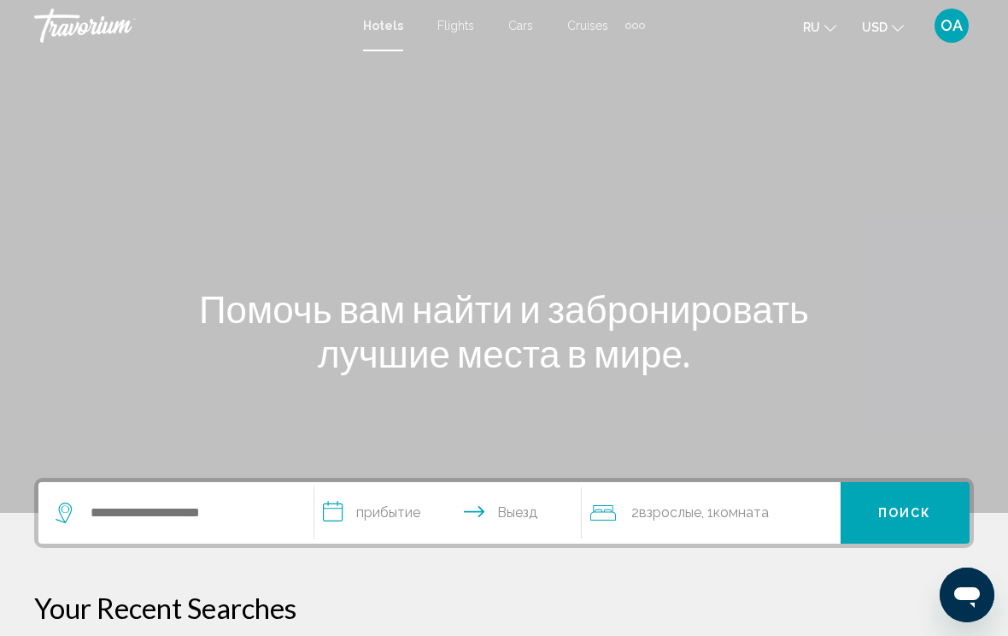
click at [651, 19] on div "Hotels Flights Cars Cruises Activities Hotels Flights Cars Cruises Activities r…" at bounding box center [504, 26] width 1008 height 36
click at [220, 512] on input "Search widget" at bounding box center [188, 513] width 199 height 26
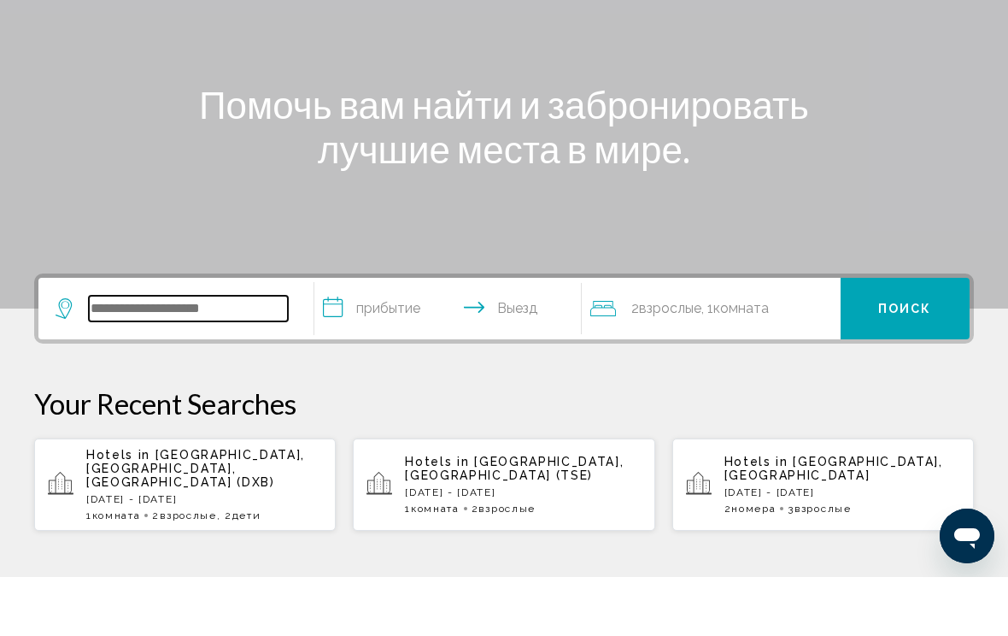
scroll to position [363, 0]
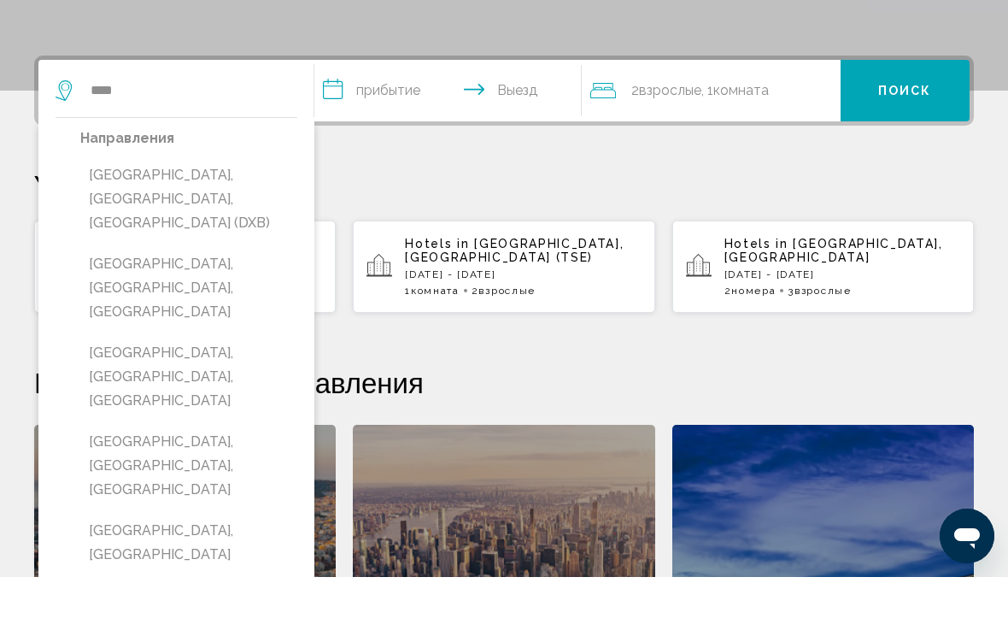
click at [230, 218] on button "[GEOGRAPHIC_DATA], [GEOGRAPHIC_DATA], [GEOGRAPHIC_DATA] (DXB)" at bounding box center [188, 258] width 217 height 80
type input "**********"
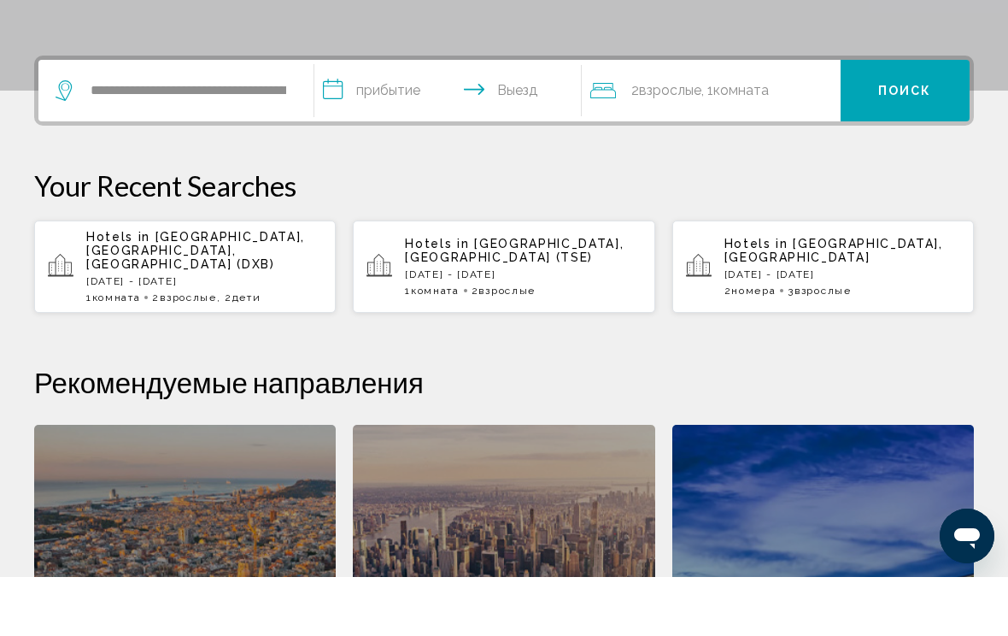
click at [431, 119] on input "**********" at bounding box center [451, 152] width 274 height 67
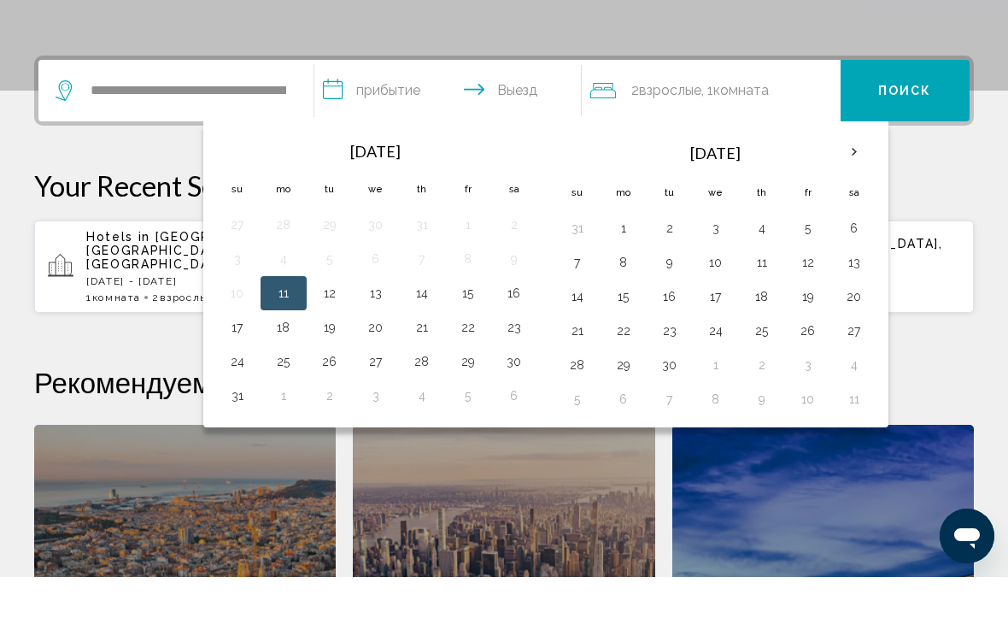
scroll to position [422, 0]
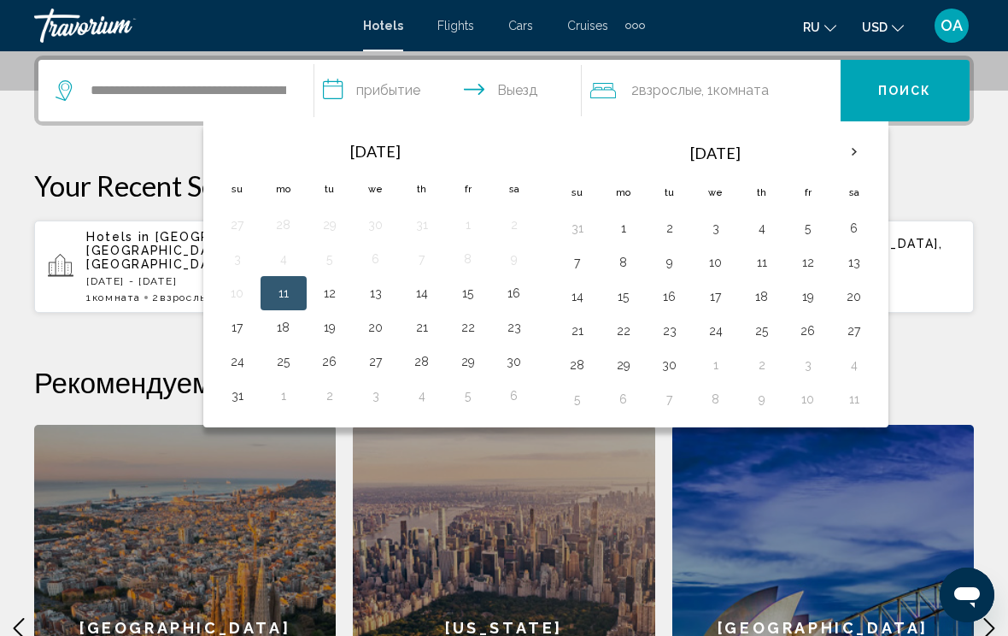
click at [235, 321] on button "17" at bounding box center [237, 327] width 27 height 24
click at [522, 325] on button "23" at bounding box center [514, 327] width 27 height 24
type input "**********"
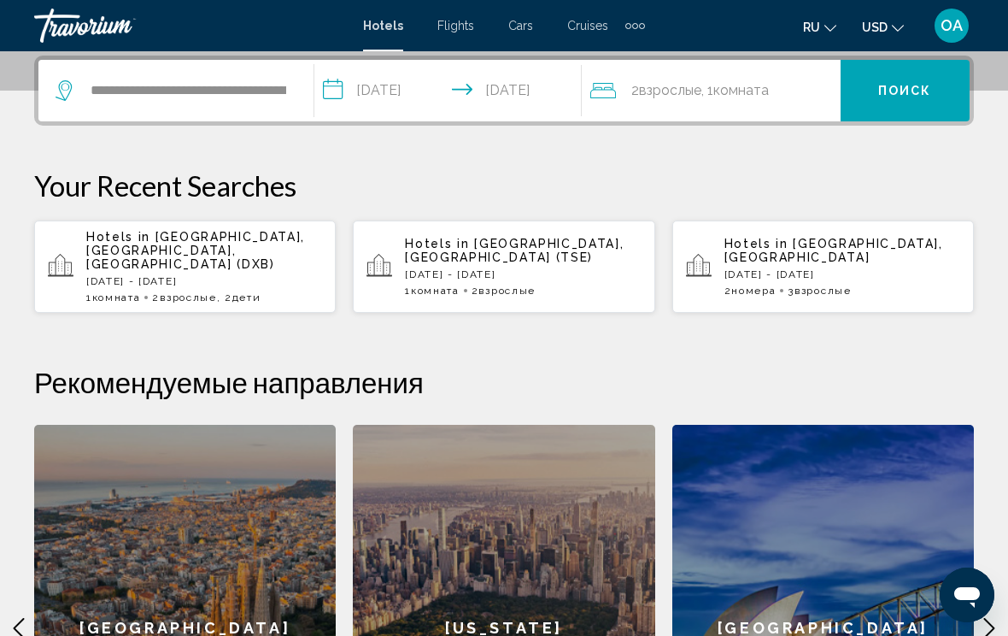
click at [916, 74] on button "Поиск" at bounding box center [905, 91] width 129 height 62
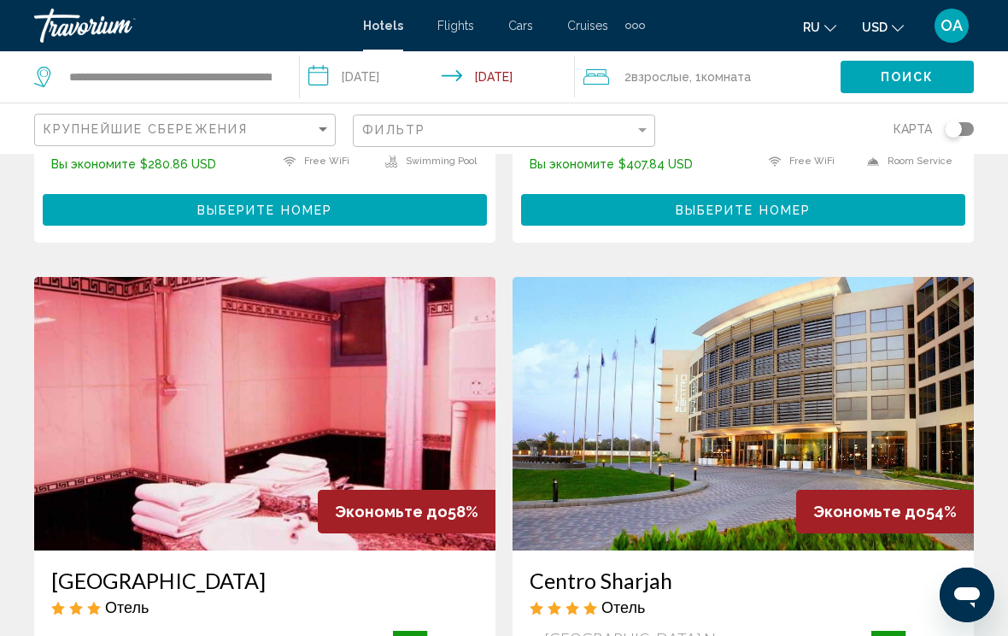
scroll to position [2403, 0]
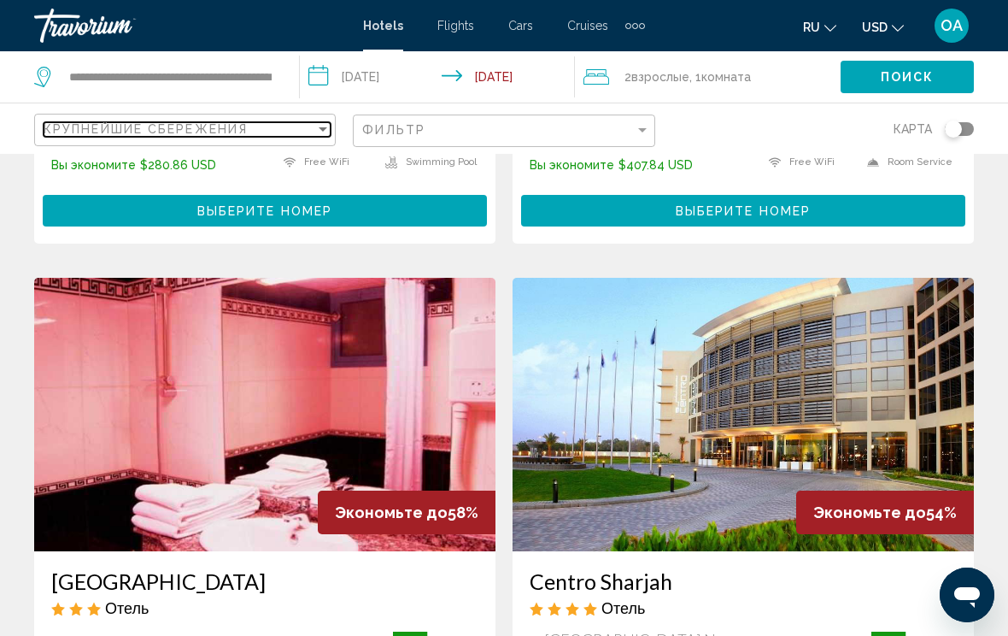
click at [331, 123] on div "Sort by" at bounding box center [322, 129] width 15 height 14
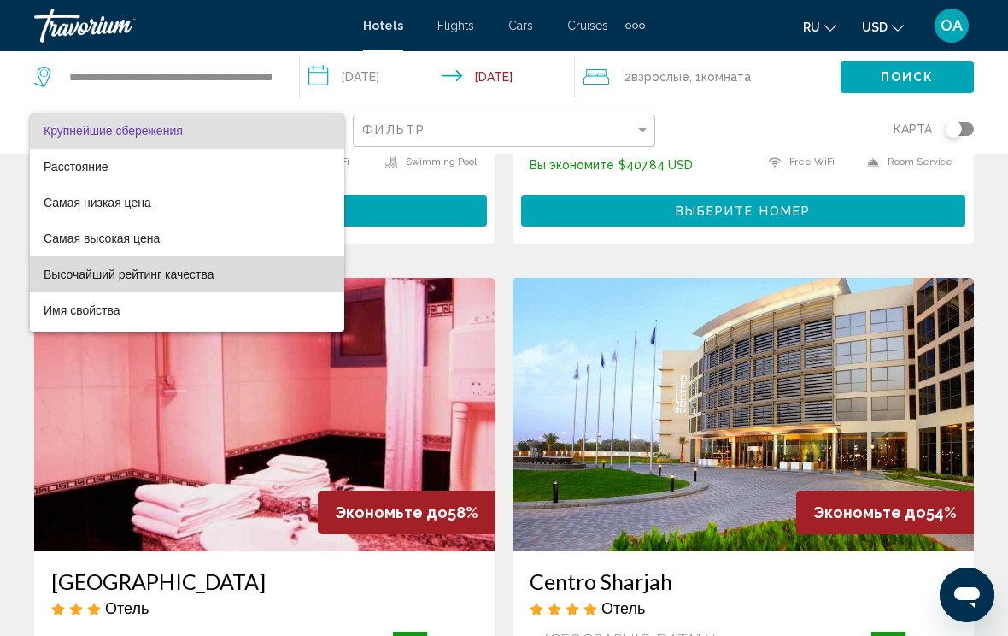
click at [214, 269] on span "Высочайший рейтинг качества" at bounding box center [187, 274] width 287 height 36
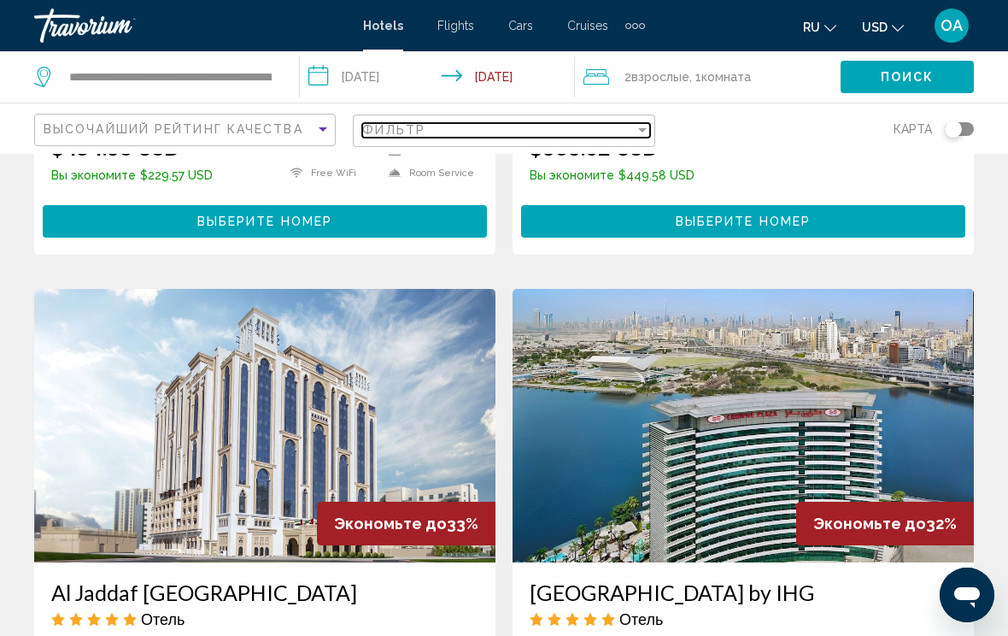
click at [635, 125] on div "Filter" at bounding box center [642, 130] width 15 height 14
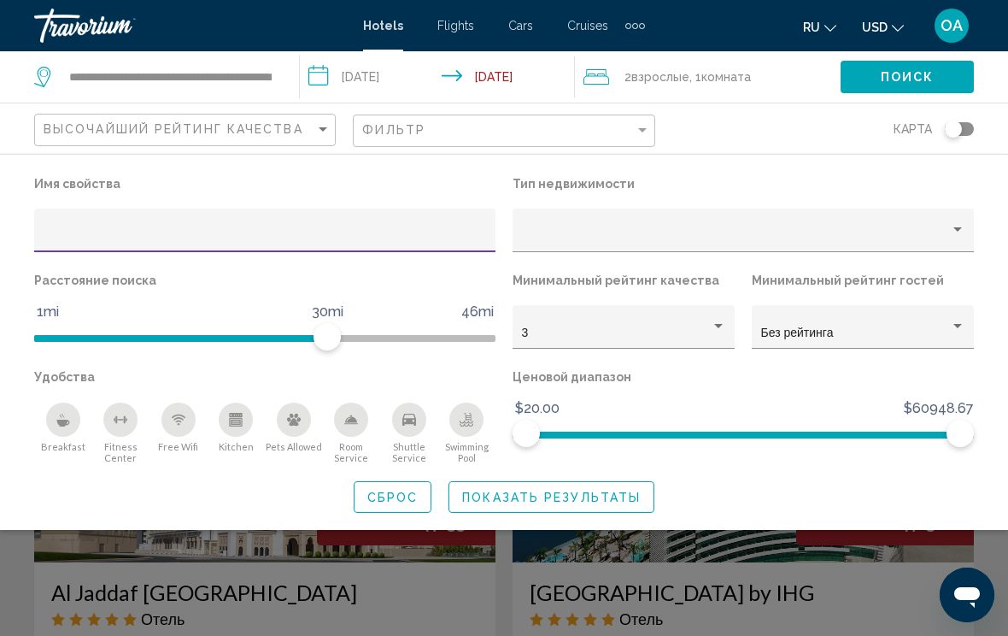
click at [717, 122] on div "карта" at bounding box center [823, 128] width 302 height 50
click at [742, 117] on div "карта" at bounding box center [823, 128] width 302 height 50
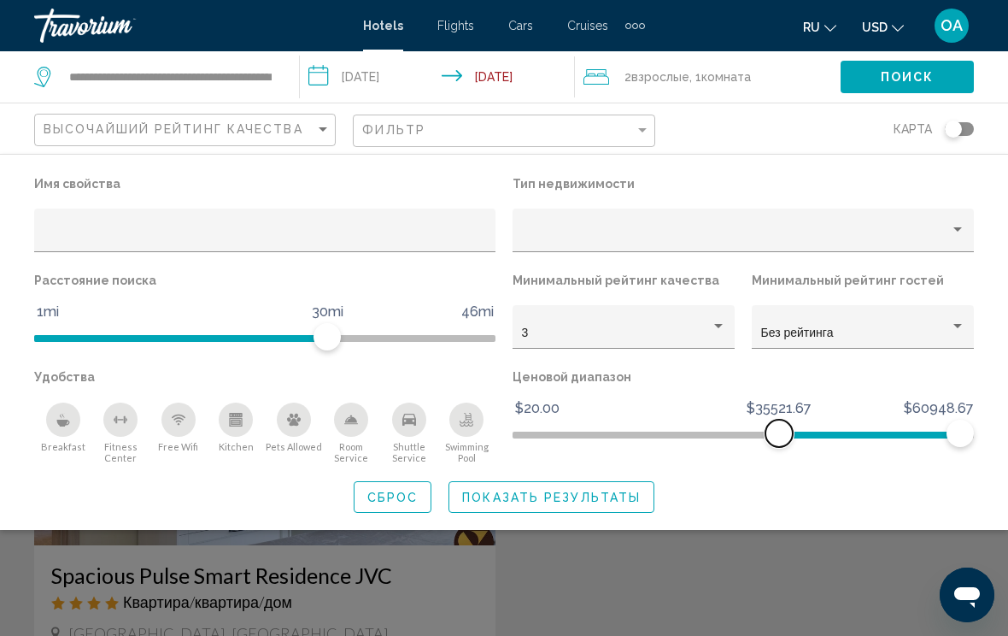
scroll to position [532, 0]
click at [949, 70] on button "Поиск" at bounding box center [907, 77] width 133 height 32
click at [926, 75] on span "Поиск" at bounding box center [908, 78] width 54 height 14
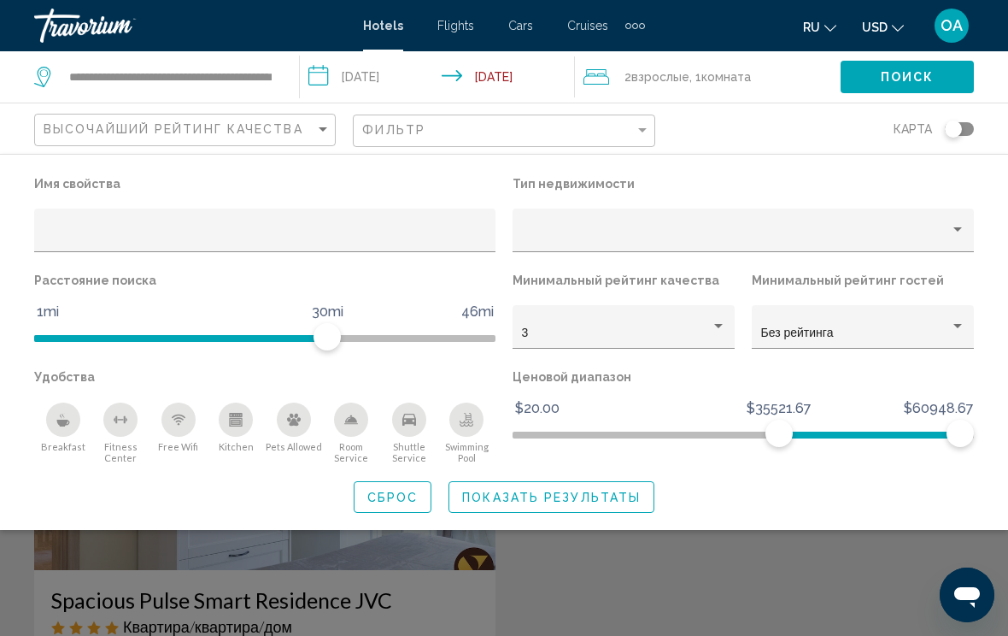
scroll to position [508, 0]
click at [214, 125] on span "Высочайший рейтинг качества" at bounding box center [174, 129] width 260 height 14
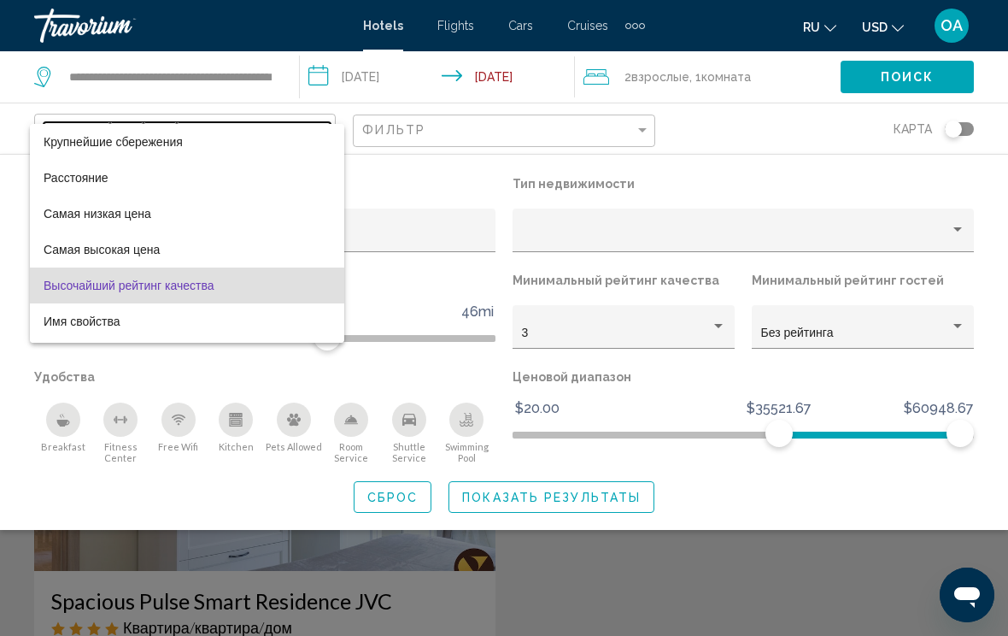
scroll to position [0, 0]
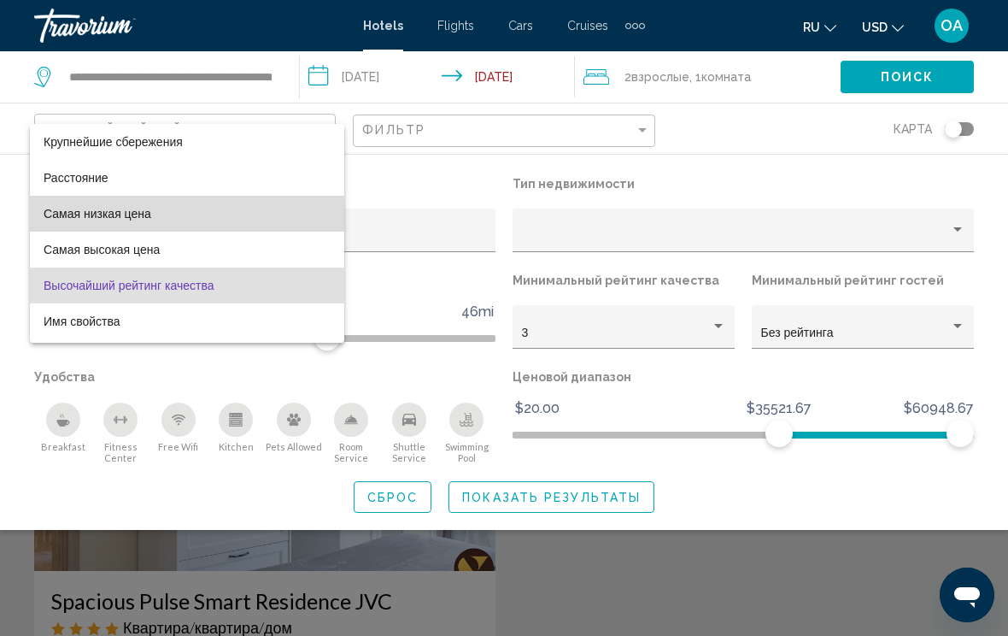
click at [293, 204] on span "Самая низкая цена" at bounding box center [187, 214] width 287 height 36
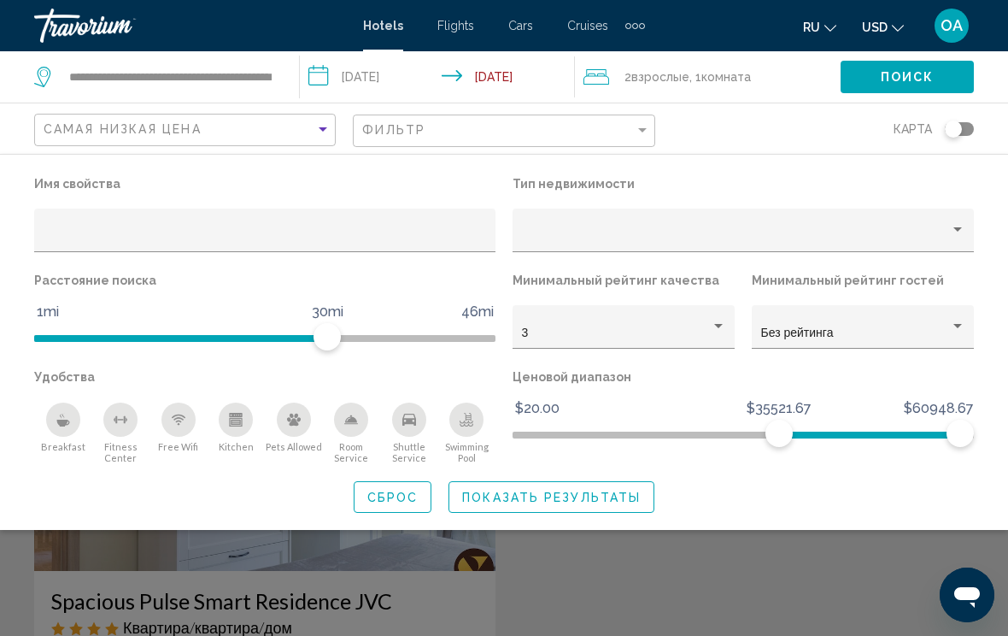
click at [563, 487] on button "Показать результаты" at bounding box center [551, 497] width 206 height 32
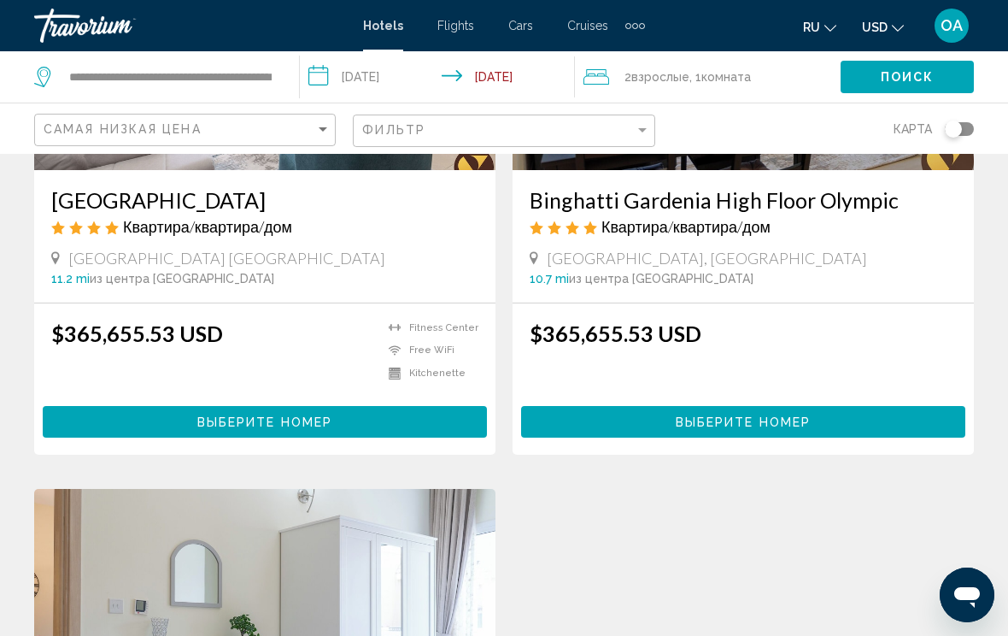
scroll to position [315, 0]
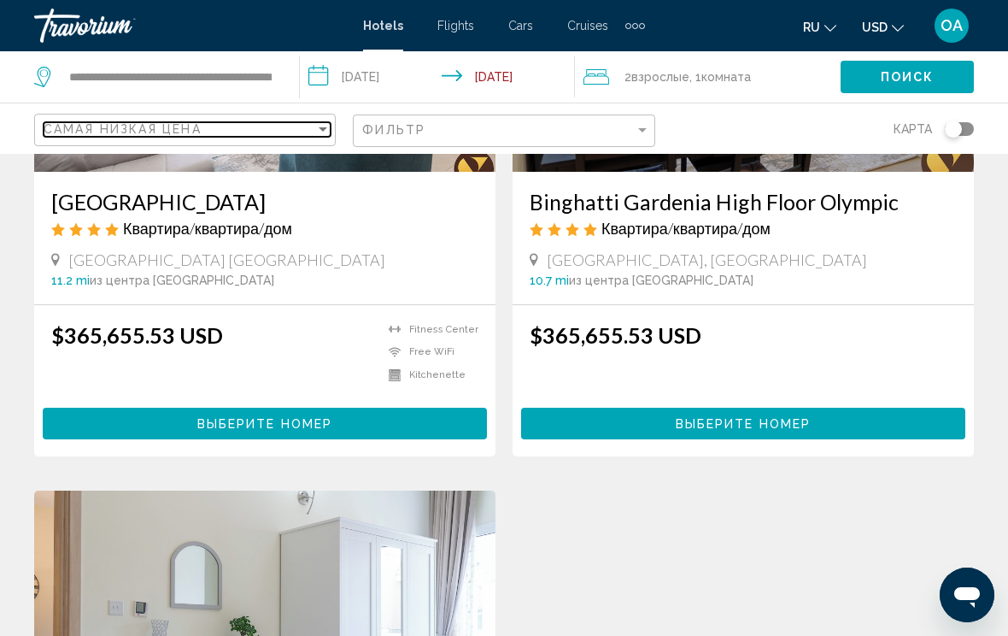
click at [319, 124] on div "Sort by" at bounding box center [322, 129] width 15 height 14
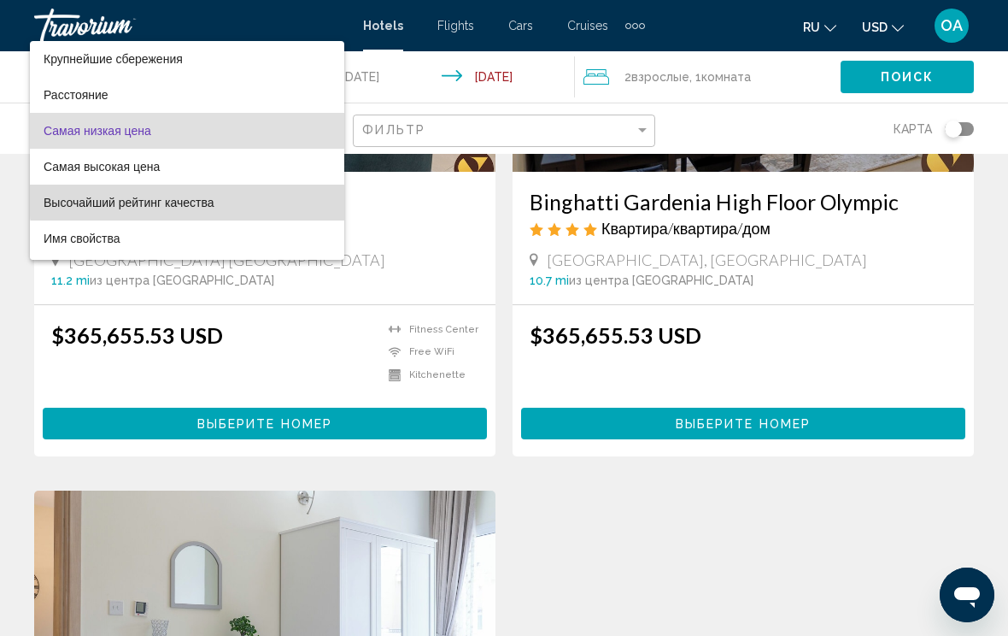
click at [228, 198] on span "Высочайший рейтинг качества" at bounding box center [187, 203] width 287 height 36
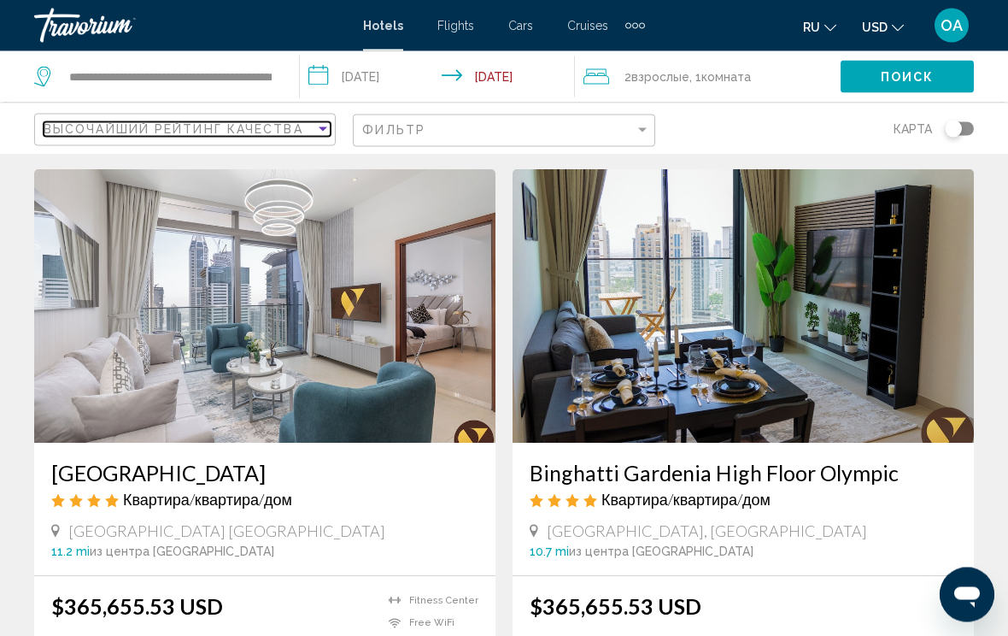
scroll to position [35, 0]
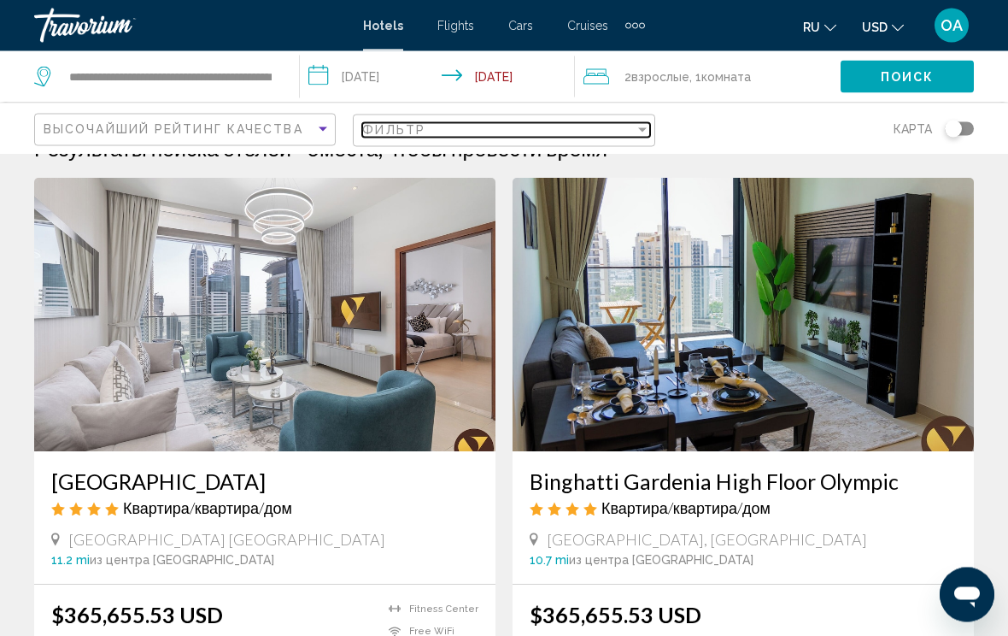
click at [641, 124] on div "Filter" at bounding box center [642, 130] width 15 height 14
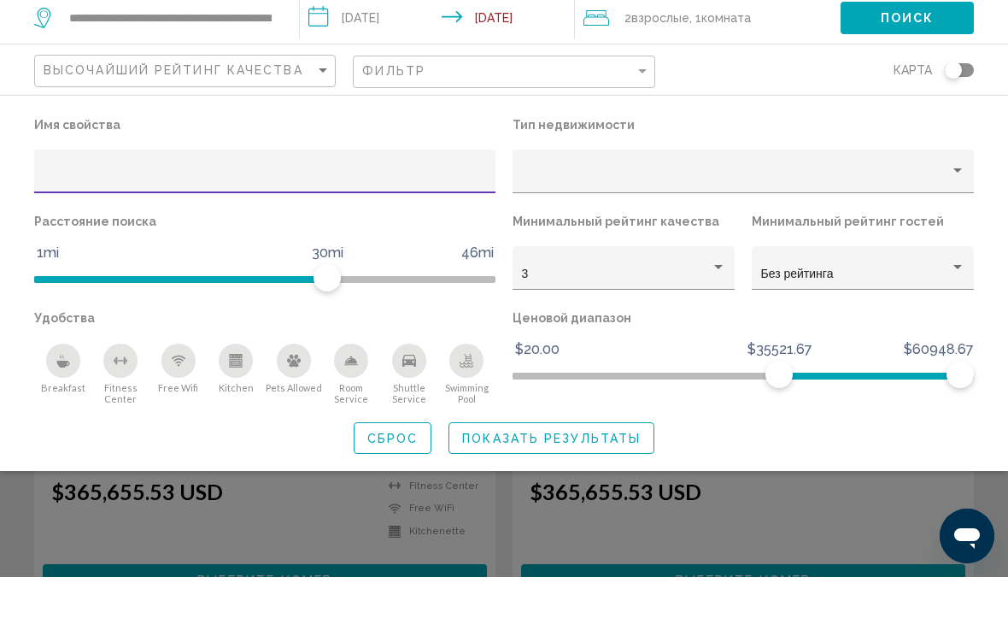
scroll to position [101, 0]
click at [719, 319] on div "Hotel Filters" at bounding box center [718, 326] width 15 height 14
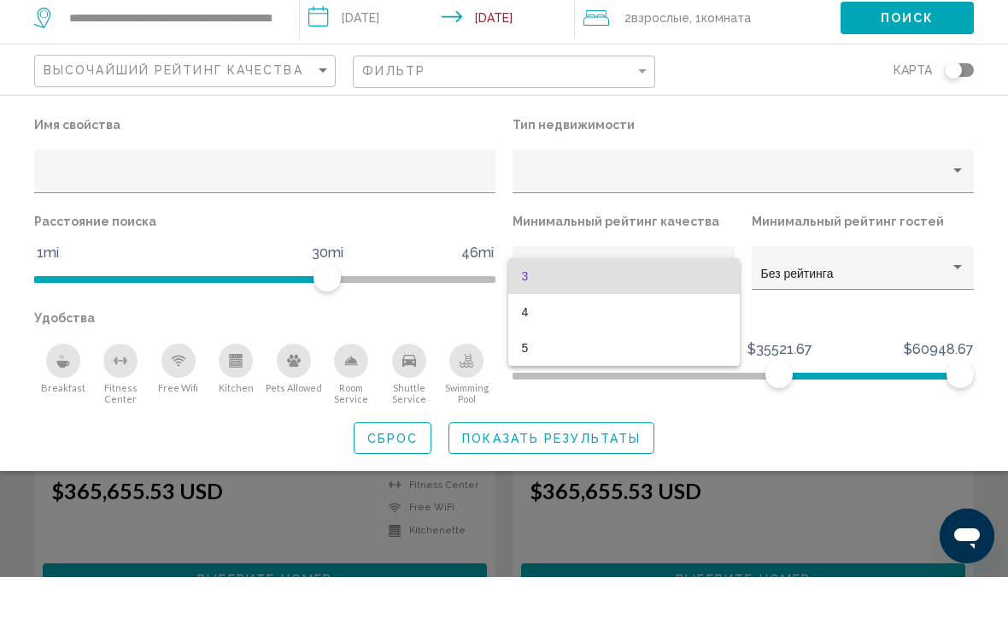
scroll to position [160, 0]
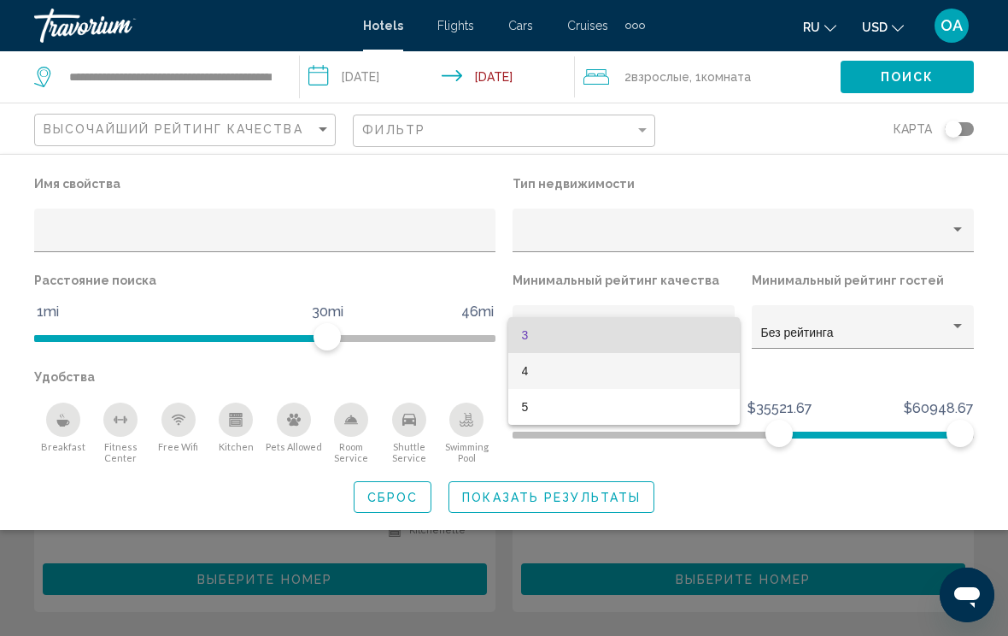
click at [541, 366] on span "4" at bounding box center [624, 371] width 204 height 36
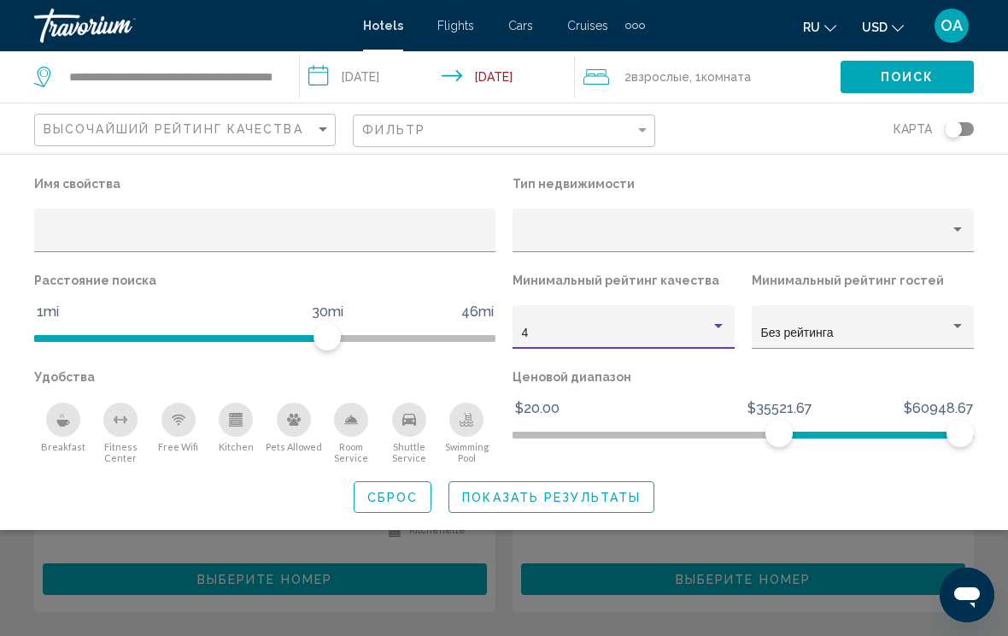
click at [952, 326] on div "Hotel Filters" at bounding box center [957, 326] width 15 height 14
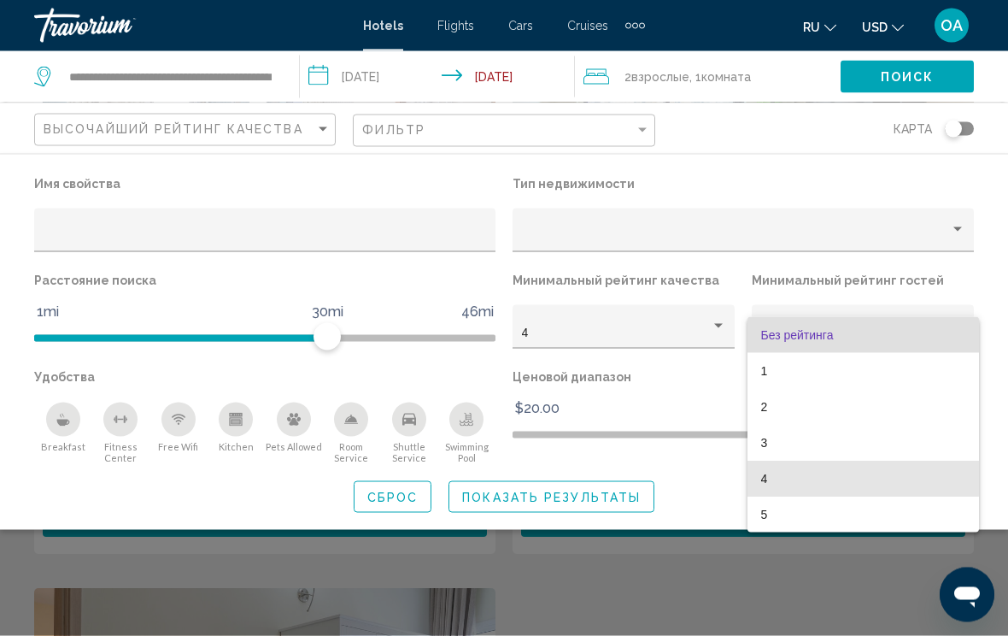
scroll to position [229, 0]
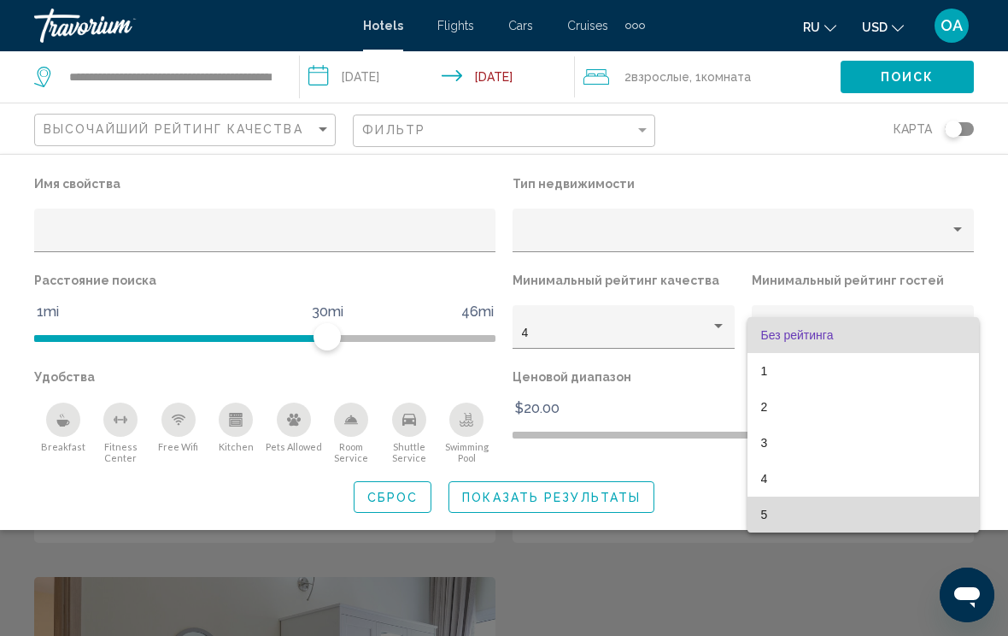
click at [770, 513] on span "5" at bounding box center [863, 514] width 204 height 36
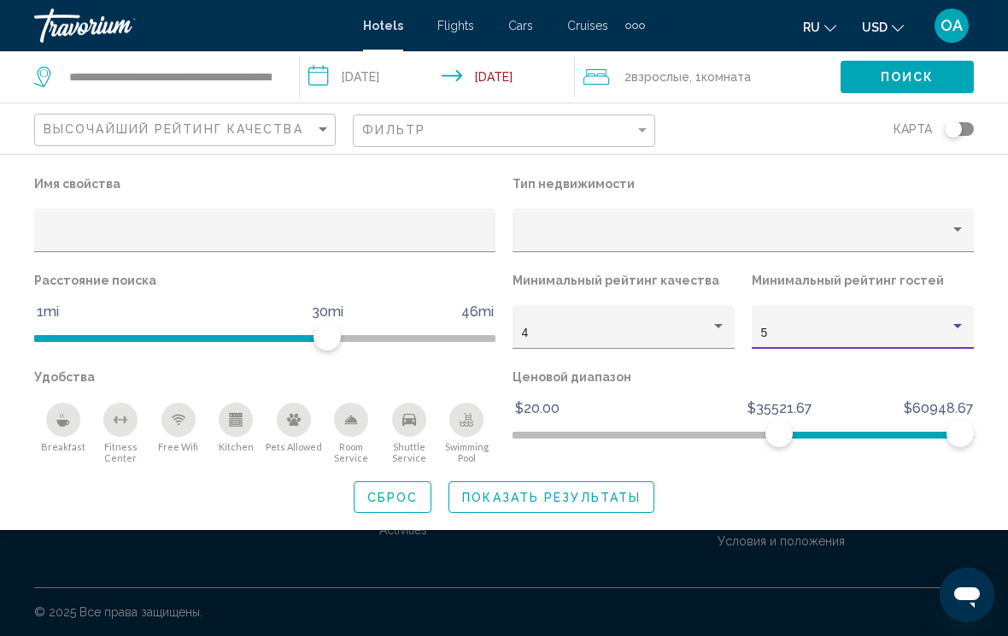
click at [932, 72] on span "Поиск" at bounding box center [908, 78] width 54 height 14
click at [913, 68] on button "Поиск" at bounding box center [907, 77] width 133 height 32
click at [406, 494] on span "Сброс" at bounding box center [392, 497] width 51 height 14
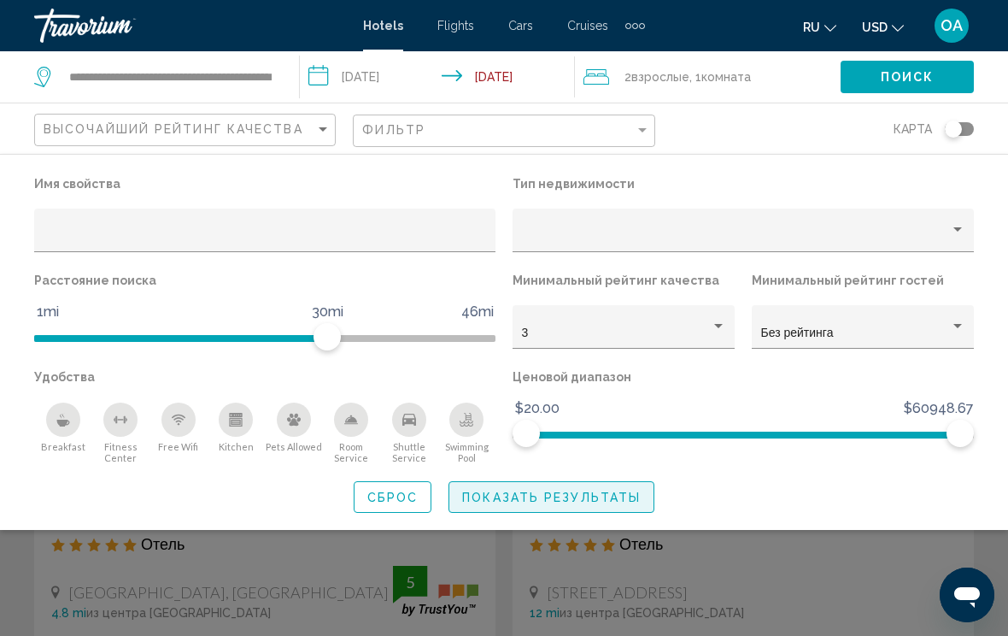
click at [558, 492] on span "Показать результаты" at bounding box center [551, 497] width 179 height 14
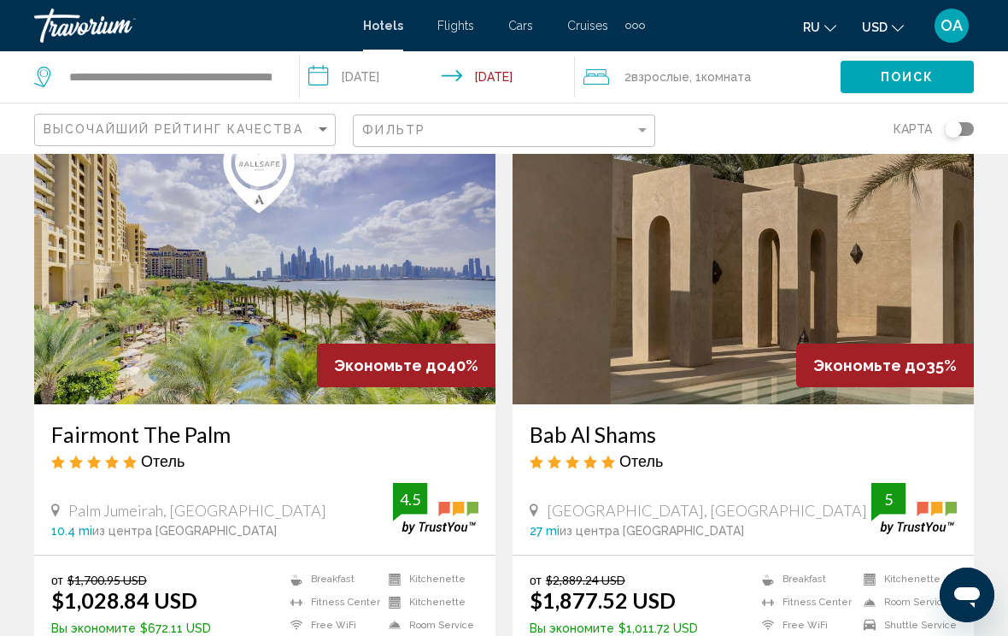
scroll to position [1340, 0]
click at [514, 23] on span "Cars" at bounding box center [520, 26] width 25 height 14
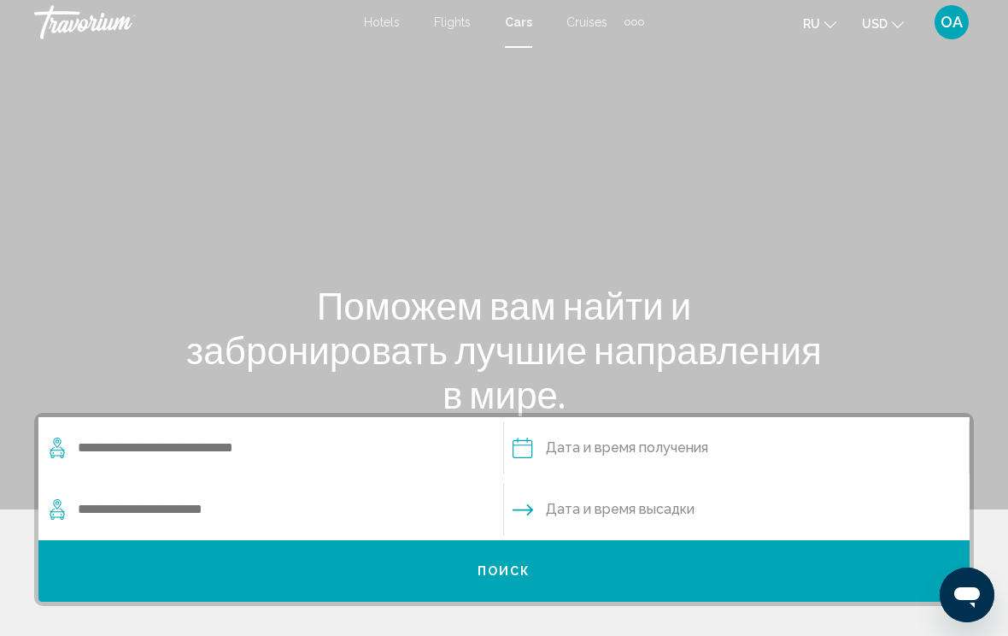
scroll to position [12, 0]
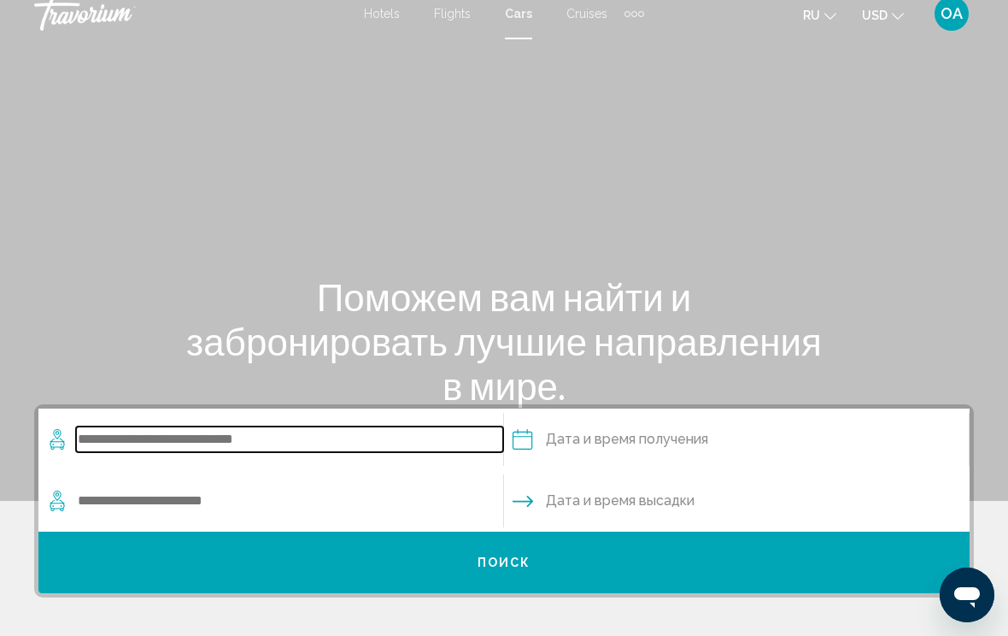
click at [339, 426] on input "Search widget" at bounding box center [289, 439] width 427 height 26
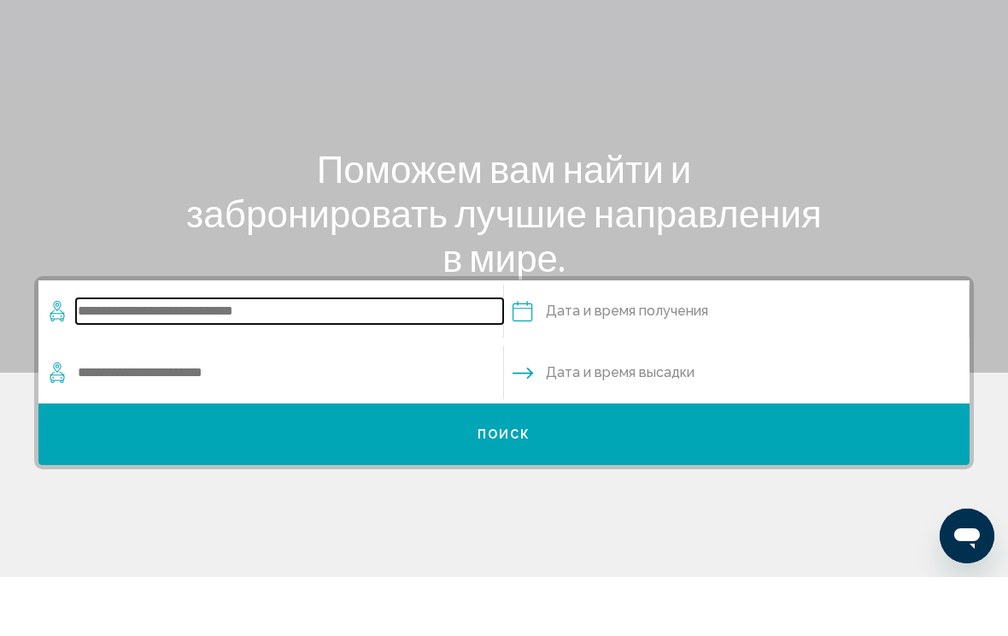
scroll to position [270, 0]
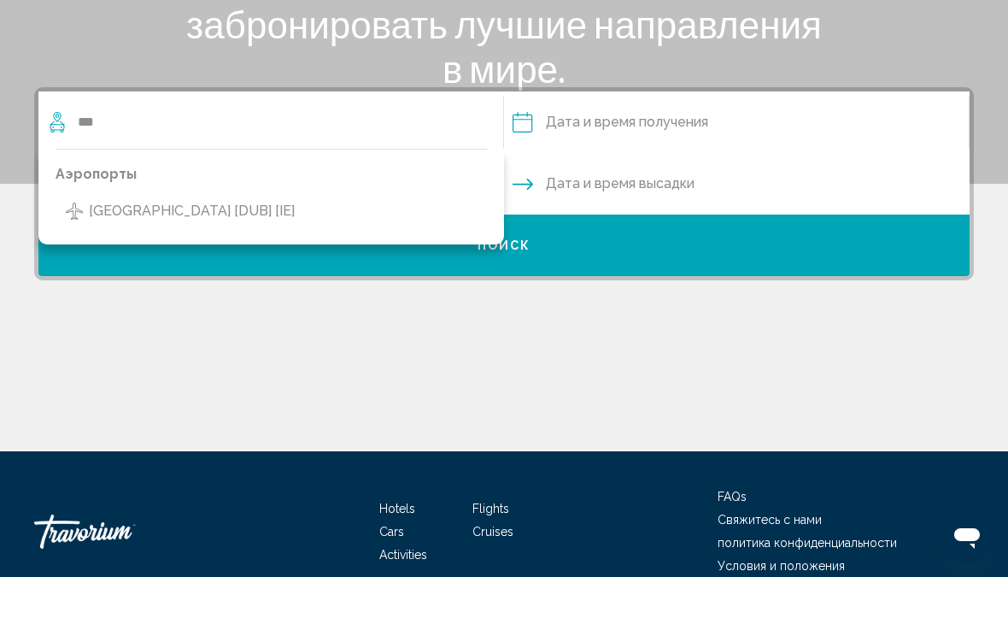
click at [219, 258] on span "[GEOGRAPHIC_DATA] [DUB] [IE]" at bounding box center [192, 270] width 206 height 24
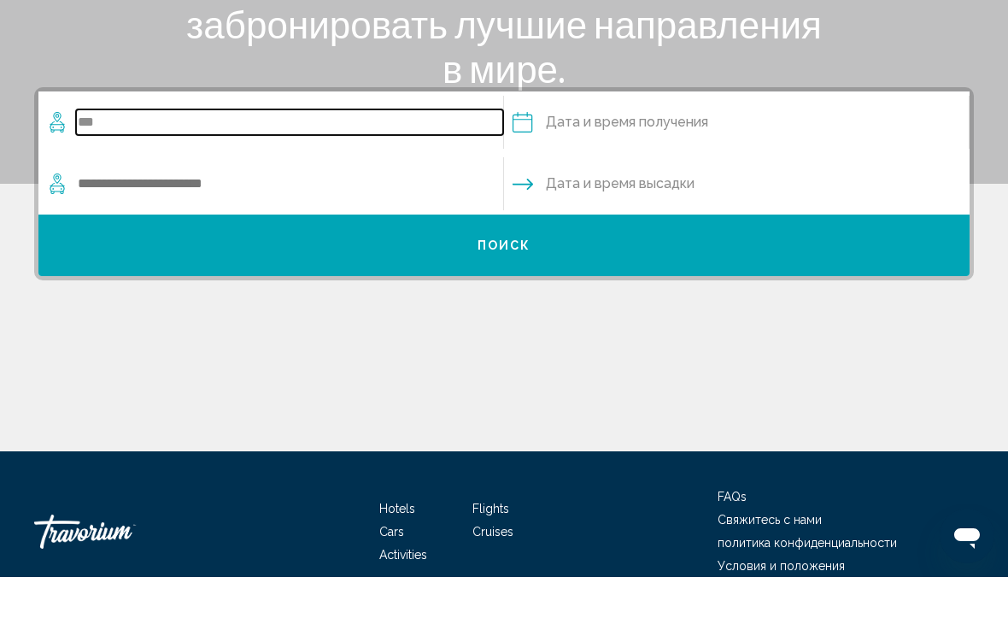
type input "**********"
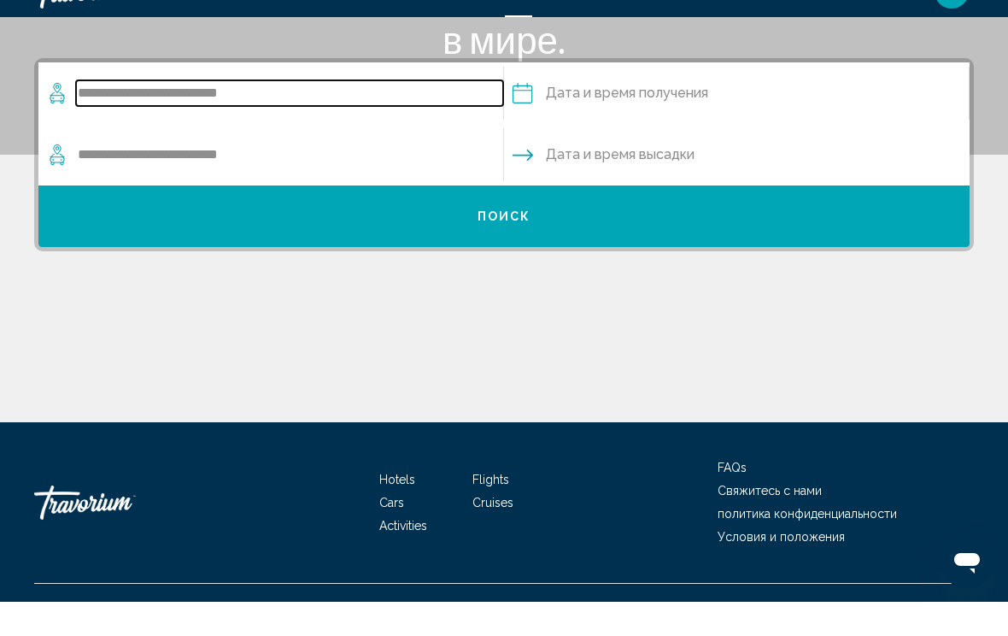
scroll to position [326, 0]
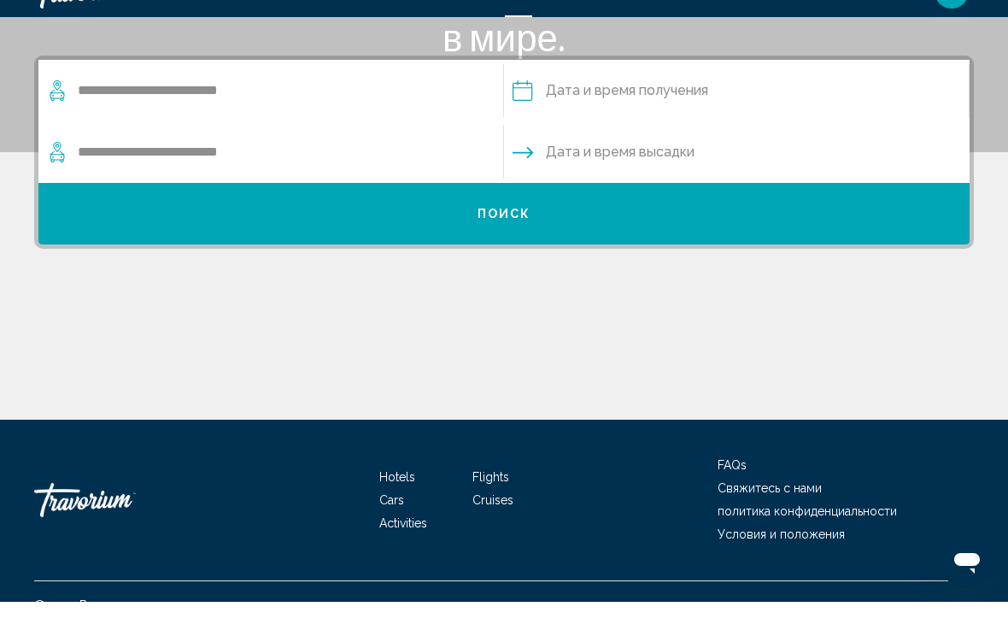
click at [792, 94] on input "Pickup date" at bounding box center [736, 127] width 472 height 67
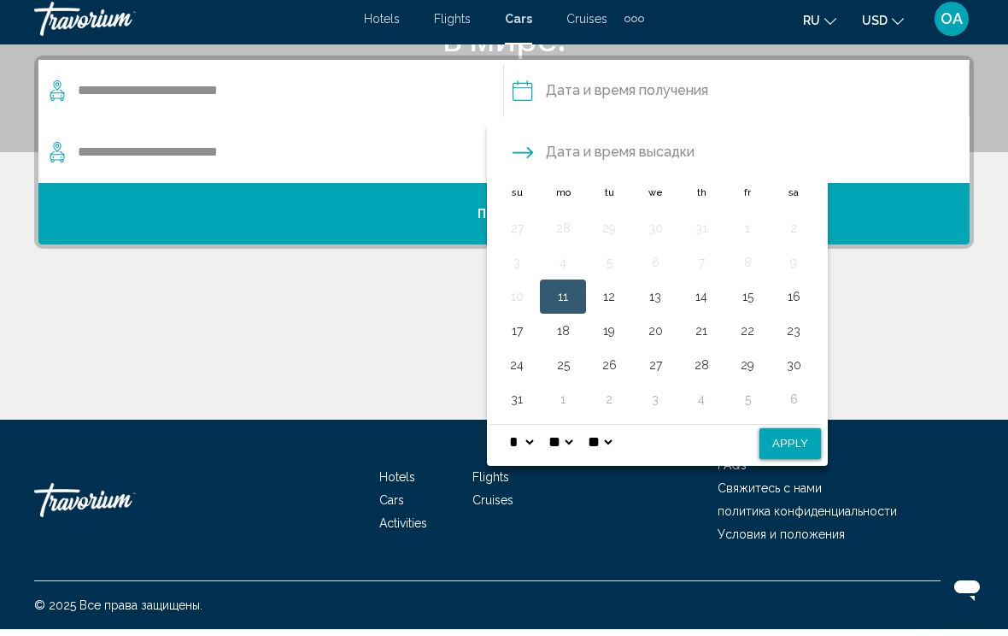
scroll to position [329, 0]
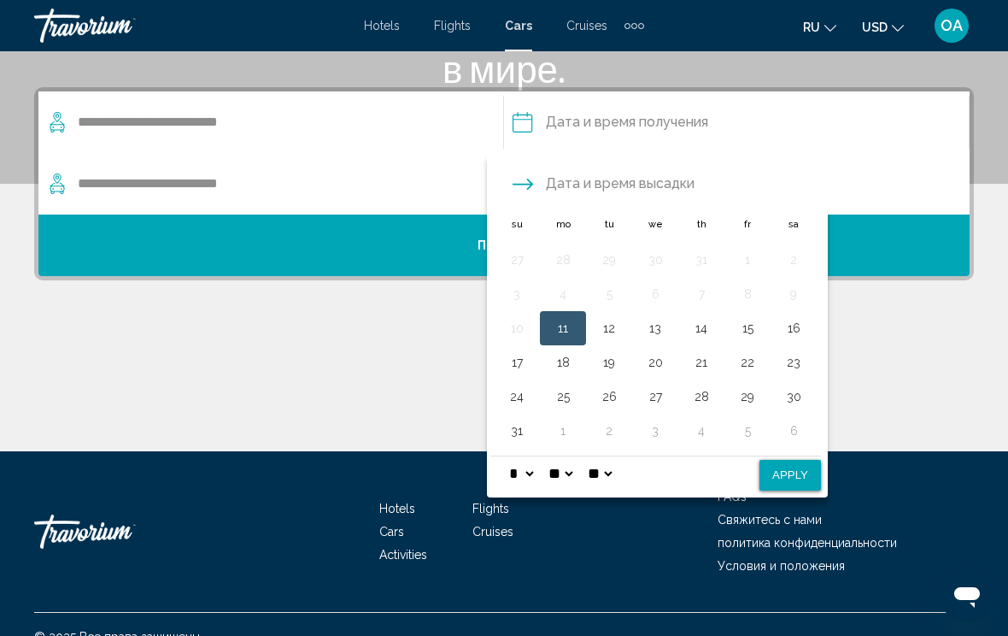
click at [523, 359] on button "17" at bounding box center [516, 362] width 27 height 24
click at [800, 355] on button "23" at bounding box center [793, 362] width 27 height 24
click at [800, 460] on button "Apply" at bounding box center [790, 475] width 62 height 31
type input "**********"
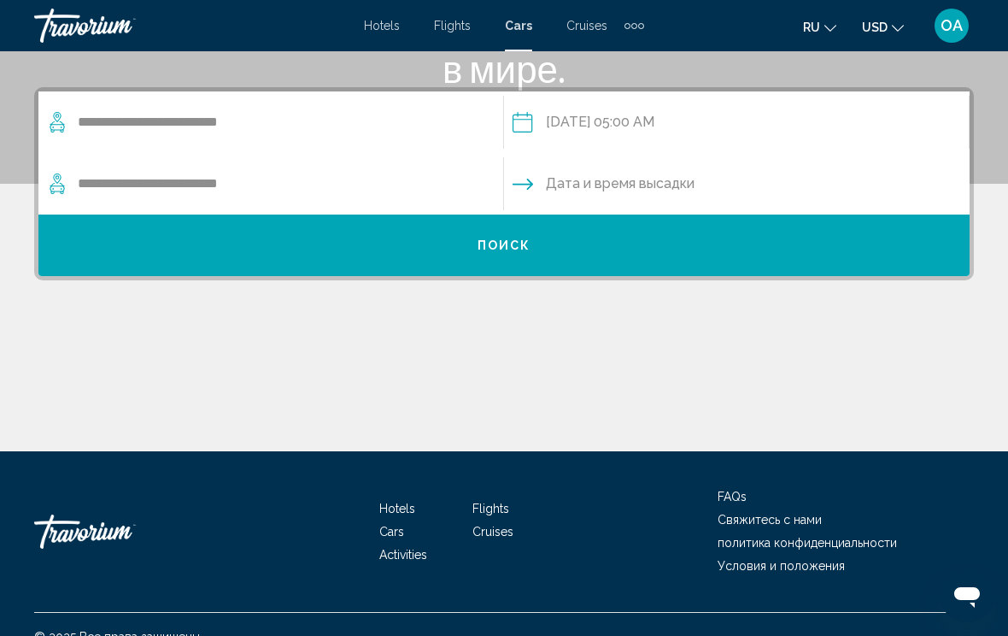
click at [721, 175] on input "Drop-off date" at bounding box center [736, 186] width 472 height 67
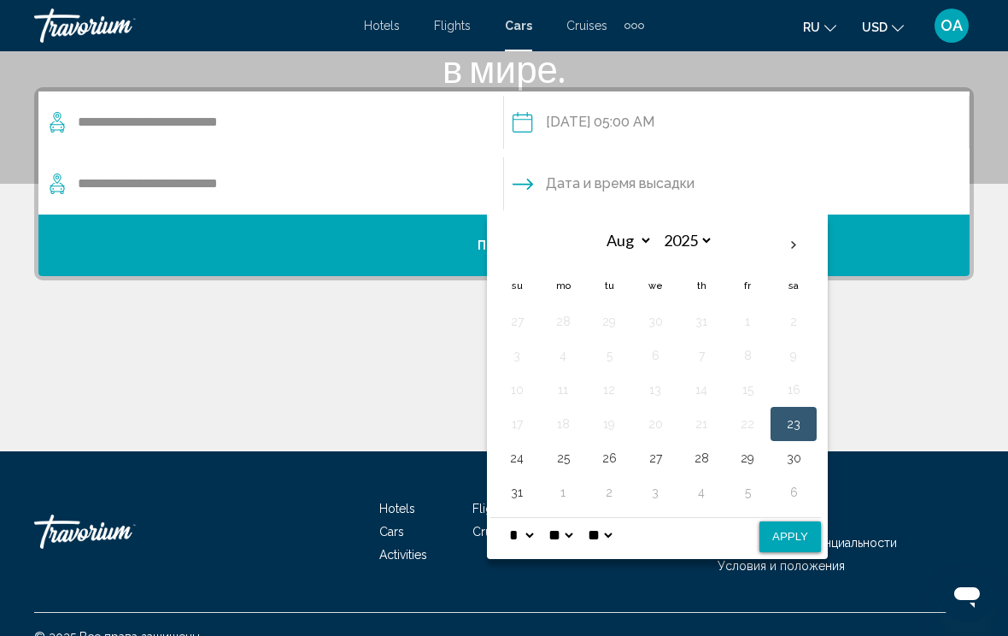
click at [665, 171] on input "Drop-off date" at bounding box center [736, 186] width 472 height 67
click at [792, 173] on input "Drop-off date" at bounding box center [736, 186] width 472 height 67
click at [797, 524] on button "Apply" at bounding box center [790, 536] width 62 height 31
type input "**********"
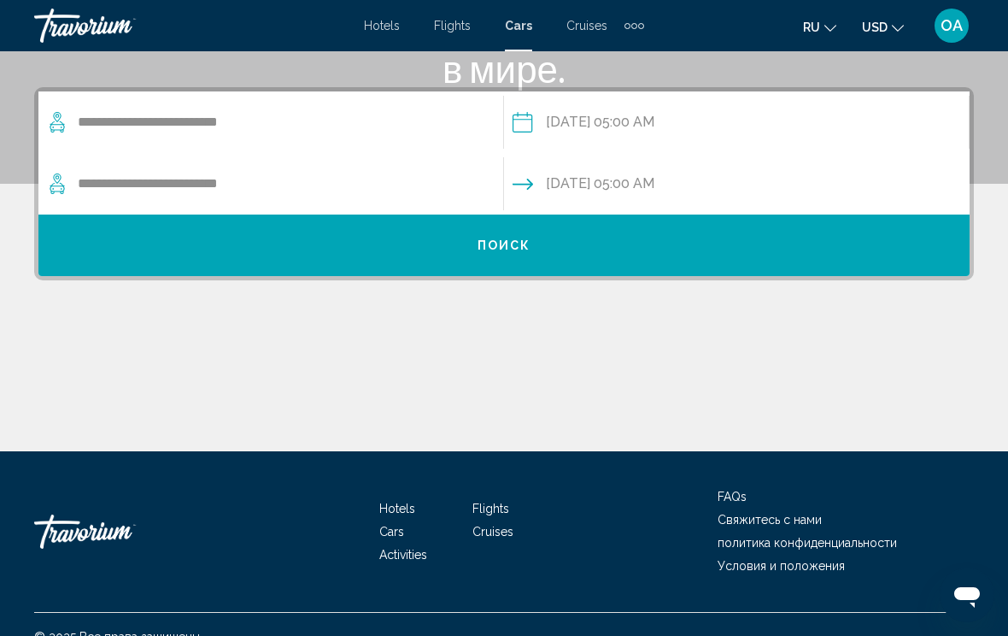
click at [630, 236] on button "Поиск" at bounding box center [503, 245] width 931 height 62
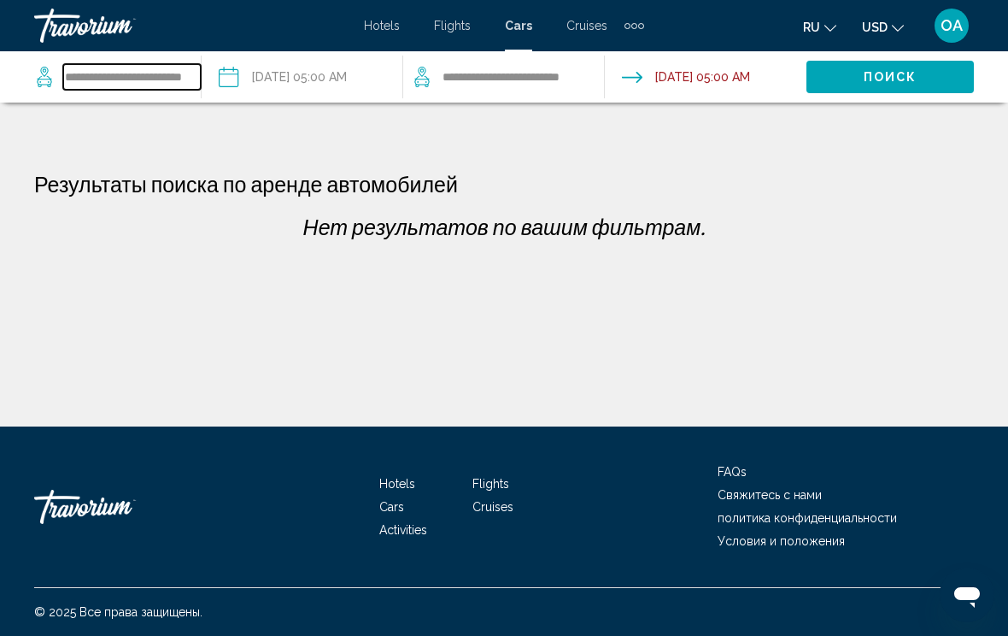
click at [143, 78] on input "**********" at bounding box center [132, 77] width 138 height 26
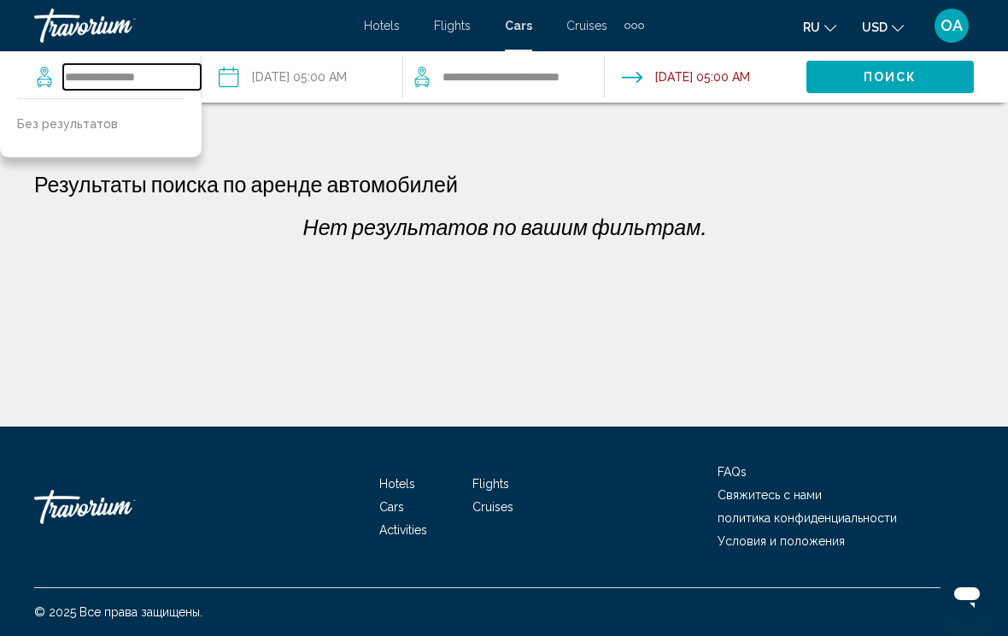
click at [168, 70] on input "**********" at bounding box center [132, 77] width 138 height 26
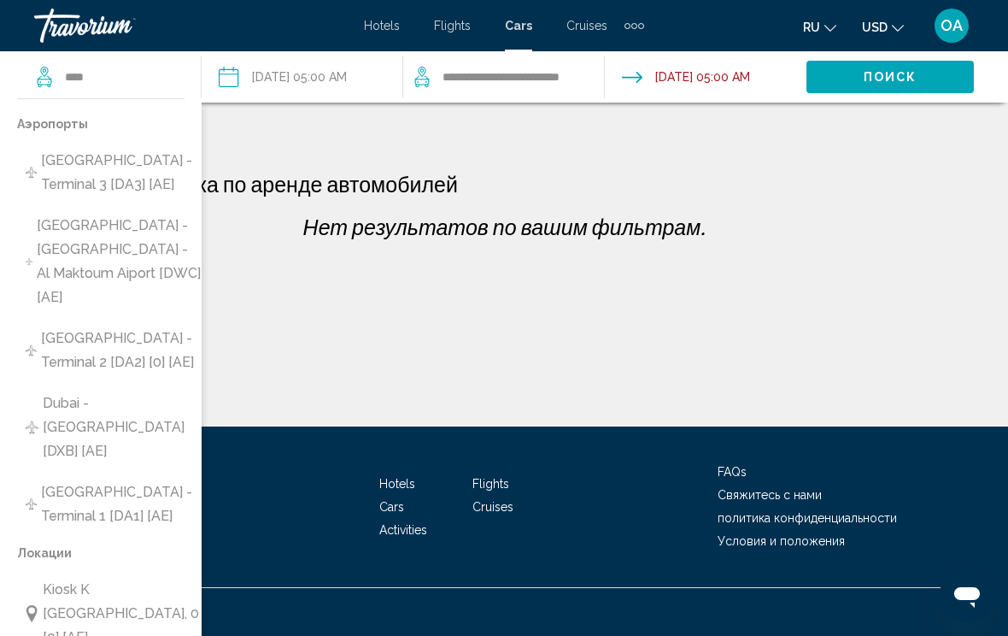
click at [98, 413] on span "Dubai - [GEOGRAPHIC_DATA] [DXB] [AE]" at bounding box center [122, 427] width 158 height 72
type input "**********"
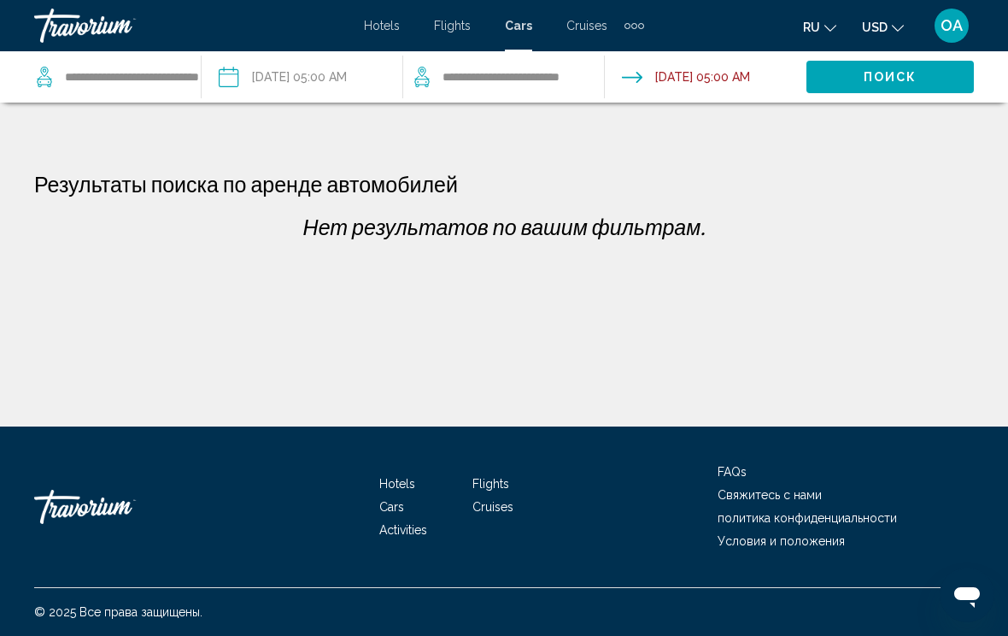
click at [342, 72] on input "Pickup date: Aug 23, 2025 05:00 AM" at bounding box center [301, 79] width 208 height 56
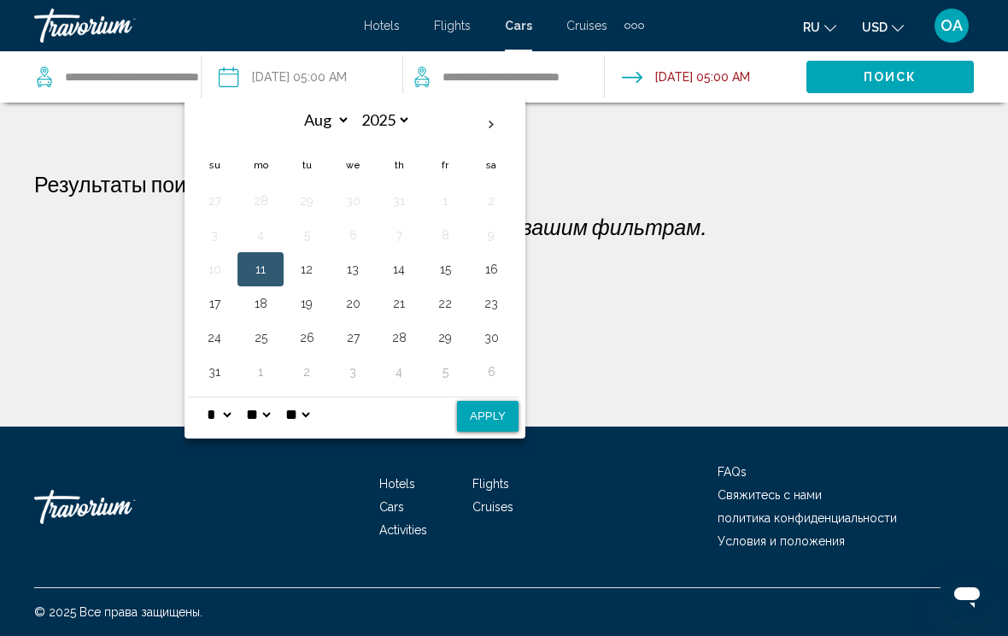
click at [214, 306] on button "17" at bounding box center [214, 303] width 27 height 24
click at [487, 303] on button "23" at bounding box center [490, 303] width 27 height 24
click at [220, 308] on button "17" at bounding box center [214, 303] width 27 height 24
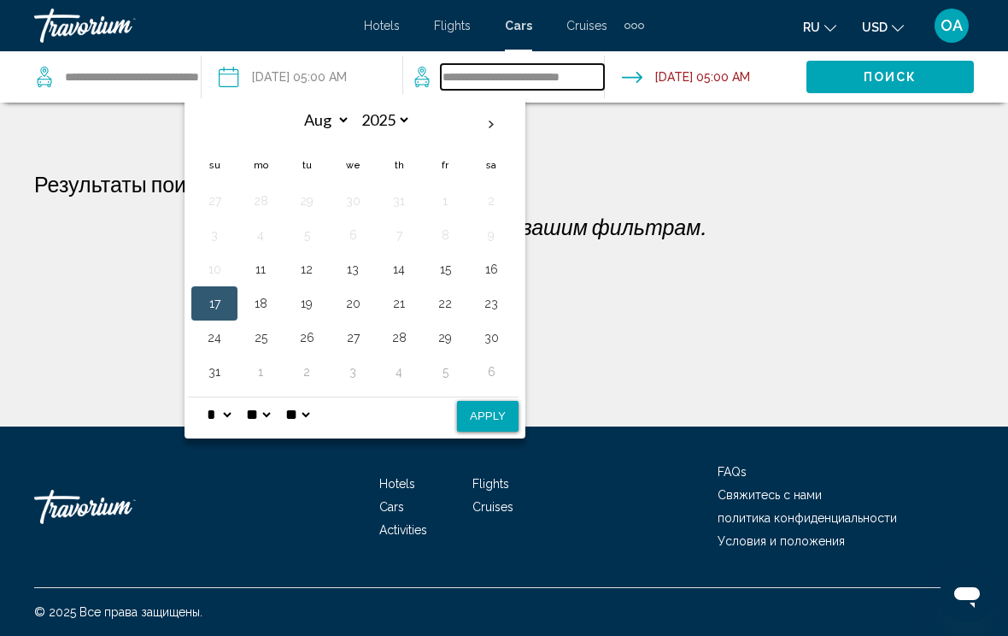
click at [577, 71] on input "**********" at bounding box center [522, 77] width 163 height 26
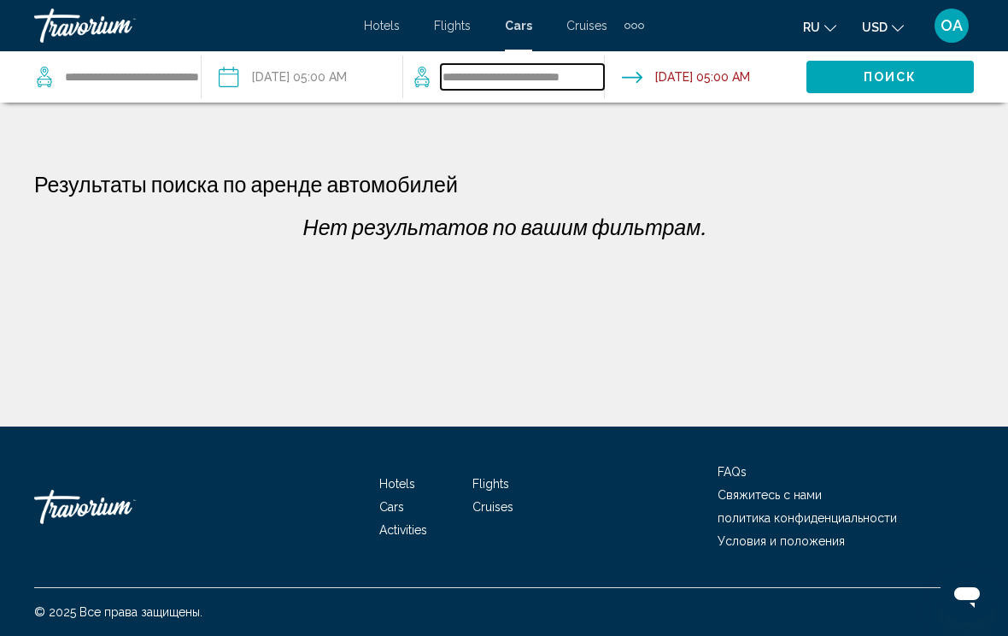
click at [583, 64] on input "**********" at bounding box center [522, 77] width 163 height 26
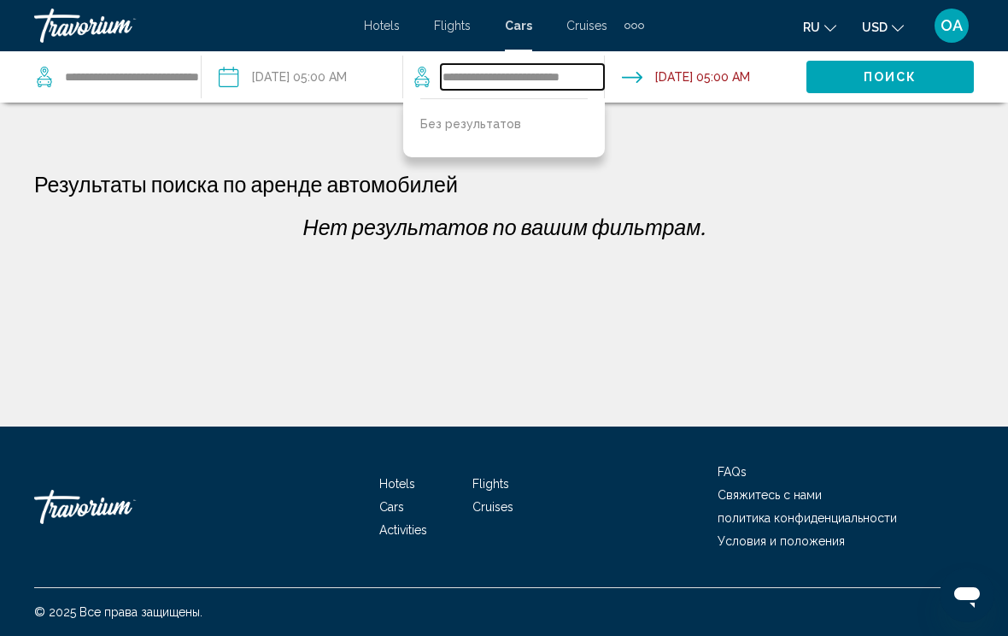
click at [593, 64] on input "**********" at bounding box center [522, 77] width 163 height 26
click at [577, 67] on input "**********" at bounding box center [522, 77] width 163 height 26
click at [585, 74] on input "**********" at bounding box center [522, 77] width 163 height 26
type input "*"
click at [837, 216] on p "Нет результатов по вашим фильтрам." at bounding box center [504, 227] width 957 height 26
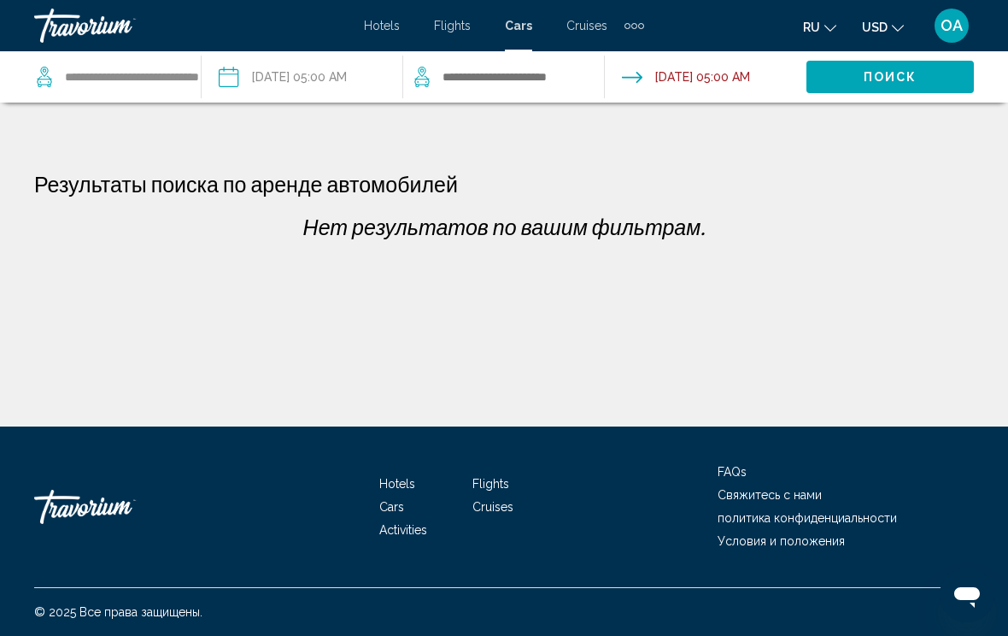
click at [936, 79] on button "Поиск" at bounding box center [889, 77] width 167 height 32
click at [641, 15] on div "Extra navigation items" at bounding box center [634, 26] width 20 height 26
click at [623, 51] on span "Activities" at bounding box center [607, 57] width 48 height 14
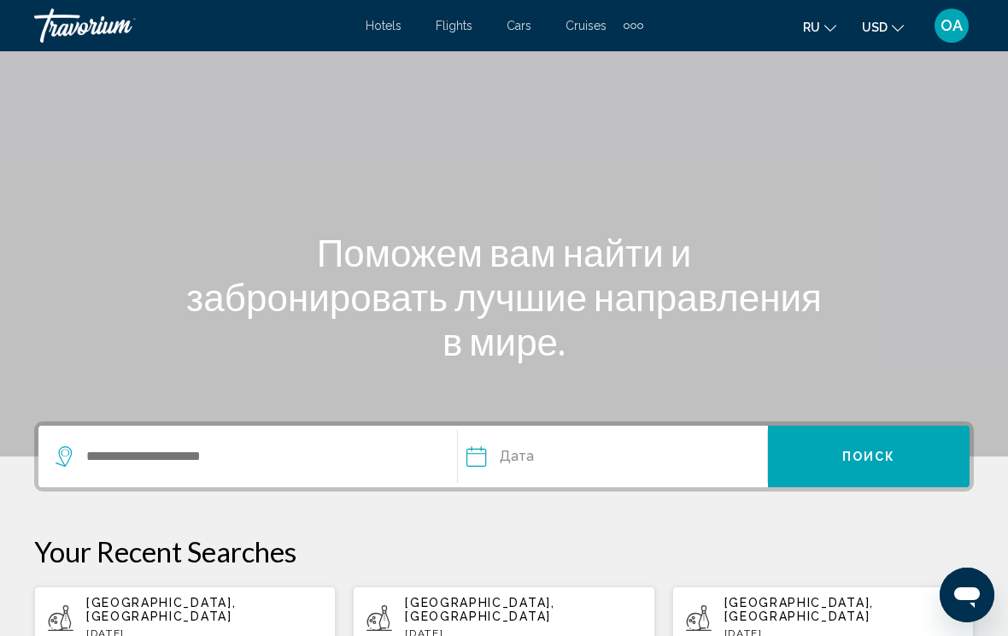
scroll to position [79, 0]
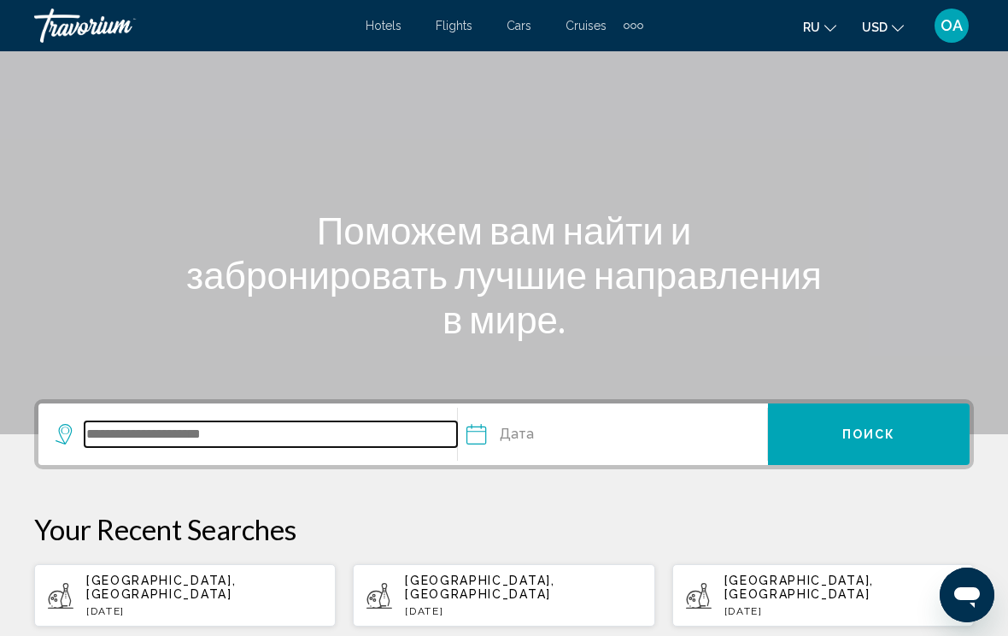
click at [159, 421] on input "Search widget" at bounding box center [271, 434] width 372 height 26
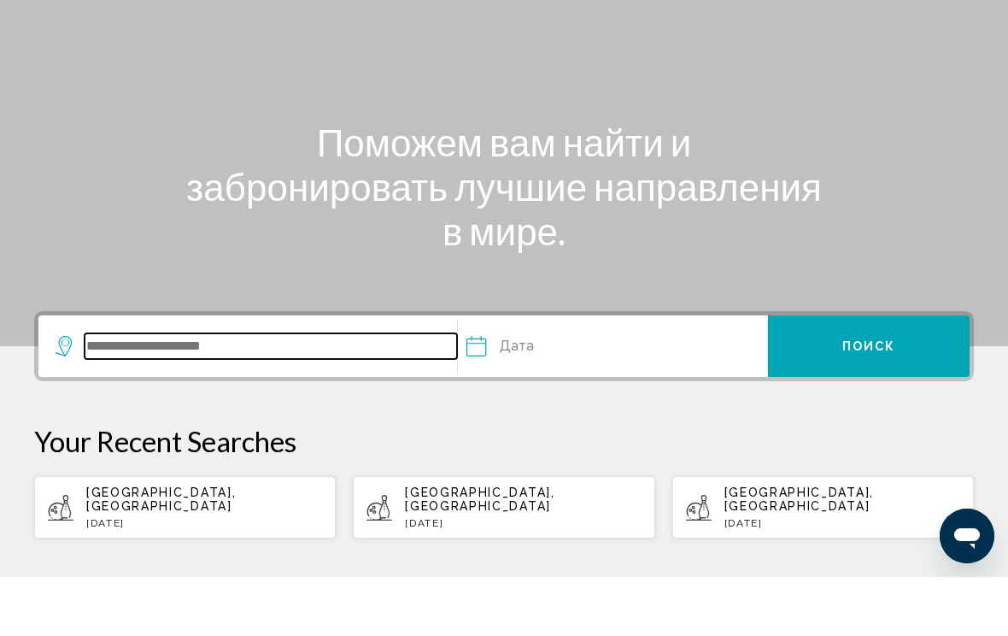
scroll to position [231, 0]
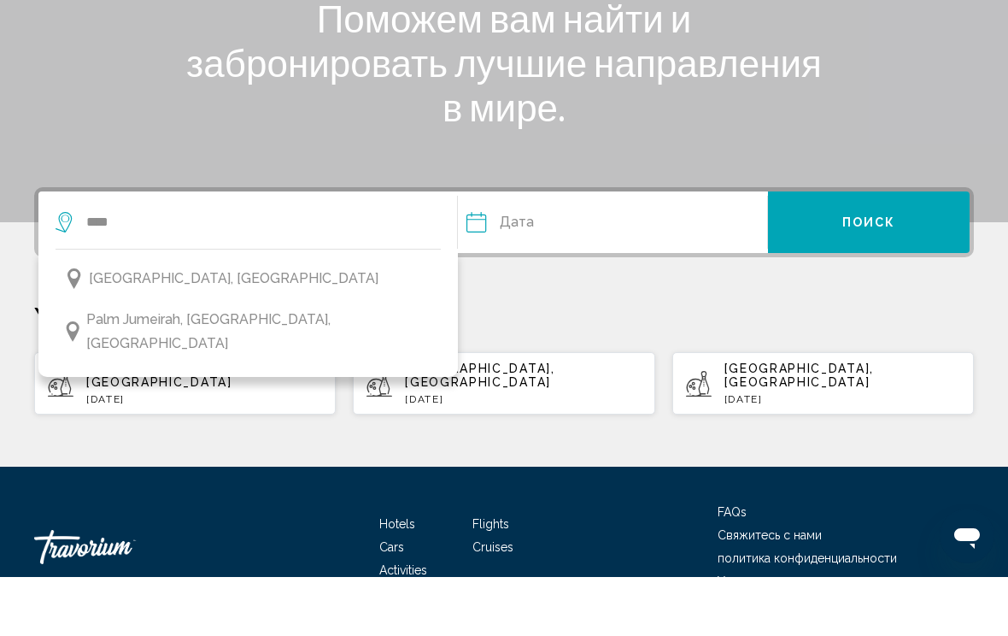
click at [220, 325] on span "[GEOGRAPHIC_DATA], [GEOGRAPHIC_DATA]" at bounding box center [234, 337] width 290 height 24
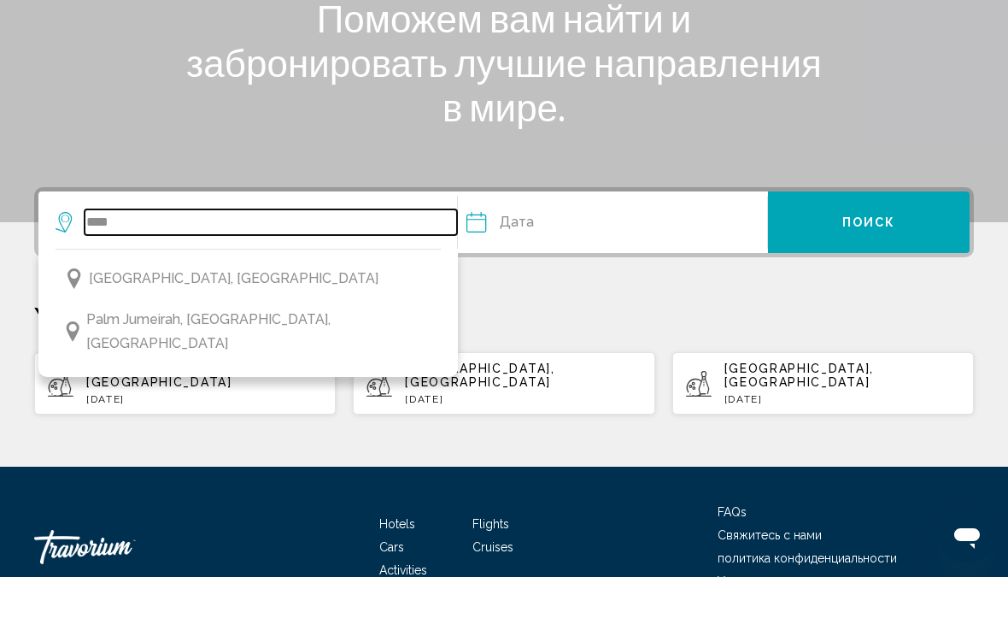
type input "**********"
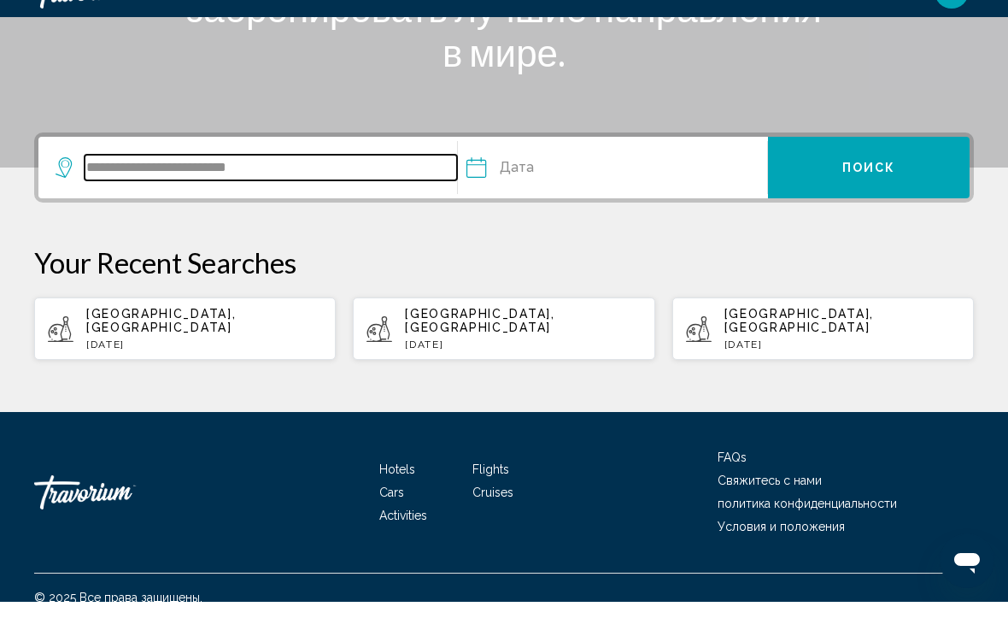
scroll to position [315, 0]
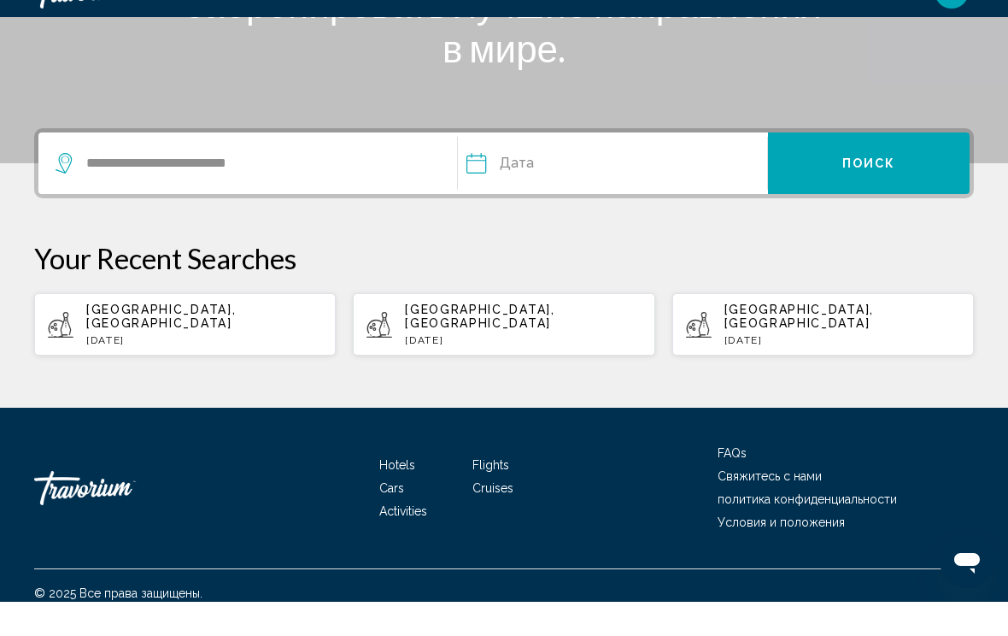
click at [591, 167] on input "Date" at bounding box center [540, 200] width 157 height 67
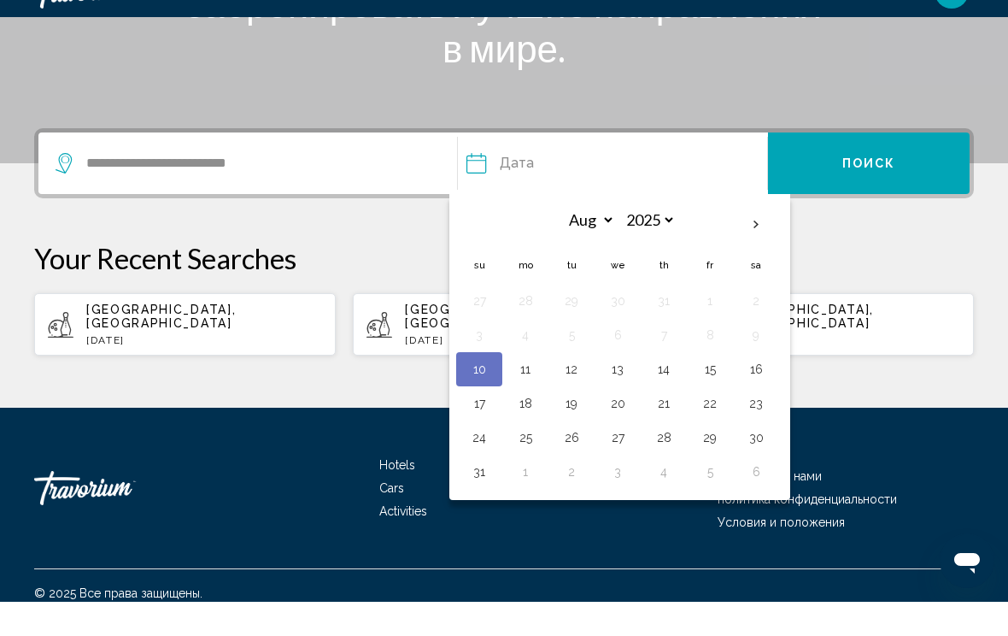
scroll to position [290, 0]
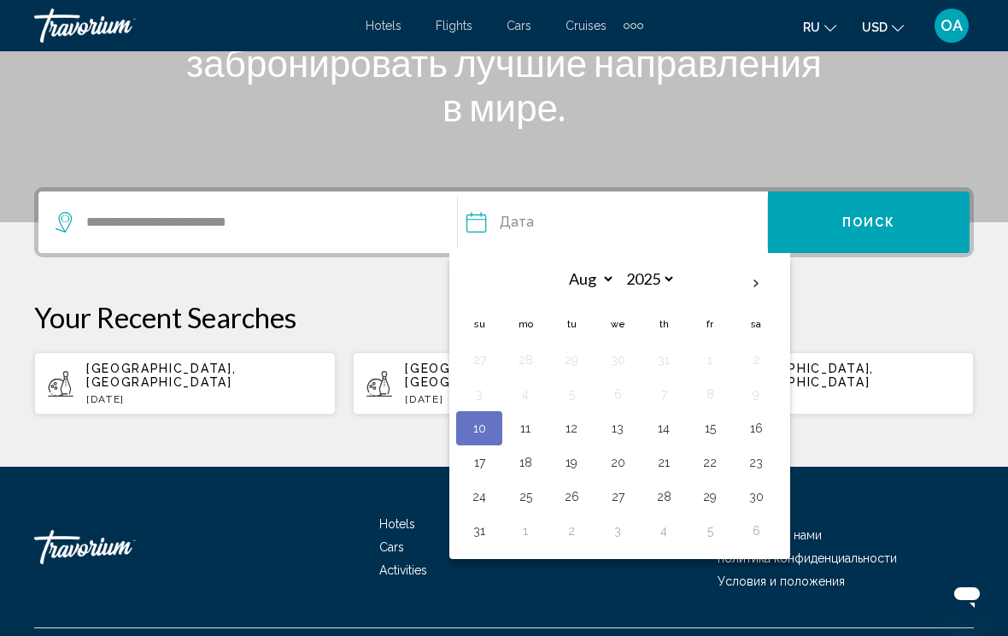
click at [485, 455] on button "17" at bounding box center [479, 462] width 27 height 24
type input "**********"
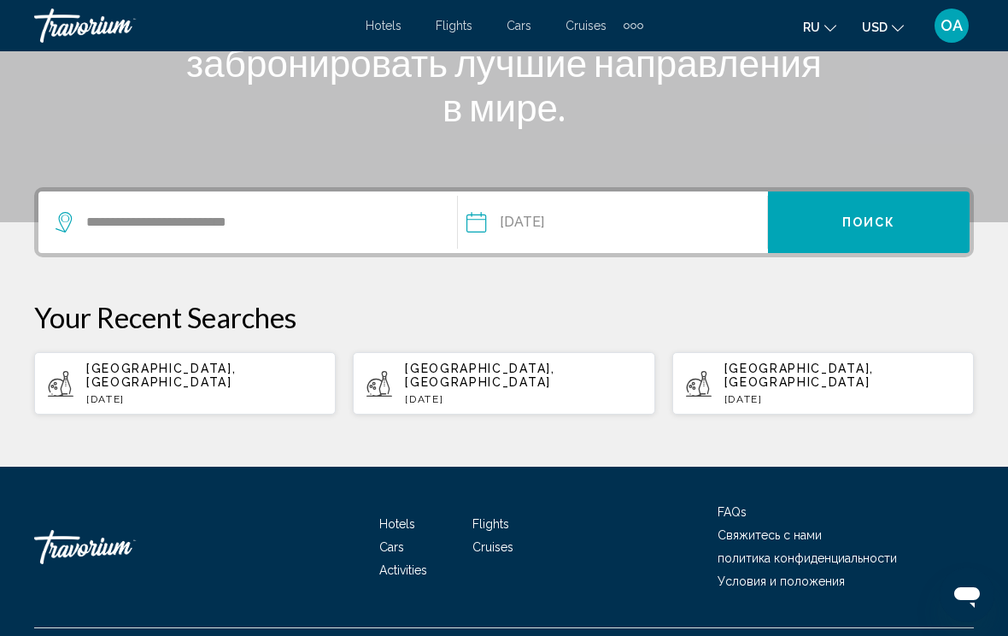
click at [892, 225] on span "Поиск" at bounding box center [869, 223] width 54 height 14
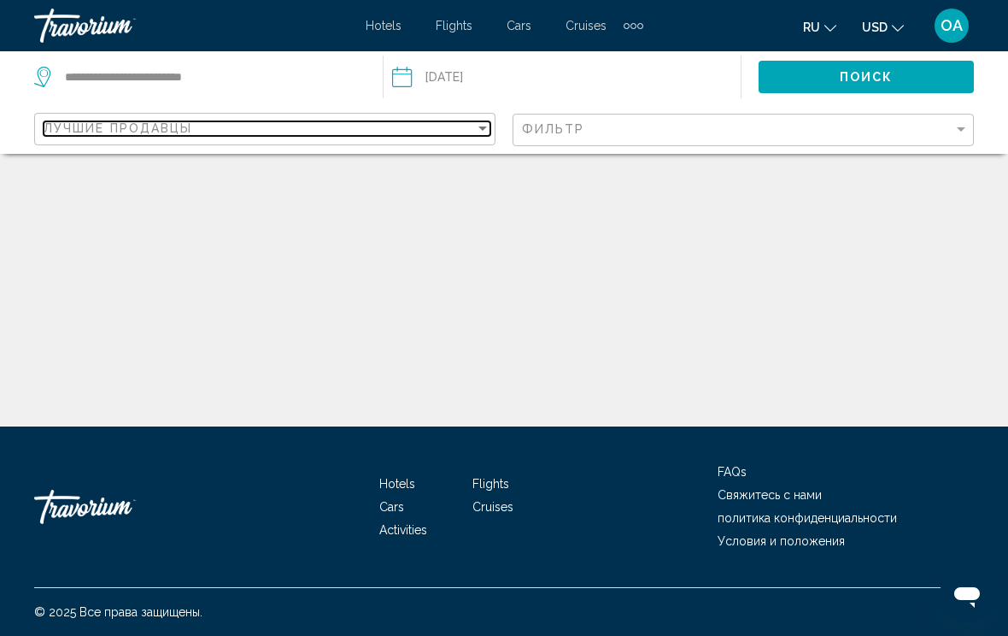
click at [489, 130] on div "Sort by" at bounding box center [482, 128] width 15 height 14
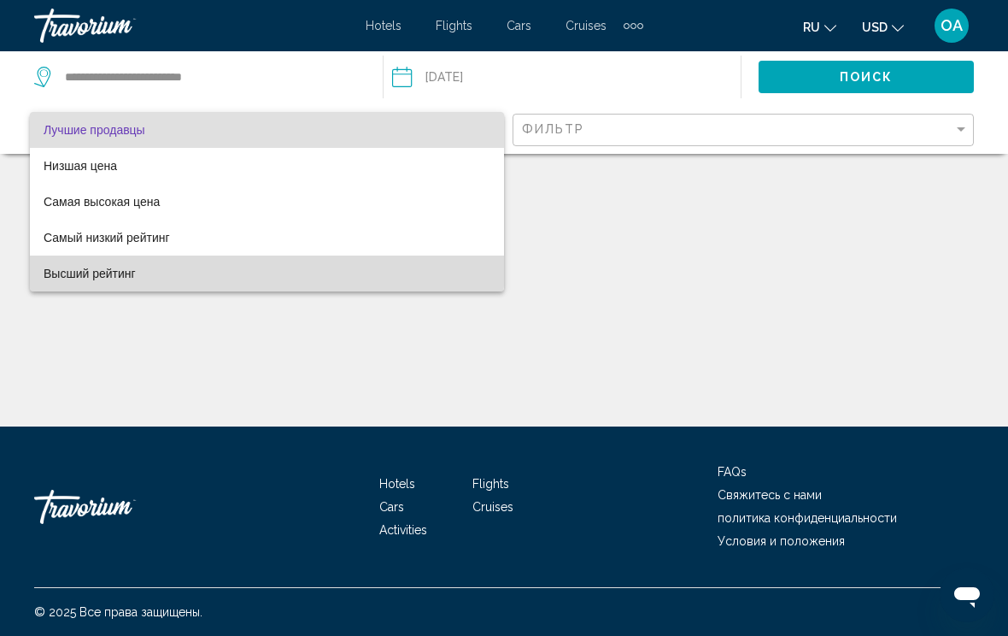
click at [185, 265] on span "Высший рейтинг" at bounding box center [267, 273] width 447 height 36
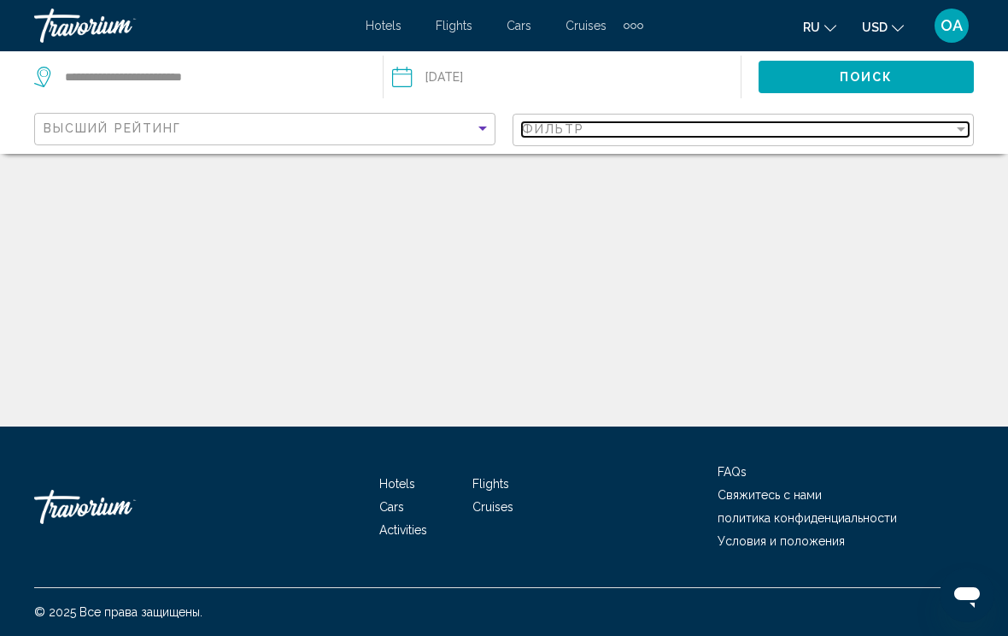
click at [688, 124] on div "Фильтр" at bounding box center [737, 129] width 431 height 14
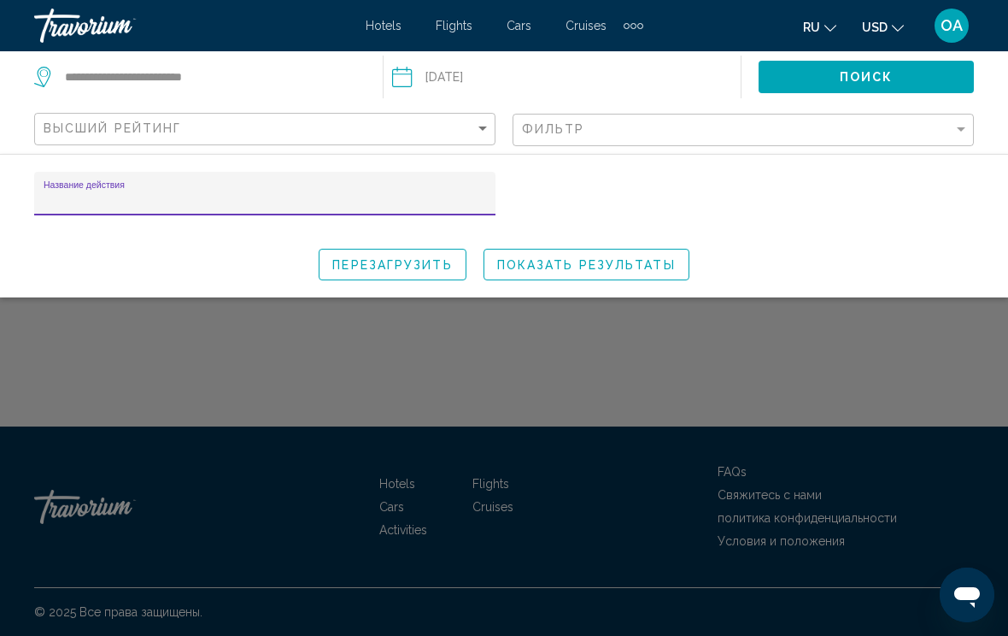
click at [583, 262] on span "Показать результаты" at bounding box center [586, 265] width 179 height 14
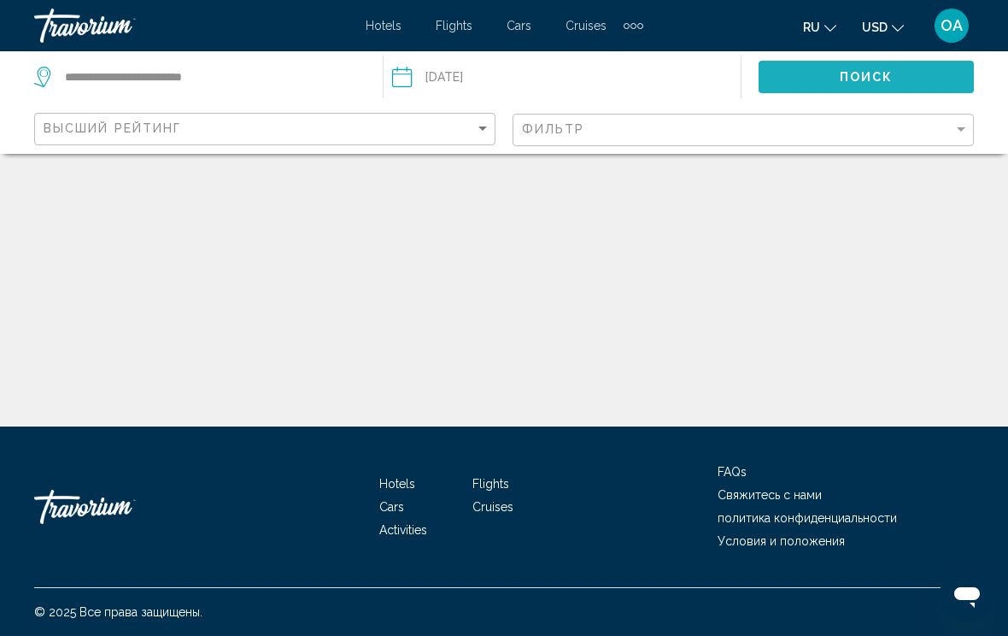
click at [885, 77] on span "Поиск" at bounding box center [867, 78] width 54 height 14
click at [881, 71] on span "Поиск" at bounding box center [867, 78] width 54 height 14
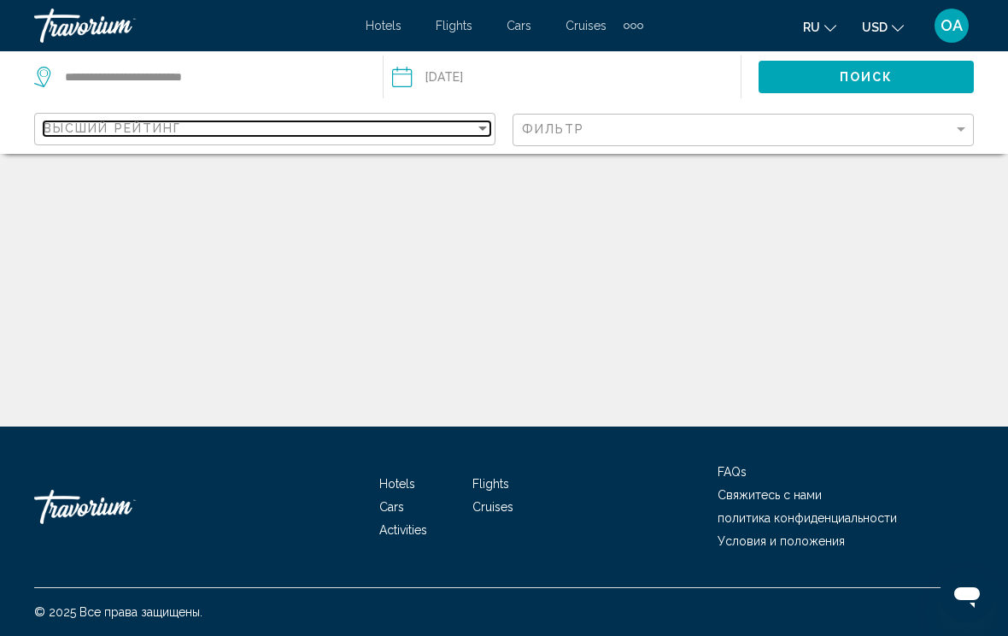
click at [475, 131] on div "Sort by" at bounding box center [482, 128] width 15 height 14
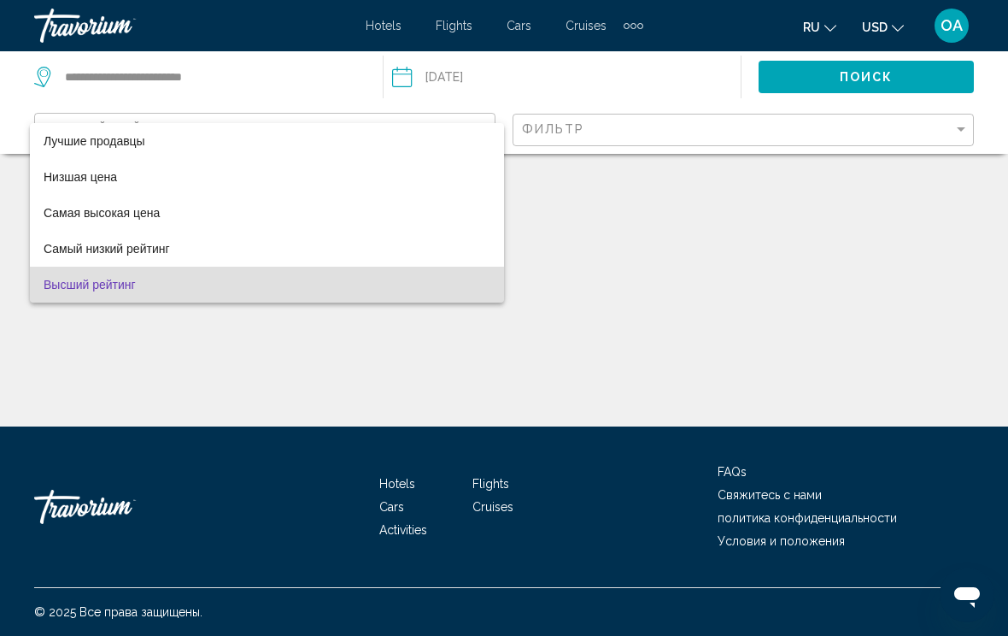
click at [616, 195] on div at bounding box center [504, 318] width 1008 height 636
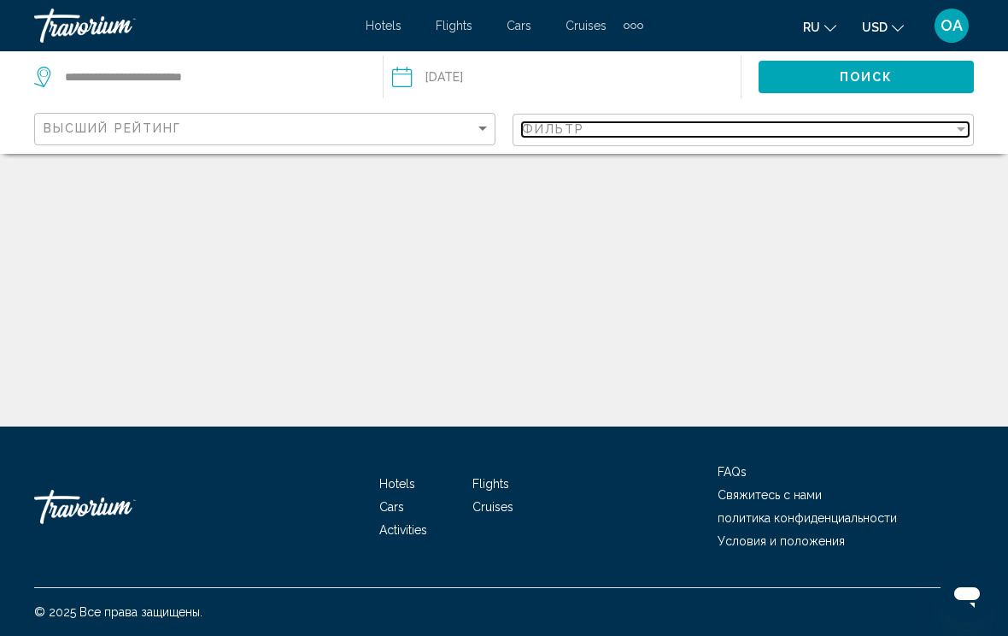
click at [659, 126] on div "Фильтр" at bounding box center [737, 129] width 431 height 14
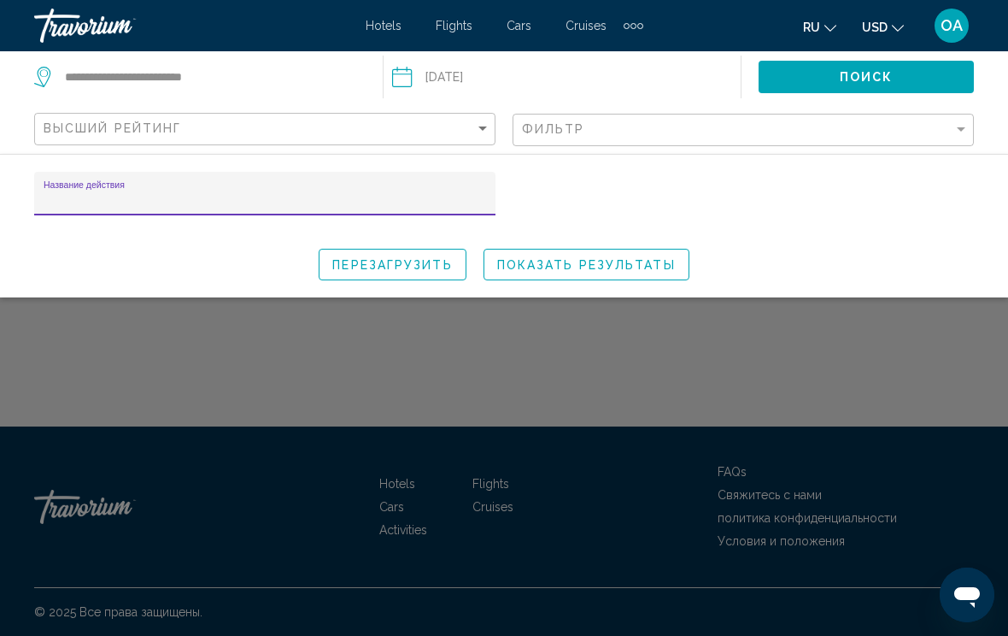
click at [422, 264] on span "Перезагрузить" at bounding box center [392, 265] width 120 height 14
click at [631, 263] on span "Показать результаты" at bounding box center [586, 265] width 179 height 14
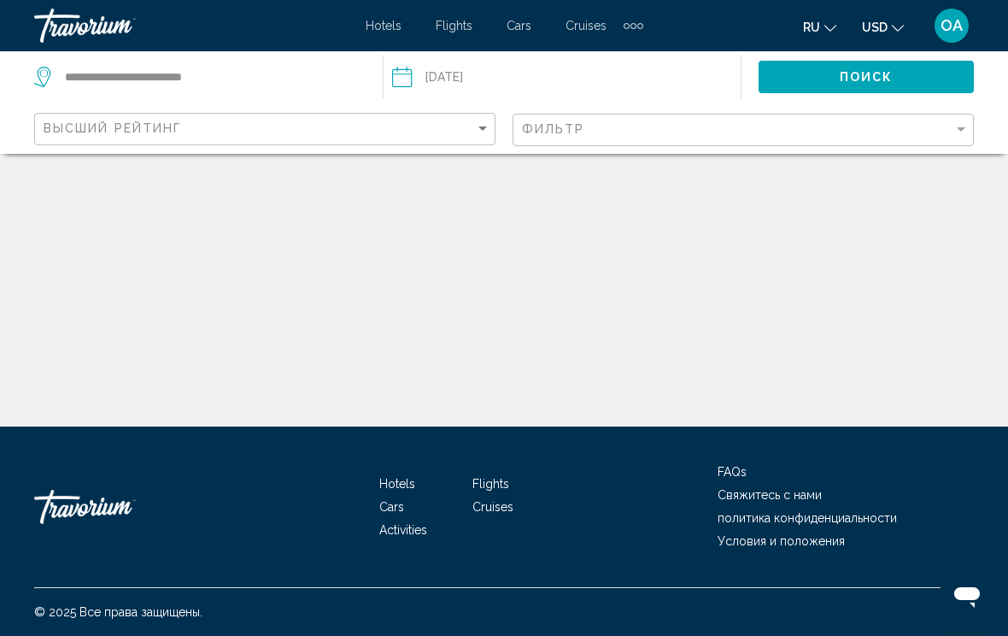
click at [642, 18] on div "Extra navigation items" at bounding box center [634, 26] width 20 height 26
click at [604, 58] on span "Activities" at bounding box center [601, 57] width 56 height 14
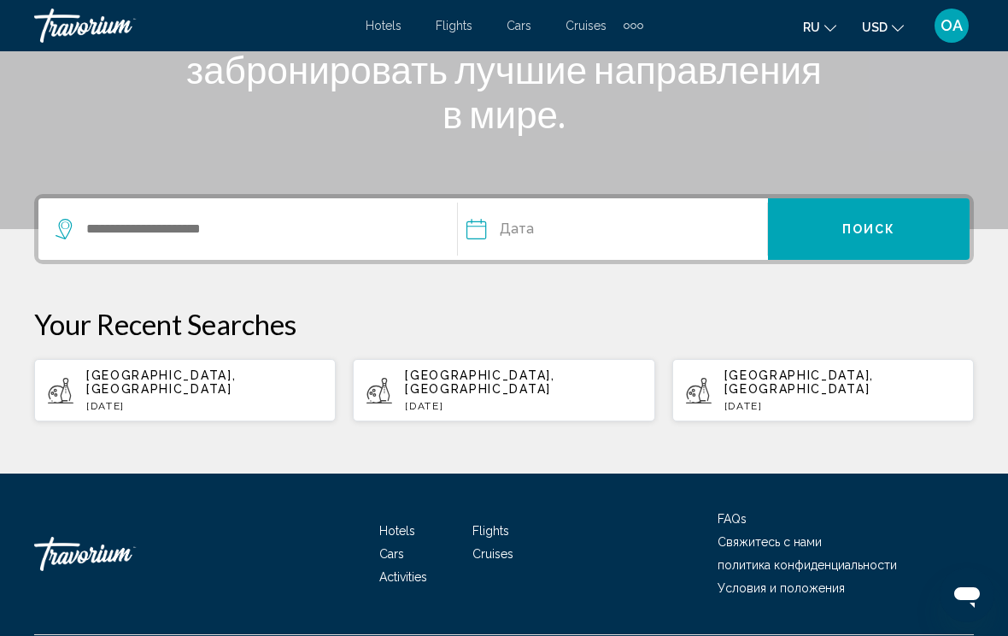
scroll to position [290, 0]
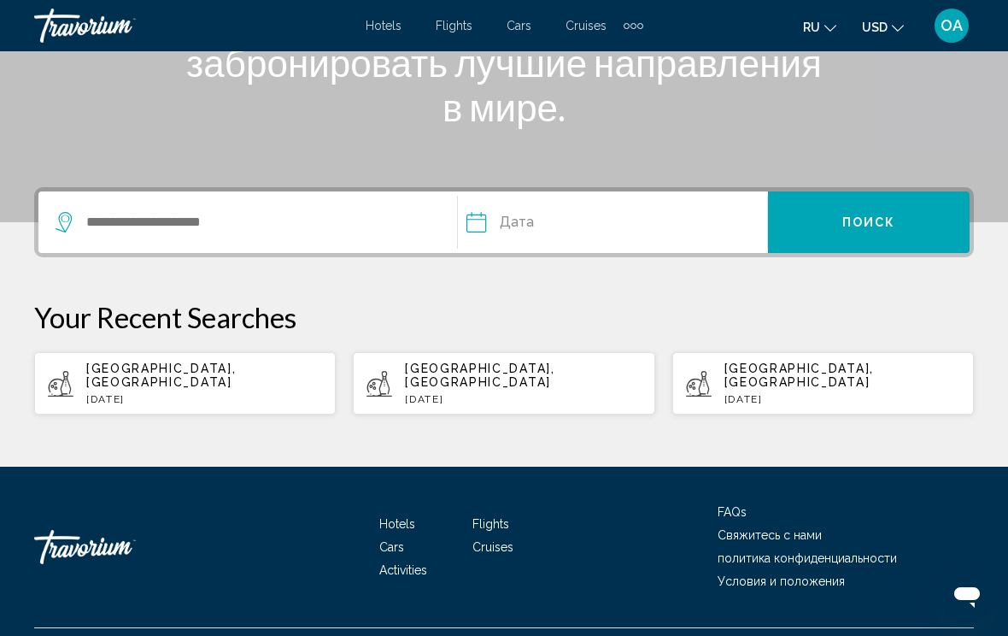
click at [557, 371] on p "[GEOGRAPHIC_DATA], [GEOGRAPHIC_DATA]" at bounding box center [523, 374] width 236 height 27
type input "**********"
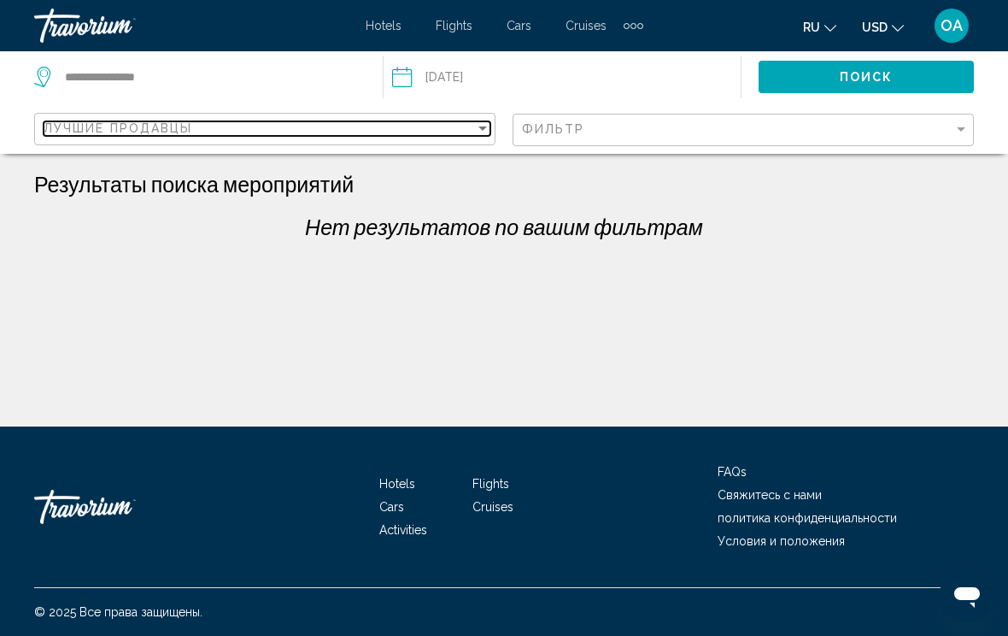
click at [352, 132] on div "Лучшие продавцы" at bounding box center [259, 128] width 431 height 14
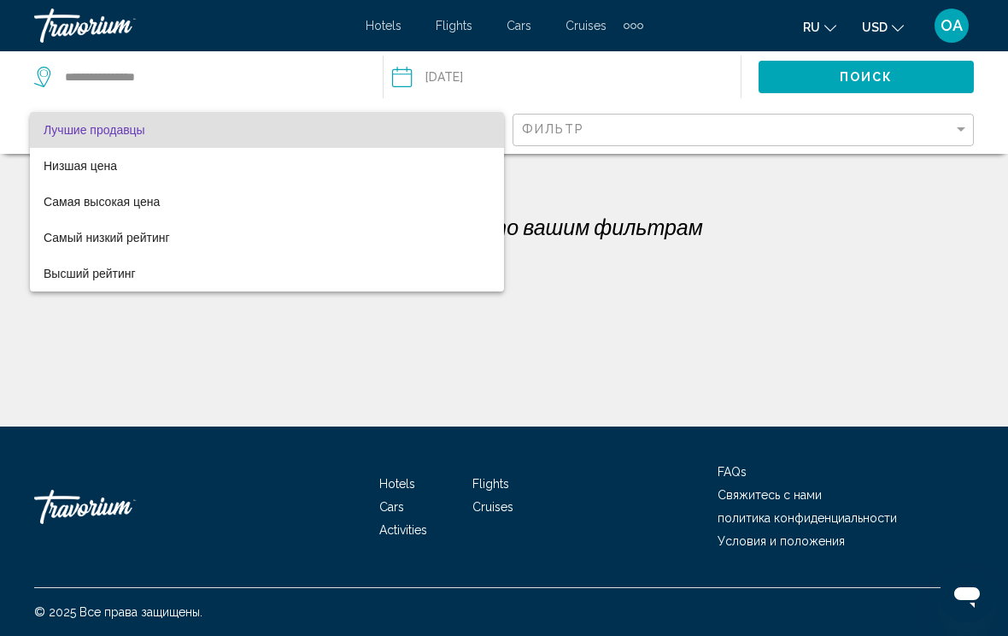
click at [536, 77] on div at bounding box center [504, 318] width 1008 height 636
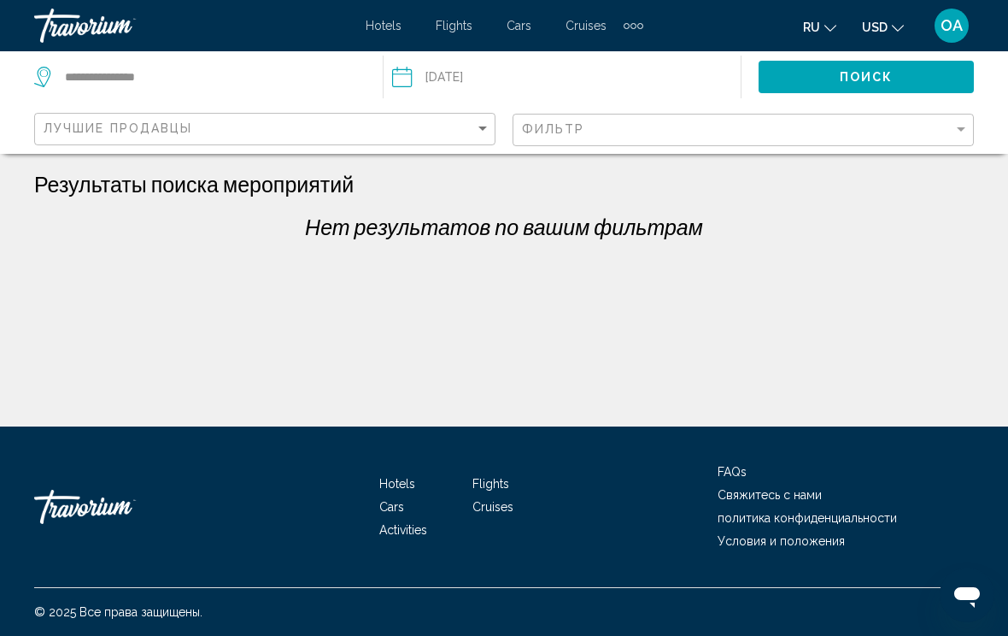
click at [487, 78] on input "Date: Jul 30, 2025" at bounding box center [478, 79] width 181 height 56
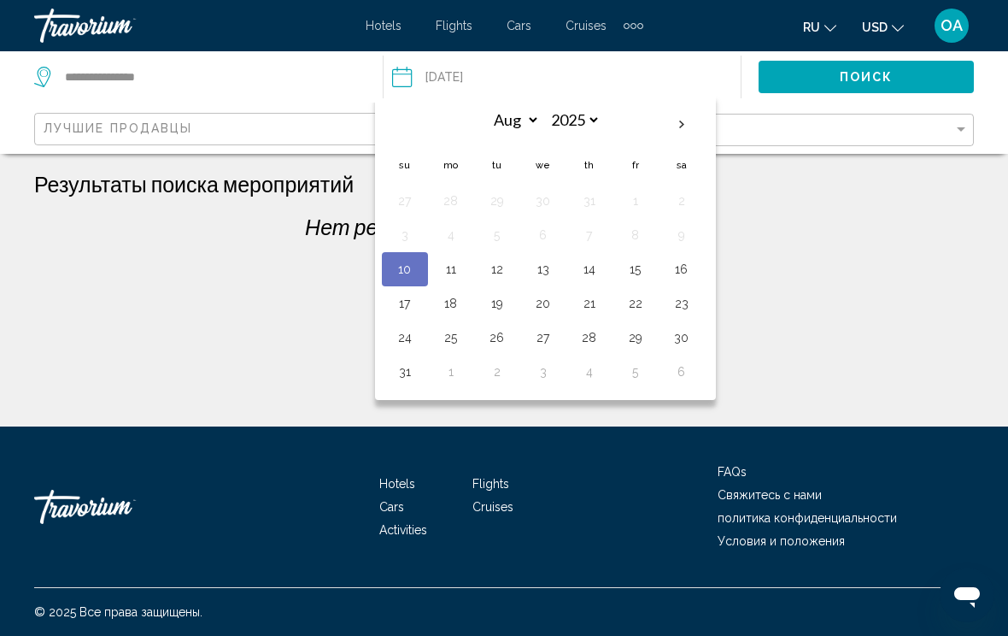
click at [406, 327] on button "24" at bounding box center [404, 337] width 27 height 24
type input "**********"
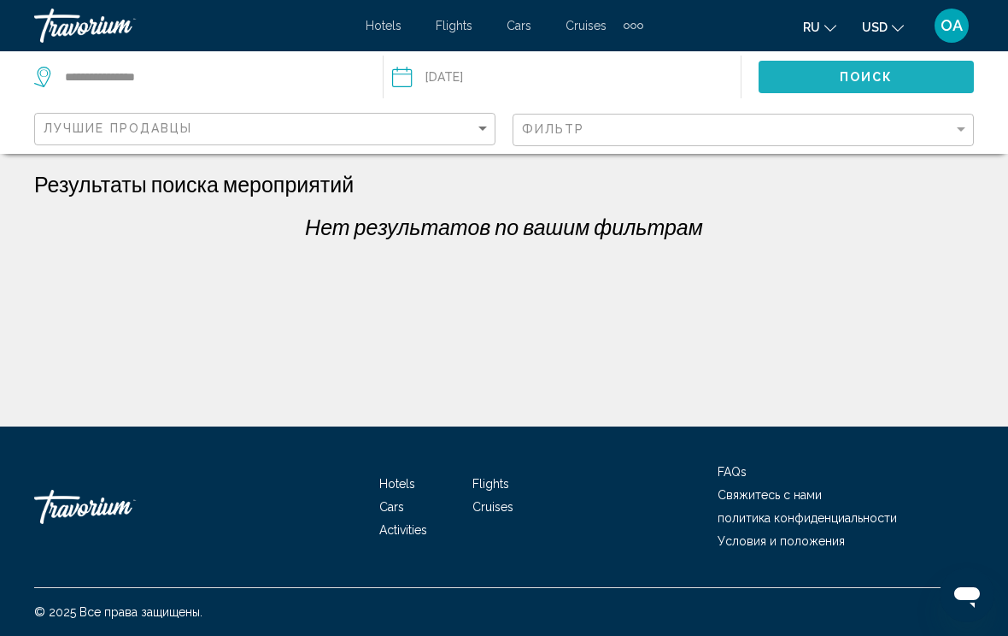
click at [862, 79] on span "Поиск" at bounding box center [867, 78] width 54 height 14
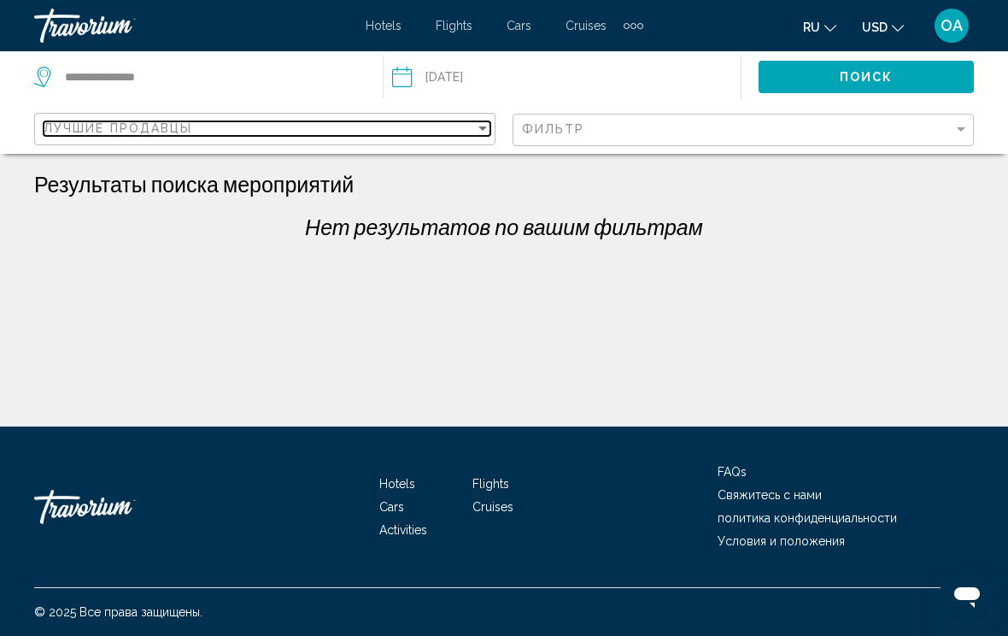
click at [456, 123] on div "Лучшие продавцы" at bounding box center [259, 128] width 431 height 14
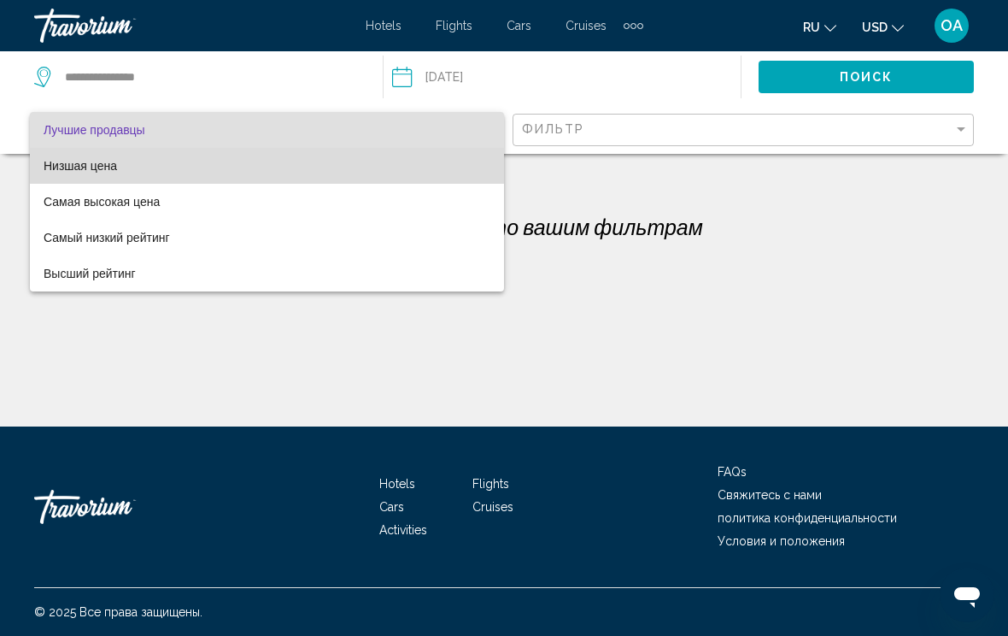
click at [147, 163] on span "Низшая цена" at bounding box center [267, 166] width 447 height 36
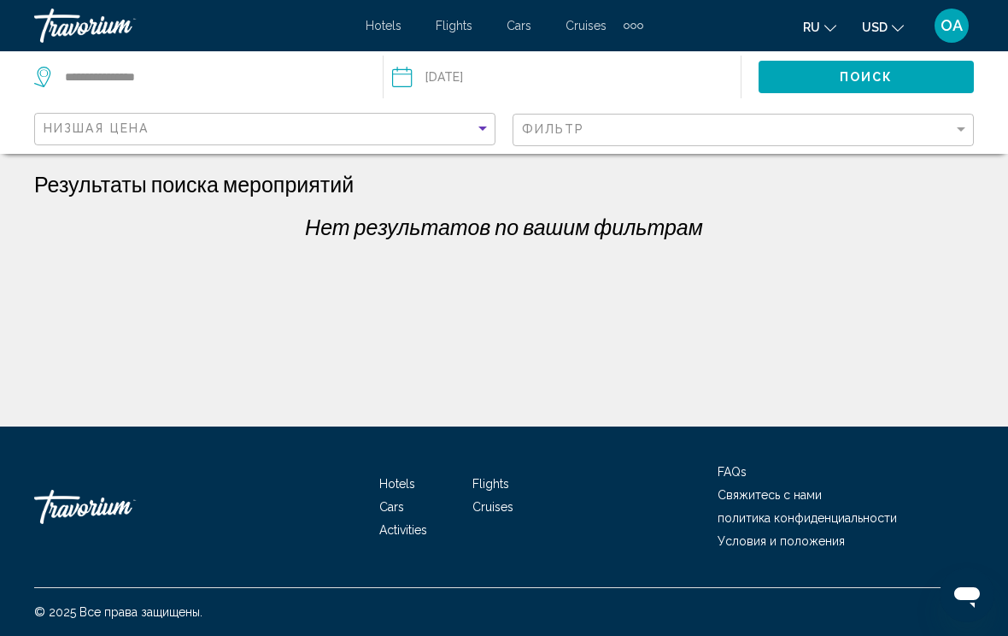
click at [641, 118] on div "Фильтр" at bounding box center [745, 130] width 447 height 32
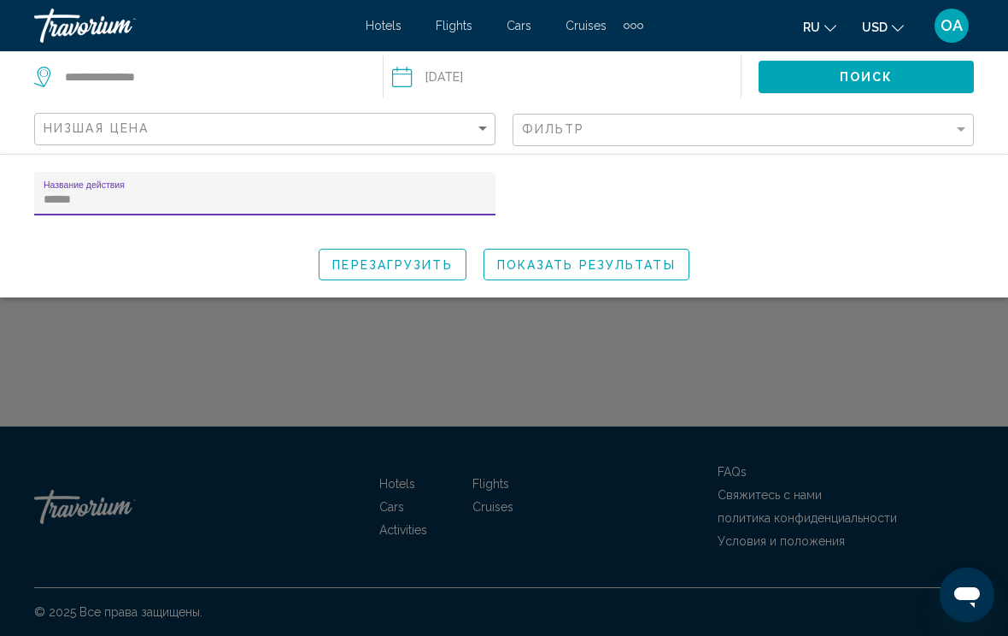
type input "******"
click at [883, 69] on span "Поиск" at bounding box center [867, 76] width 54 height 14
click at [882, 74] on span "Поиск" at bounding box center [867, 78] width 54 height 14
click at [887, 69] on span "Поиск" at bounding box center [867, 76] width 54 height 14
click at [648, 262] on span "Показать результаты" at bounding box center [586, 265] width 179 height 14
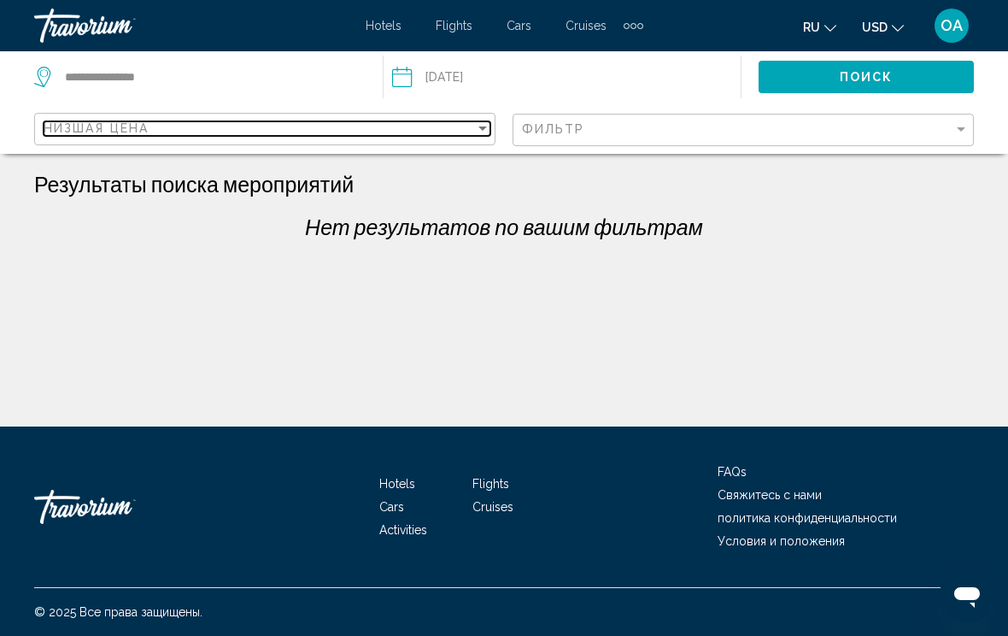
click at [461, 127] on div "Низшая цена" at bounding box center [259, 128] width 431 height 14
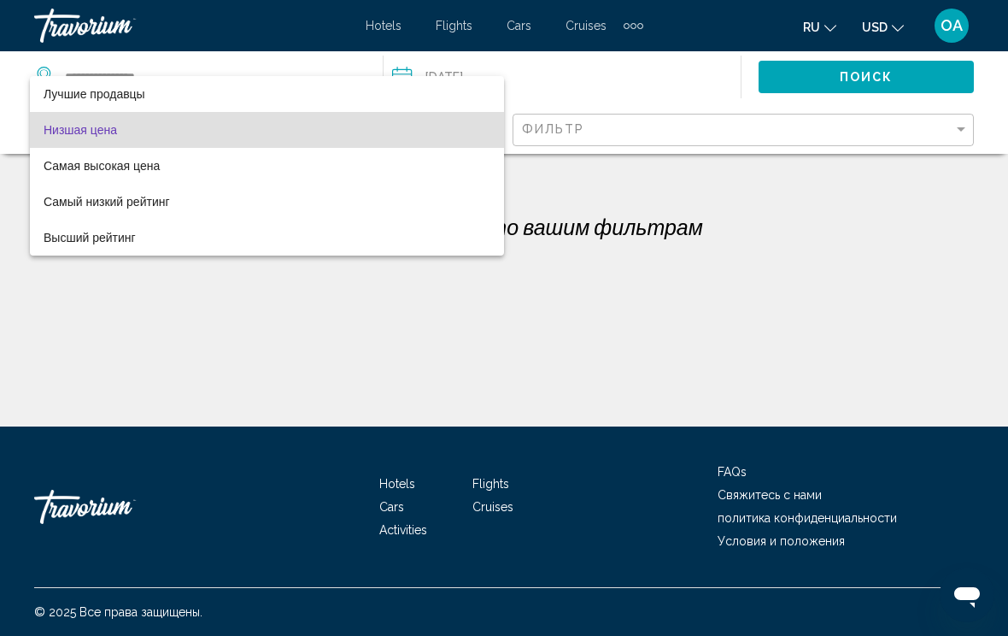
click at [862, 267] on div at bounding box center [504, 318] width 1008 height 636
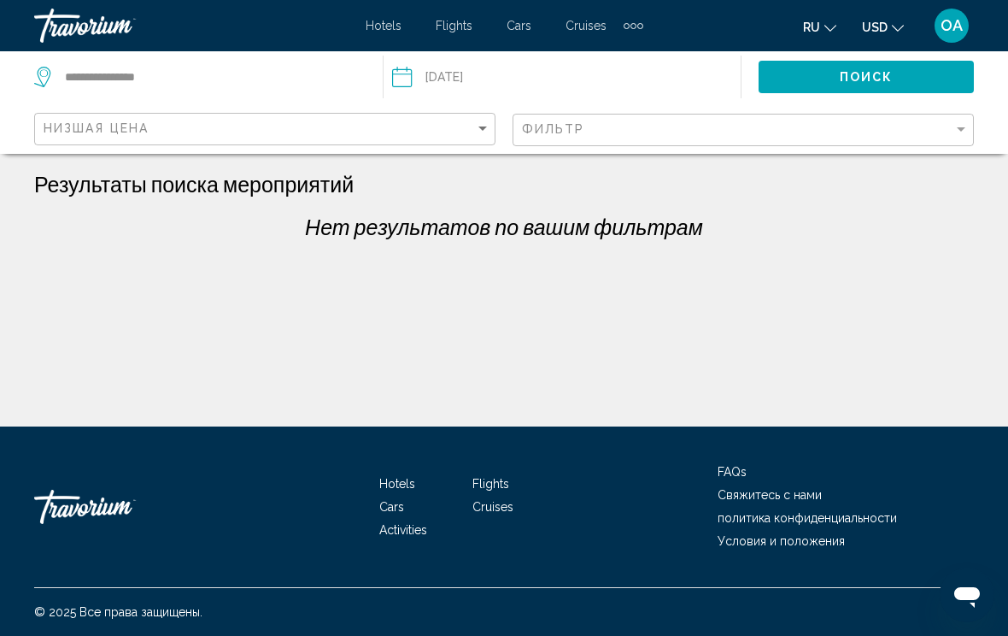
click at [642, 21] on div "Extra navigation items" at bounding box center [634, 26] width 20 height 26
click at [612, 56] on span "Activities" at bounding box center [601, 57] width 56 height 14
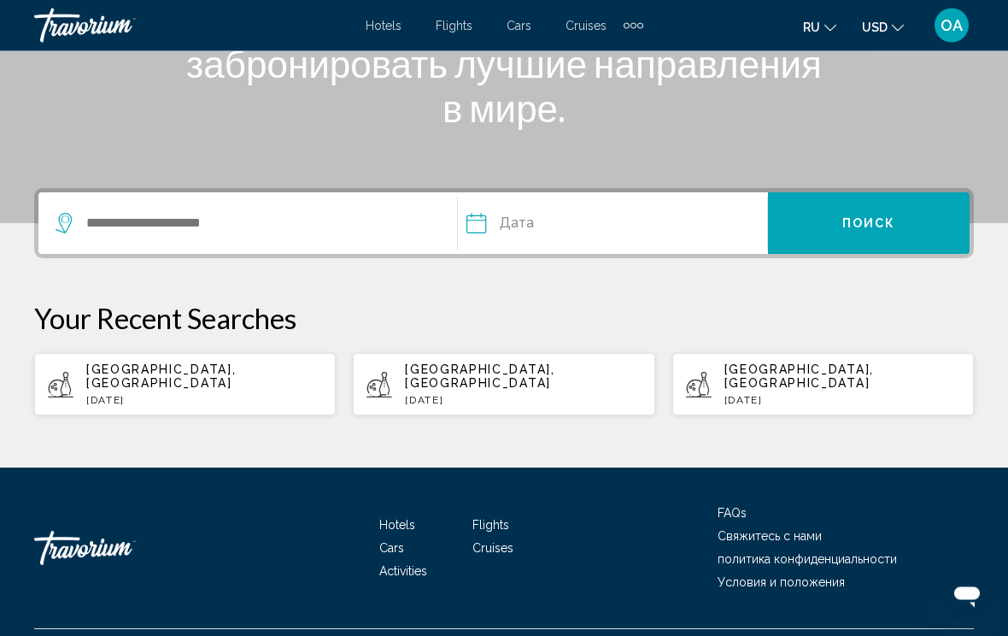
scroll to position [290, 0]
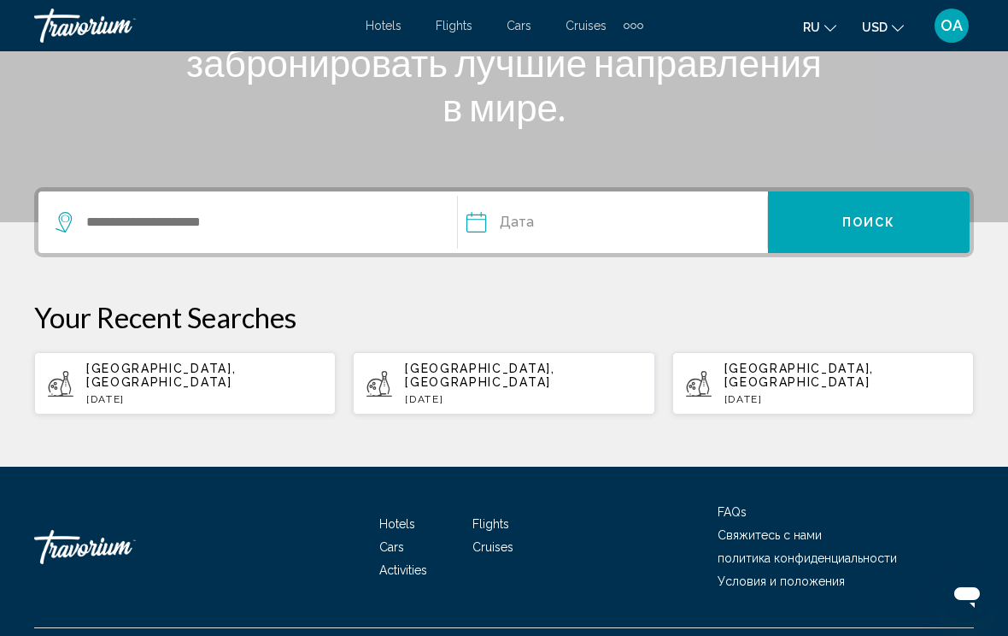
click at [874, 361] on span "[GEOGRAPHIC_DATA], [GEOGRAPHIC_DATA]" at bounding box center [798, 374] width 149 height 27
type input "**********"
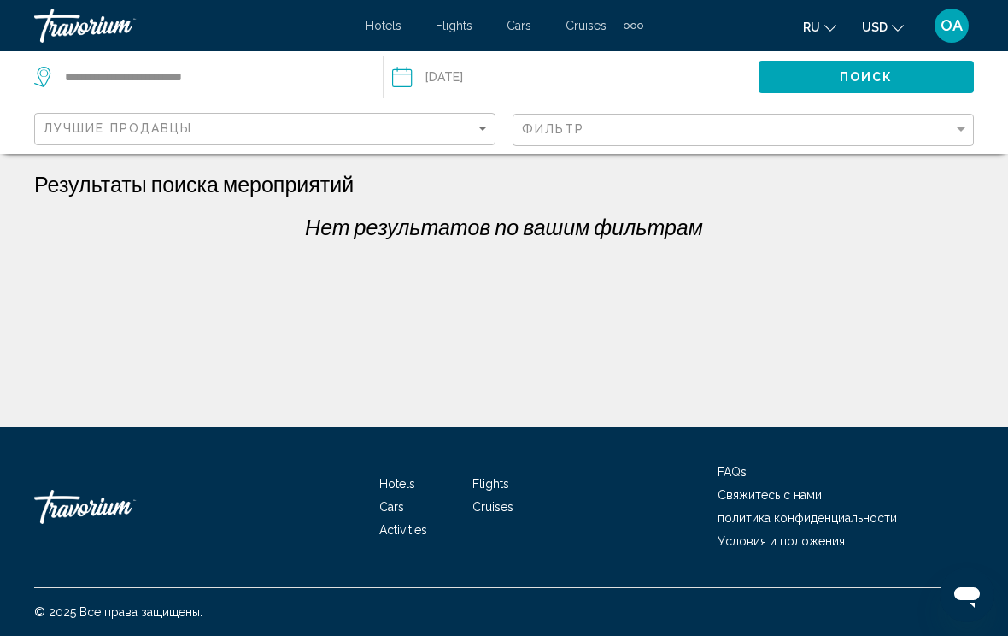
click at [464, 22] on span "Flights" at bounding box center [454, 26] width 37 height 14
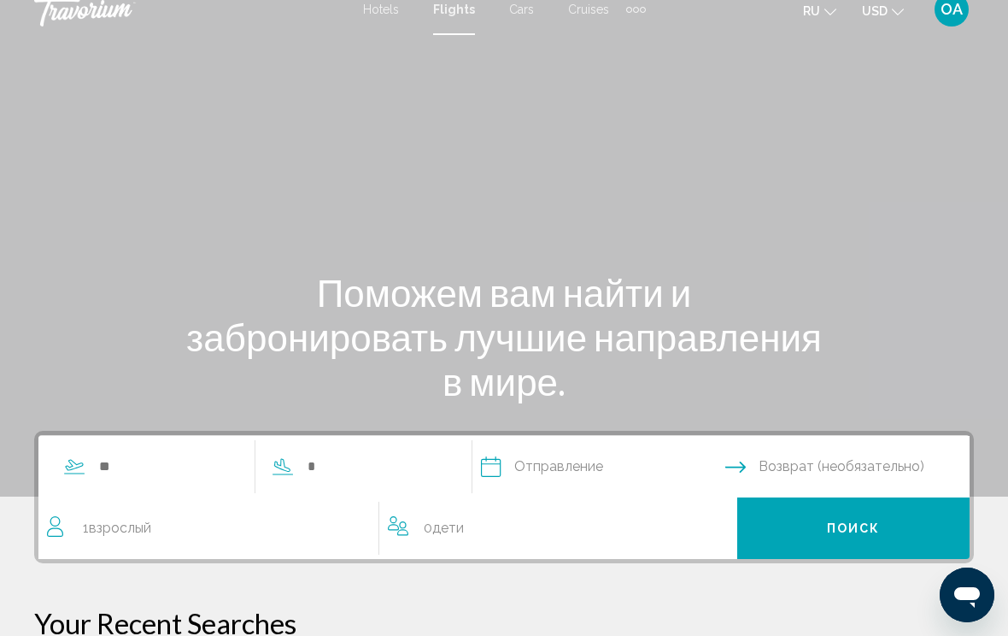
scroll to position [88, 0]
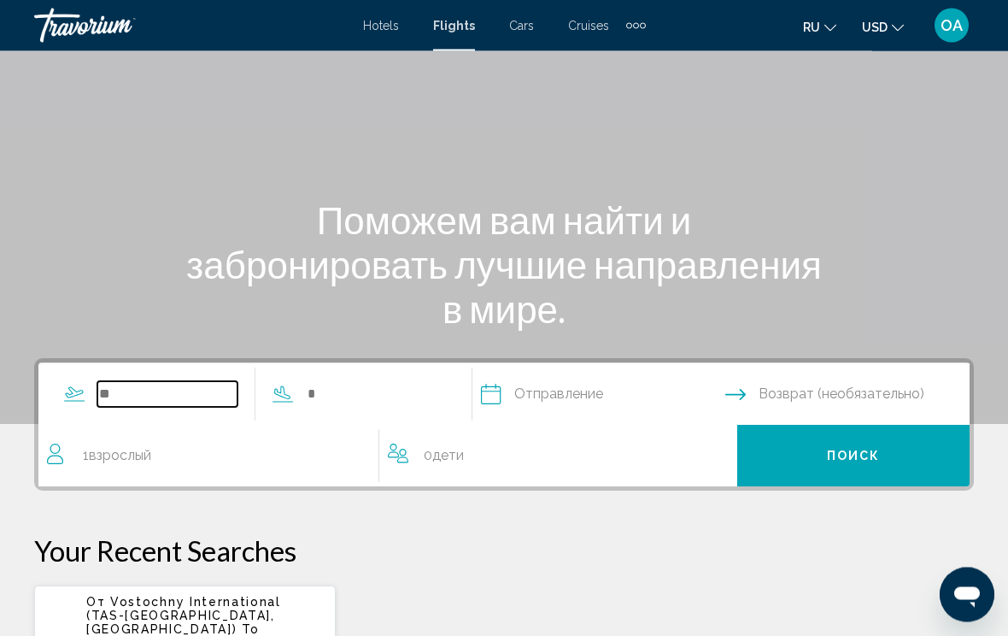
click at [151, 384] on input "Search widget" at bounding box center [167, 395] width 140 height 26
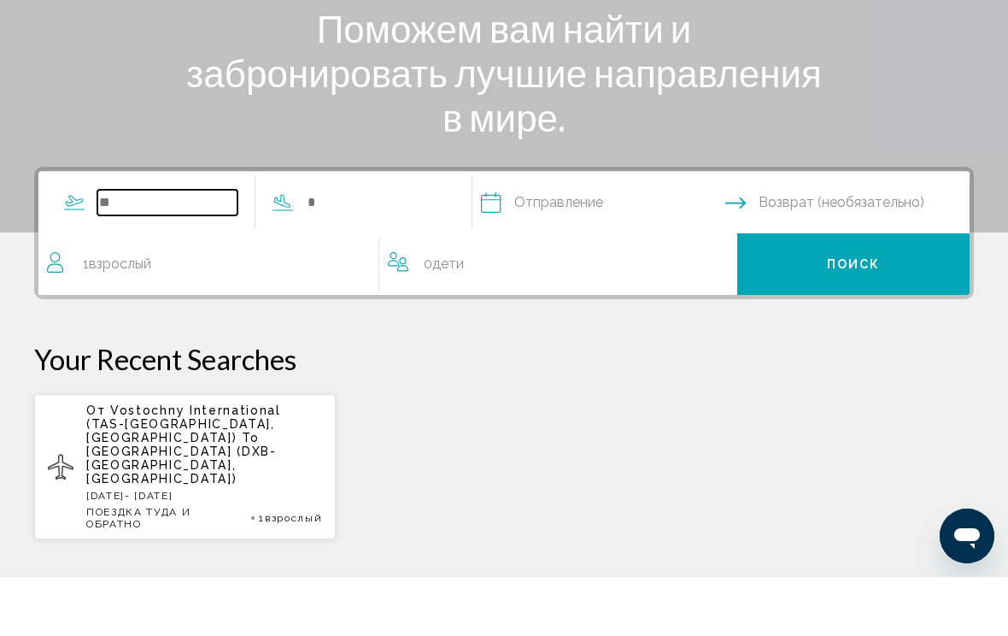
scroll to position [332, 0]
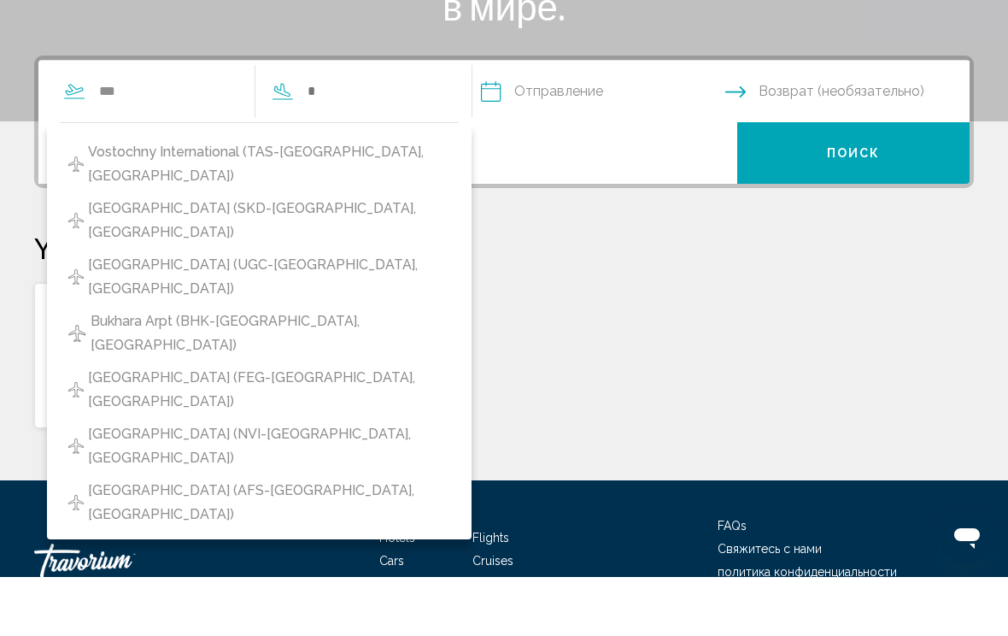
click at [341, 199] on span "Vostochny International (TAS-[GEOGRAPHIC_DATA], [GEOGRAPHIC_DATA])" at bounding box center [269, 223] width 362 height 48
type input "**********"
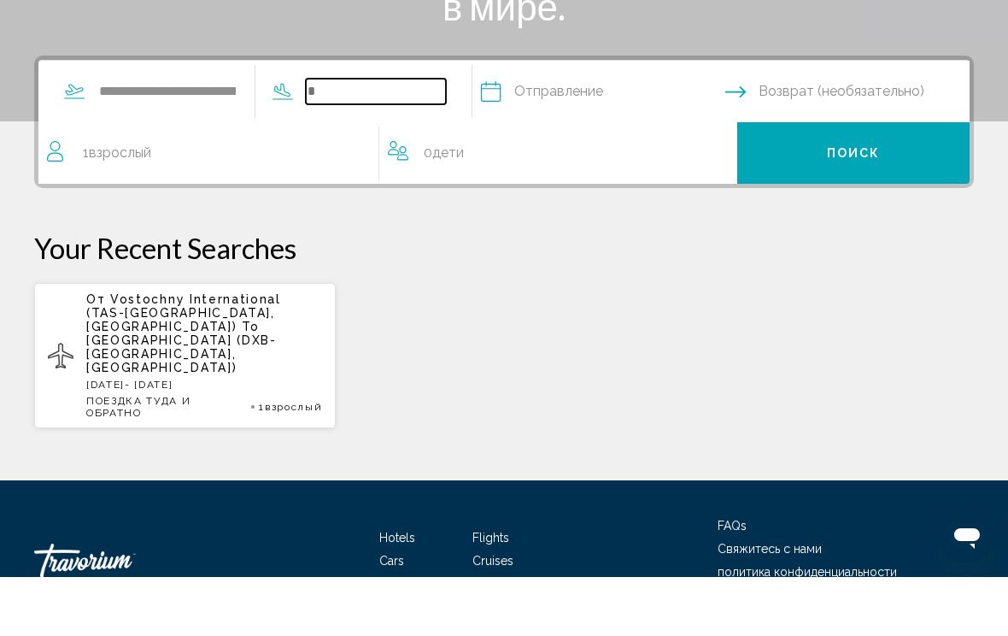
click at [401, 138] on input "Search widget" at bounding box center [376, 151] width 140 height 26
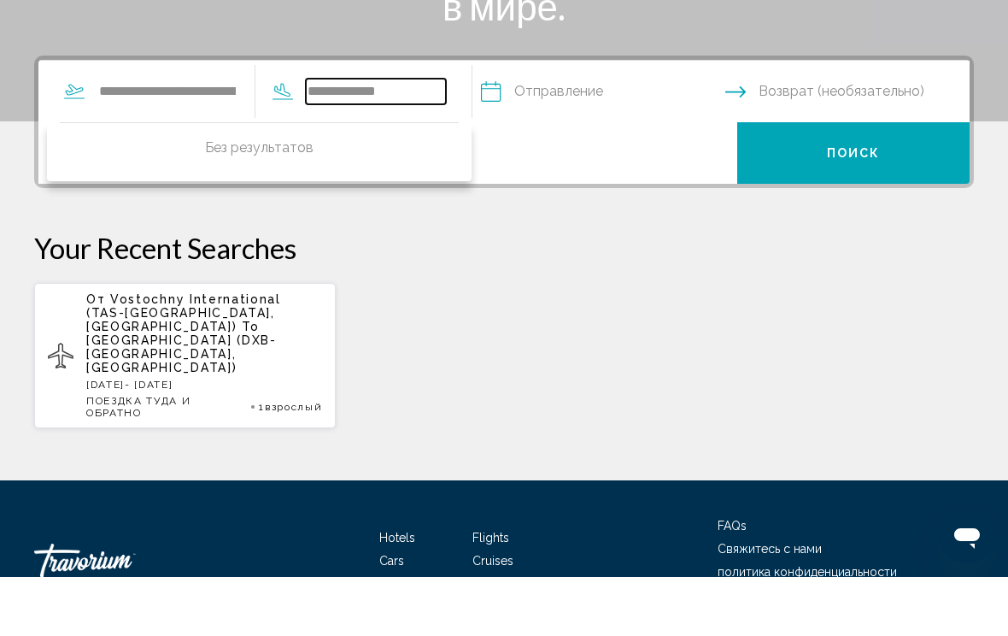
type input "**********"
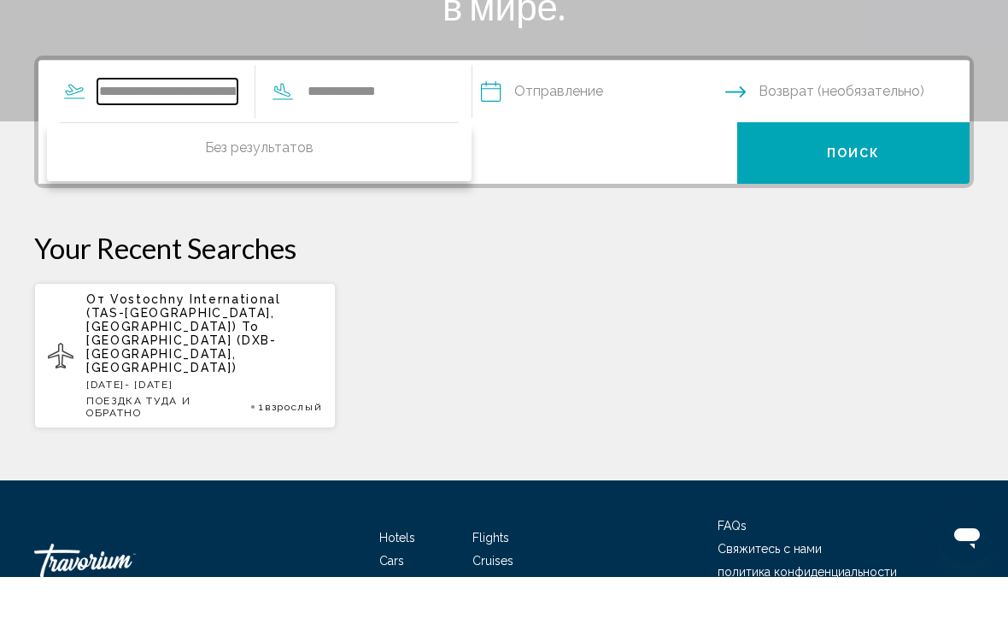
click at [197, 138] on input "**********" at bounding box center [167, 151] width 140 height 26
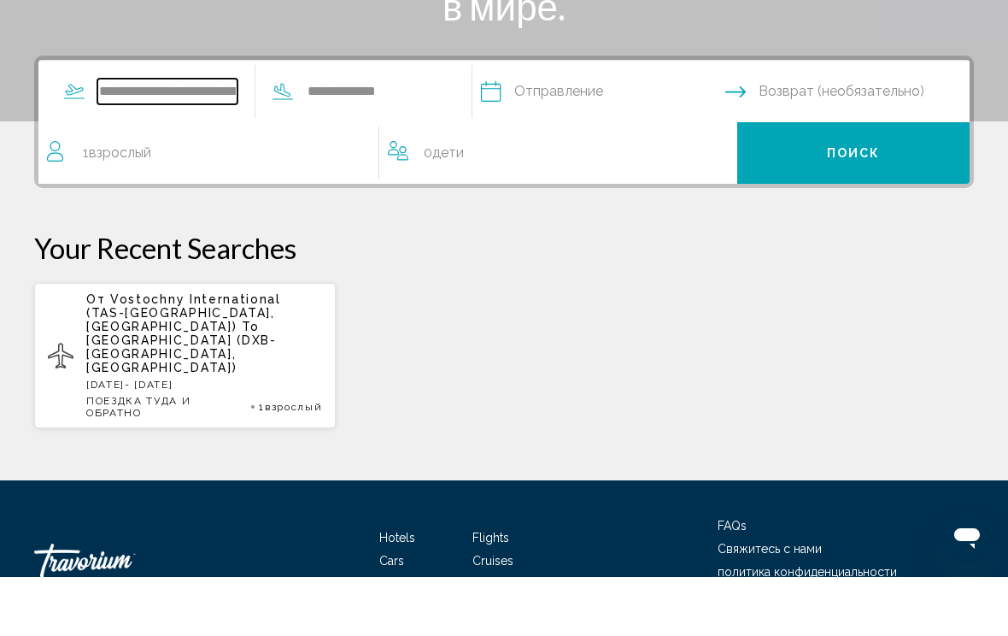
click at [237, 138] on input "**********" at bounding box center [167, 151] width 140 height 26
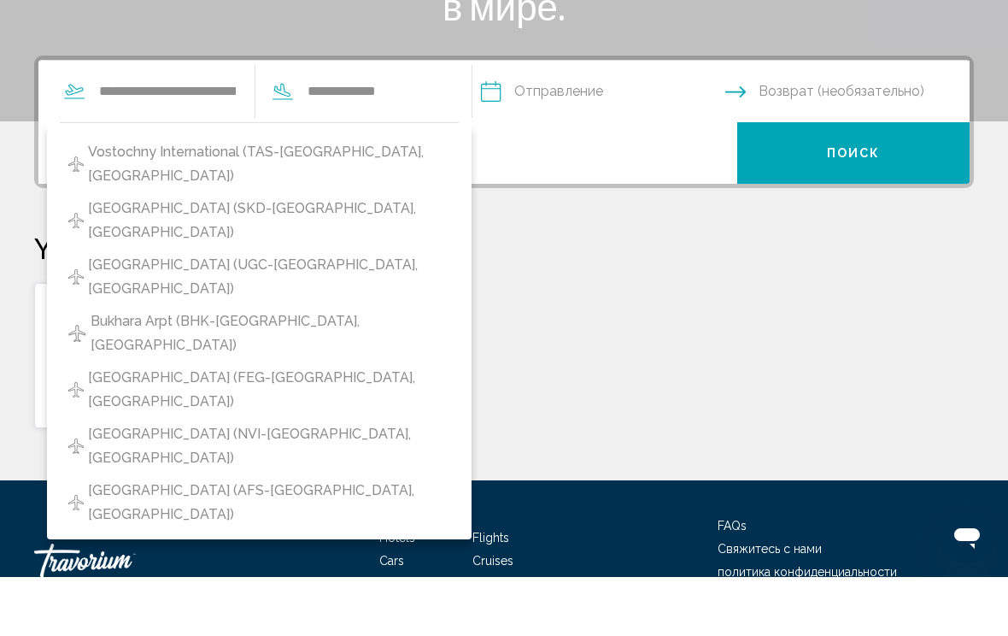
click at [413, 199] on span "Vostochny International (TAS-[GEOGRAPHIC_DATA], [GEOGRAPHIC_DATA])" at bounding box center [269, 223] width 362 height 48
type input "**********"
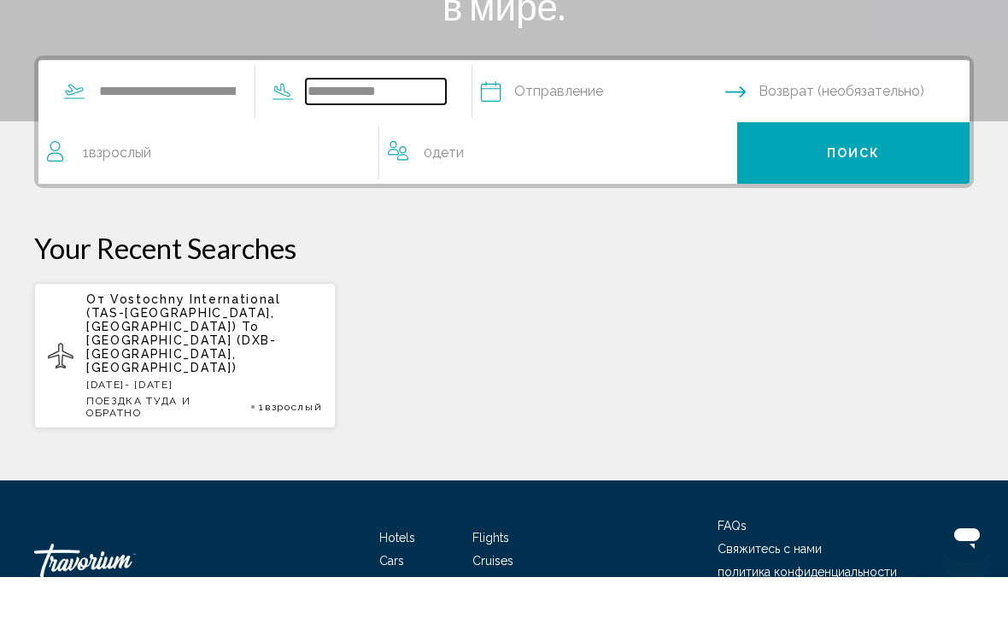
click at [446, 138] on input "**********" at bounding box center [376, 151] width 140 height 26
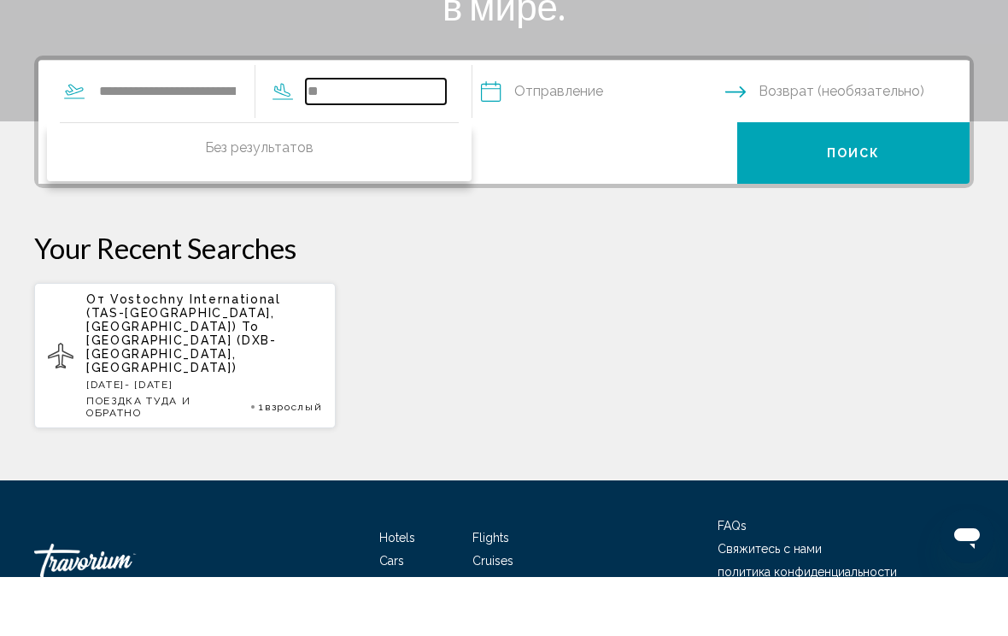
type input "*"
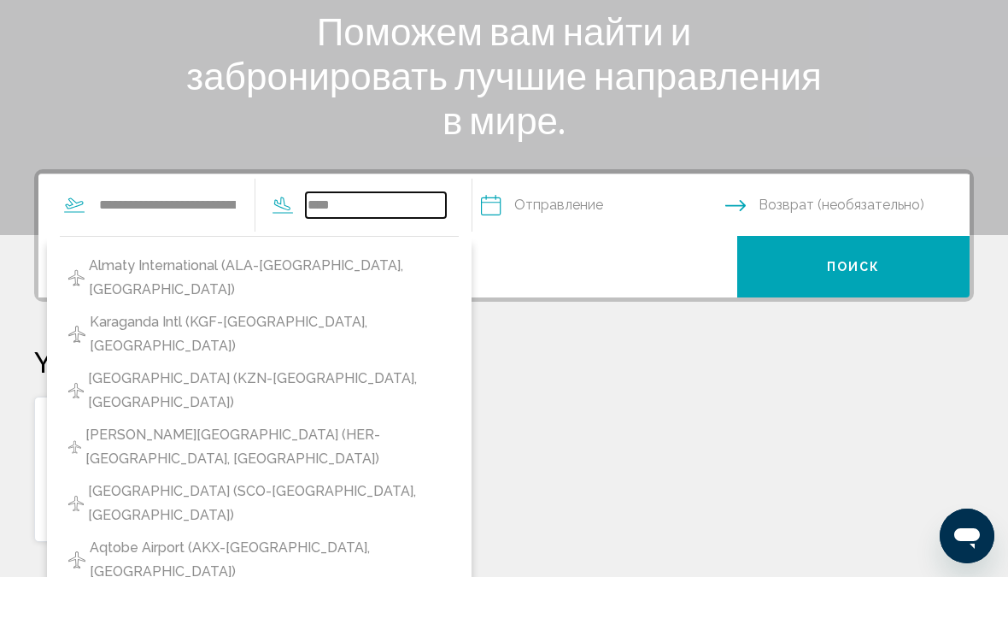
scroll to position [219, 0]
click at [360, 313] on span "Almaty International (ALA-[GEOGRAPHIC_DATA], [GEOGRAPHIC_DATA])" at bounding box center [269, 337] width 361 height 48
type input "**********"
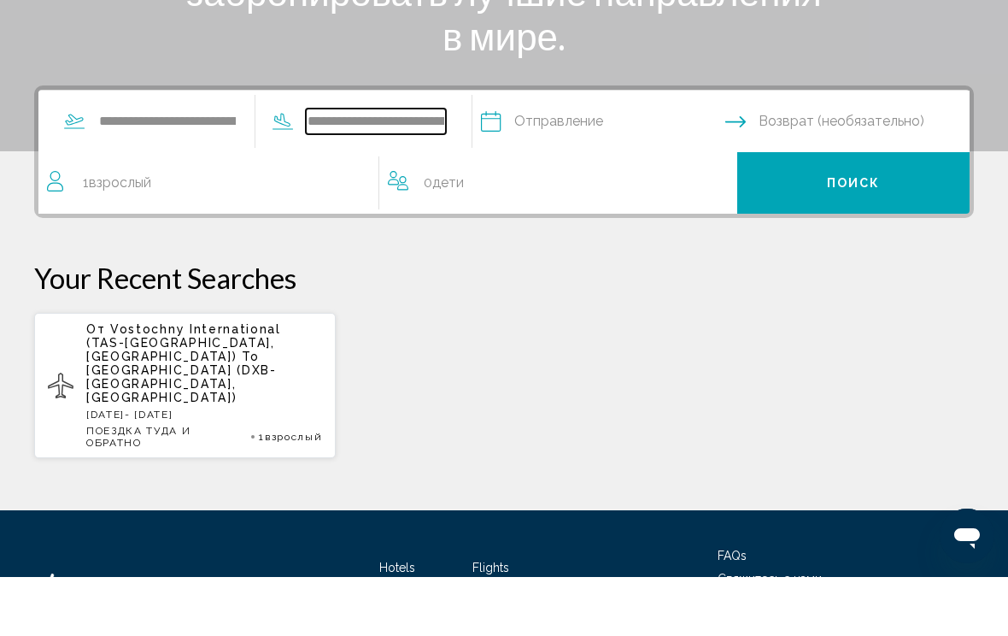
scroll to position [332, 0]
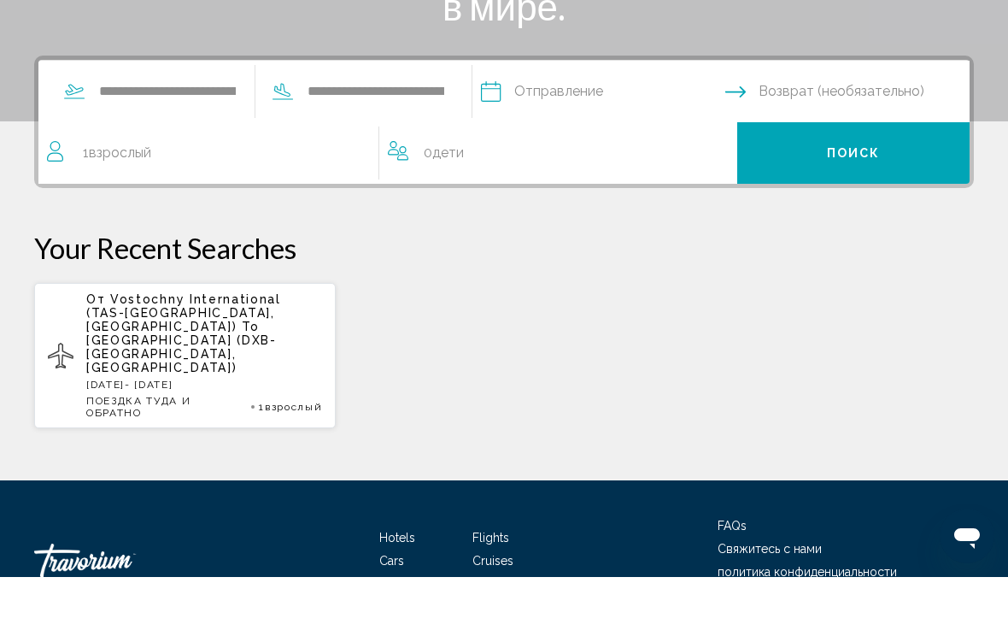
click at [665, 120] on input "Depart date" at bounding box center [602, 153] width 251 height 67
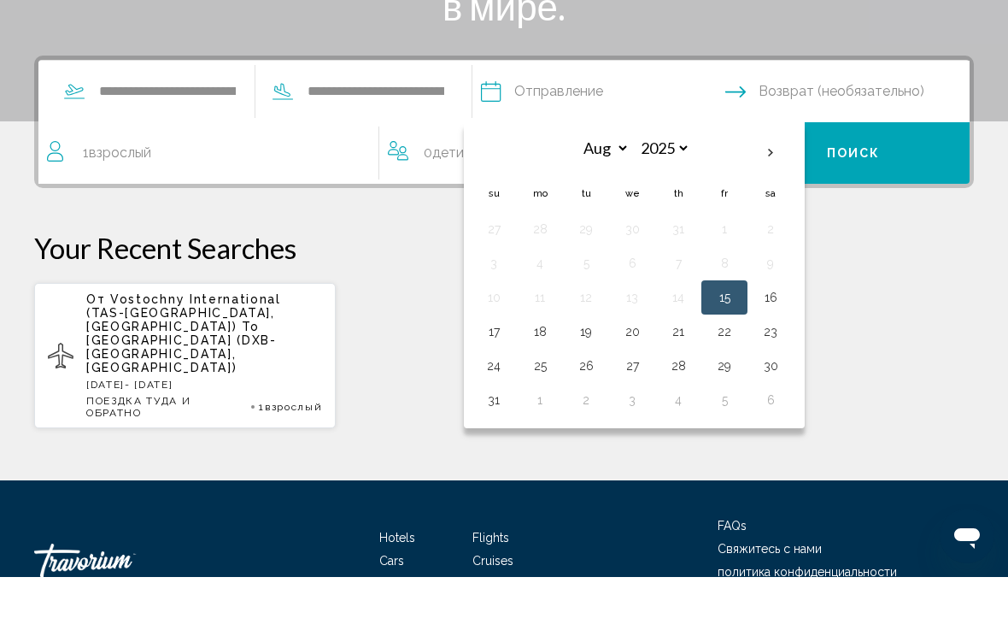
scroll to position [391, 0]
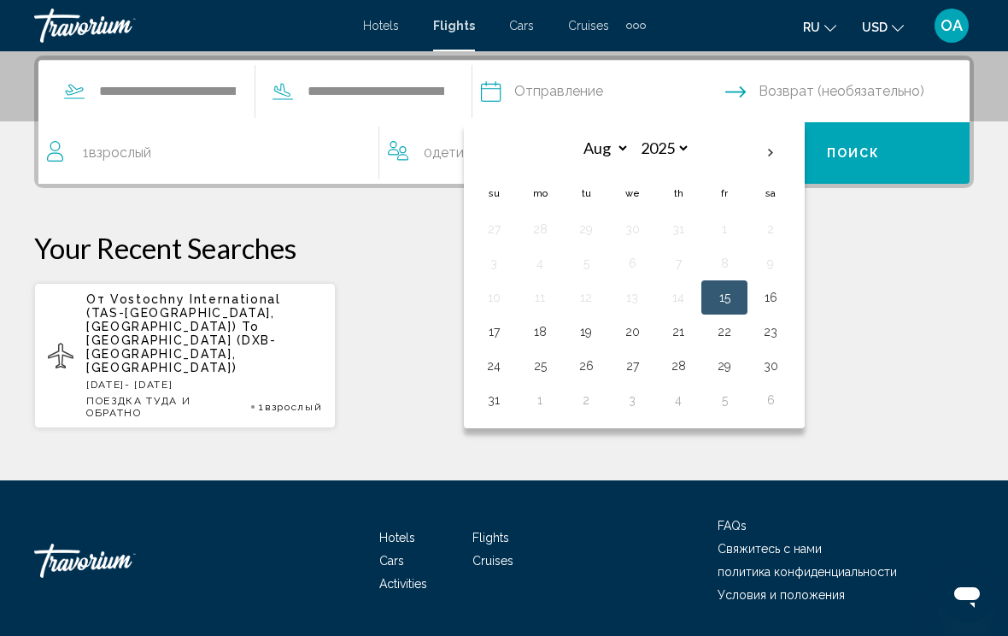
click at [794, 145] on th "Next month" at bounding box center [770, 153] width 46 height 38
select select "*"
click at [738, 220] on button "5" at bounding box center [724, 229] width 27 height 24
type input "**********"
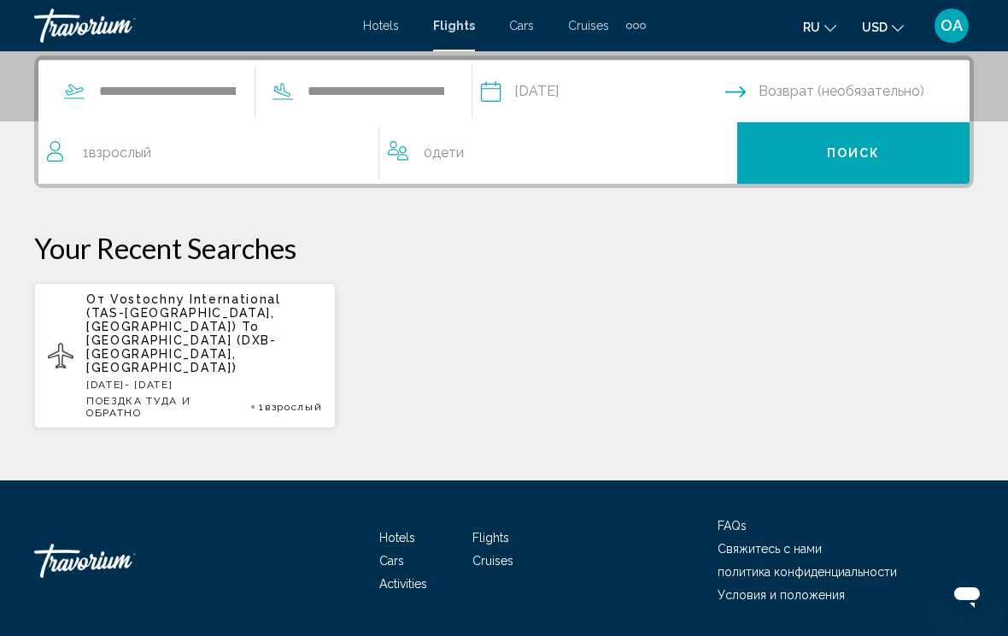
click at [917, 91] on input "Return date" at bounding box center [850, 94] width 251 height 67
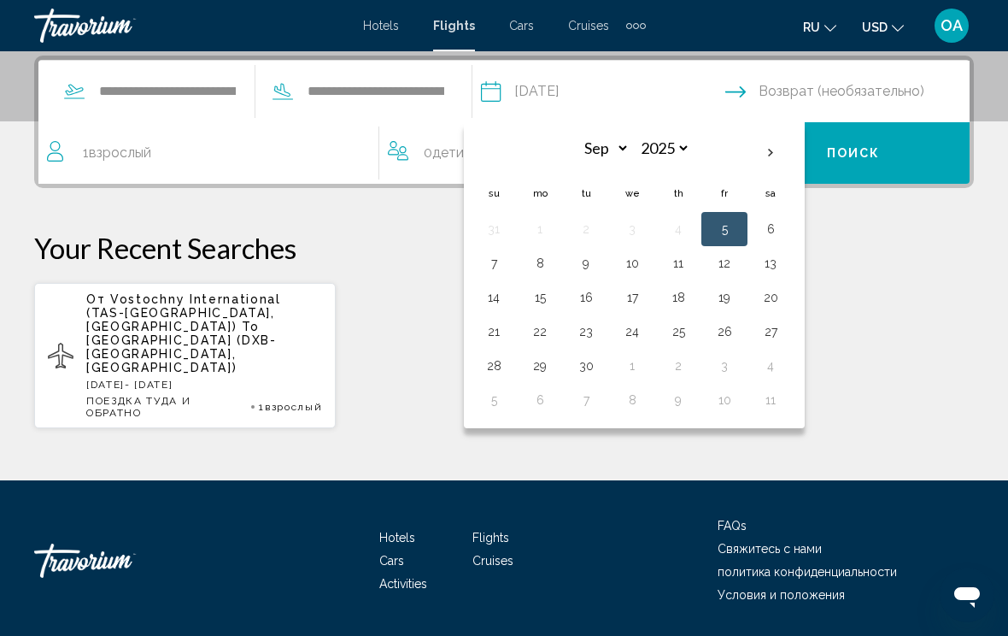
click at [600, 257] on button "9" at bounding box center [585, 263] width 27 height 24
type input "**********"
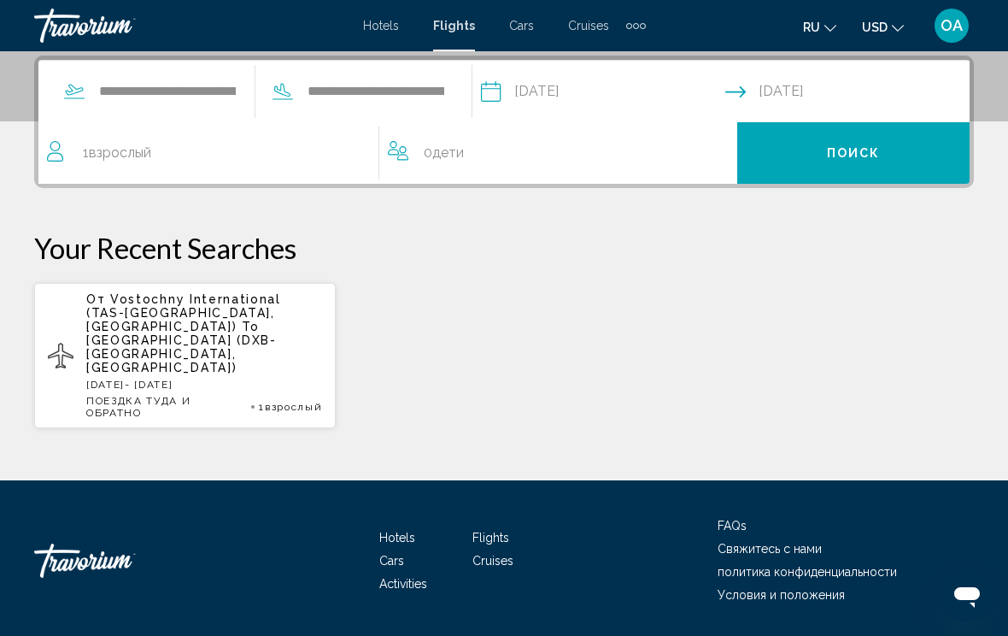
click at [896, 138] on button "Поиск" at bounding box center [853, 153] width 233 height 62
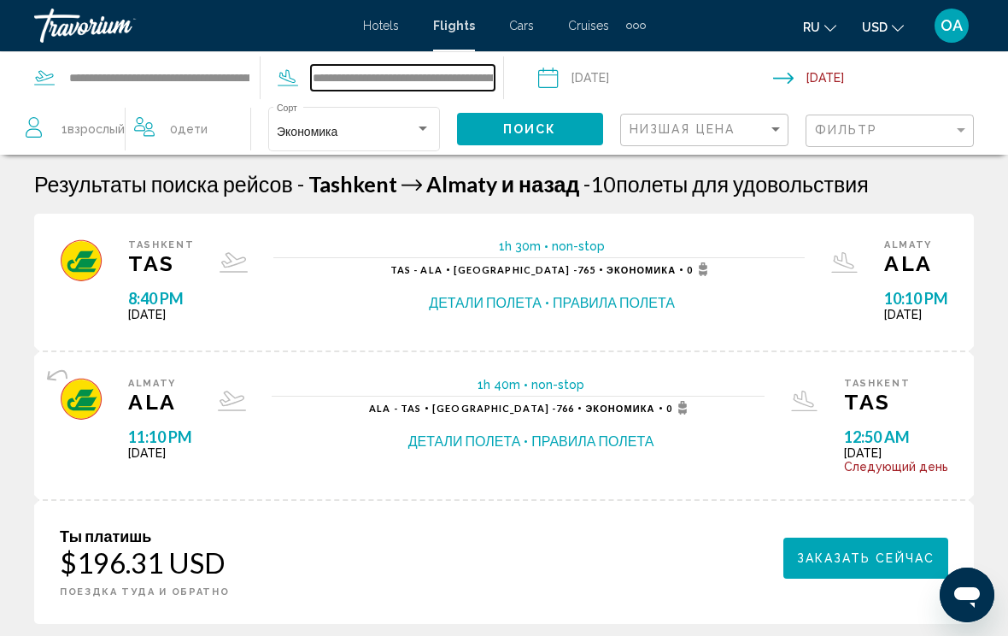
click at [476, 65] on input "**********" at bounding box center [403, 78] width 184 height 26
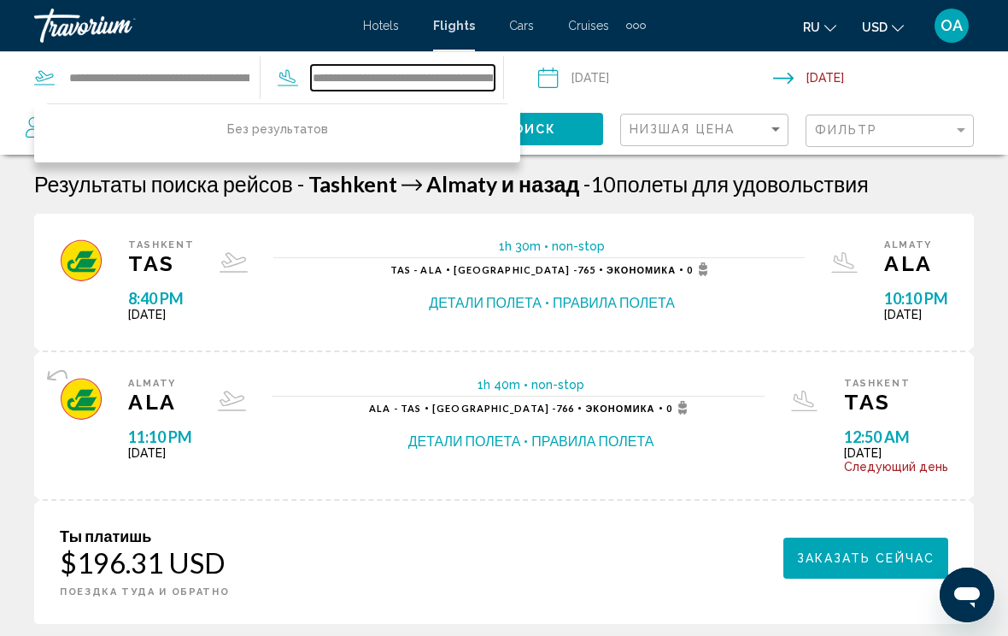
click at [464, 77] on input "**********" at bounding box center [403, 78] width 184 height 26
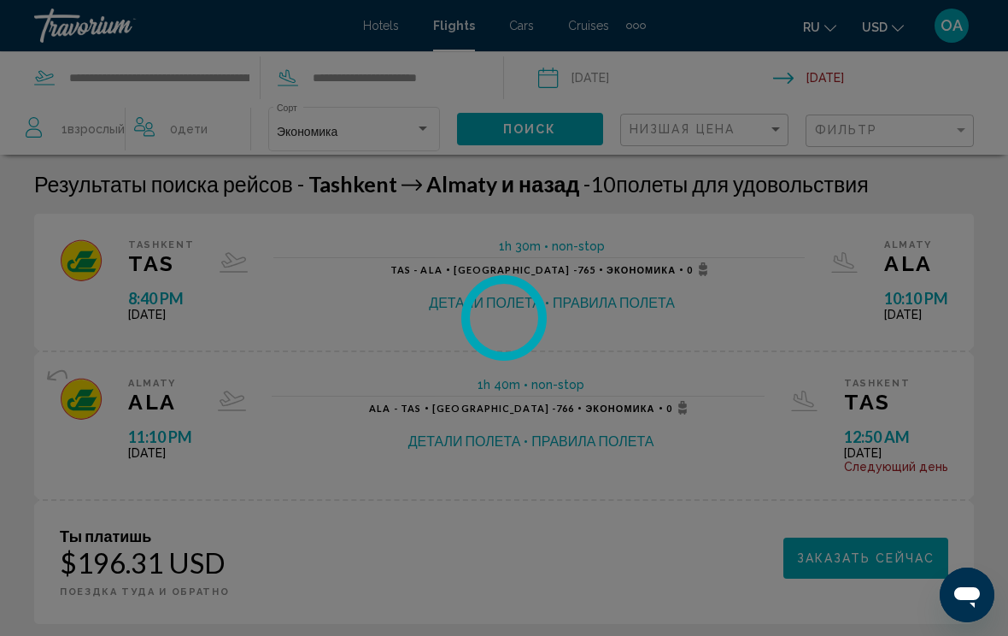
click at [472, 70] on div at bounding box center [504, 318] width 1008 height 636
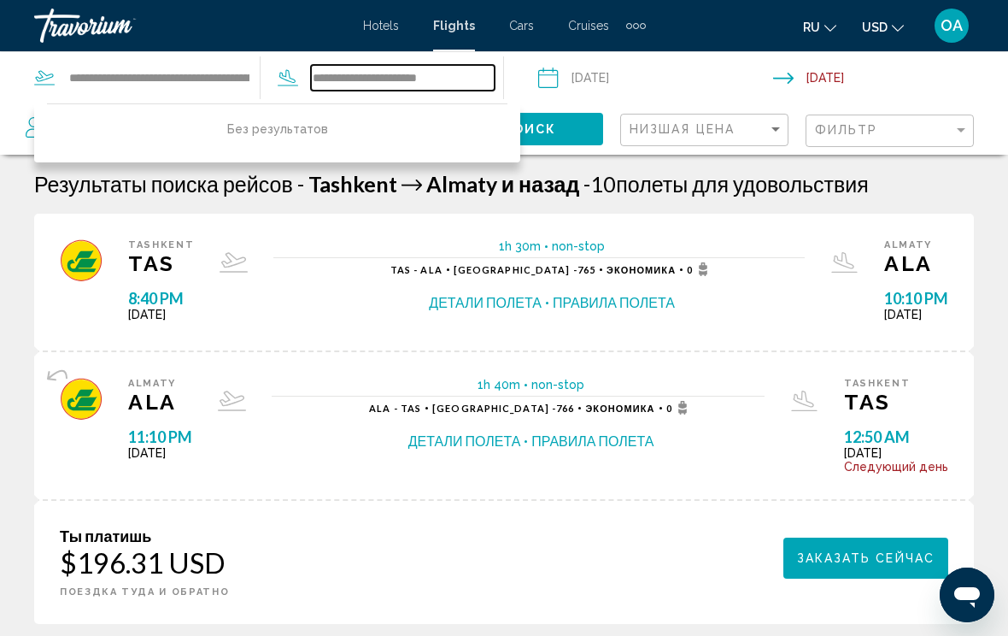
click at [474, 68] on input "**********" at bounding box center [403, 78] width 184 height 26
type input "*"
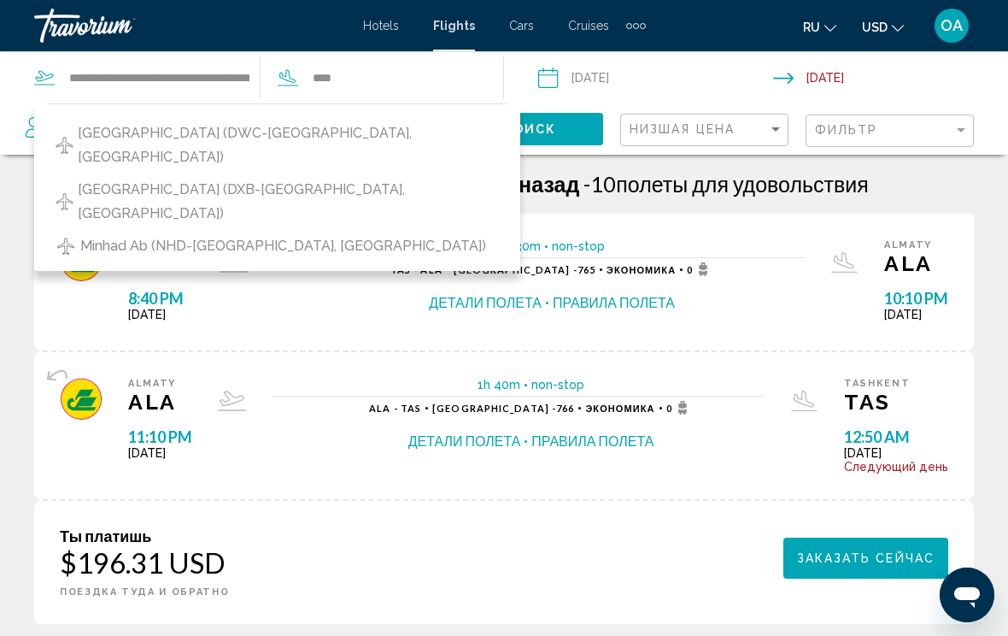
click at [290, 182] on span "[GEOGRAPHIC_DATA] (DXB-[GEOGRAPHIC_DATA], [GEOGRAPHIC_DATA])" at bounding box center [288, 202] width 421 height 48
type input "**********"
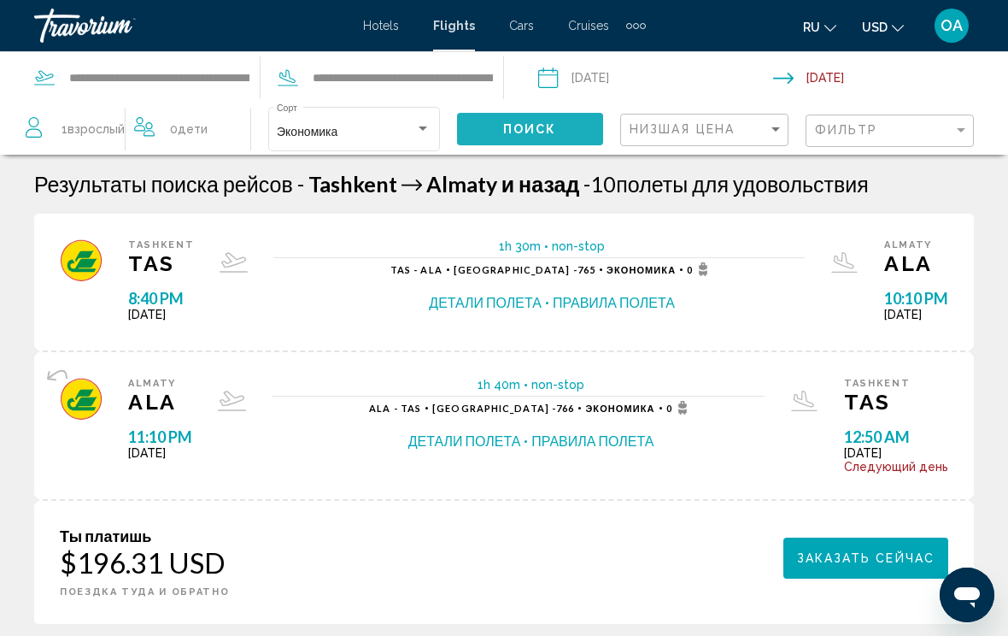
click at [537, 128] on span "Поиск" at bounding box center [530, 130] width 54 height 14
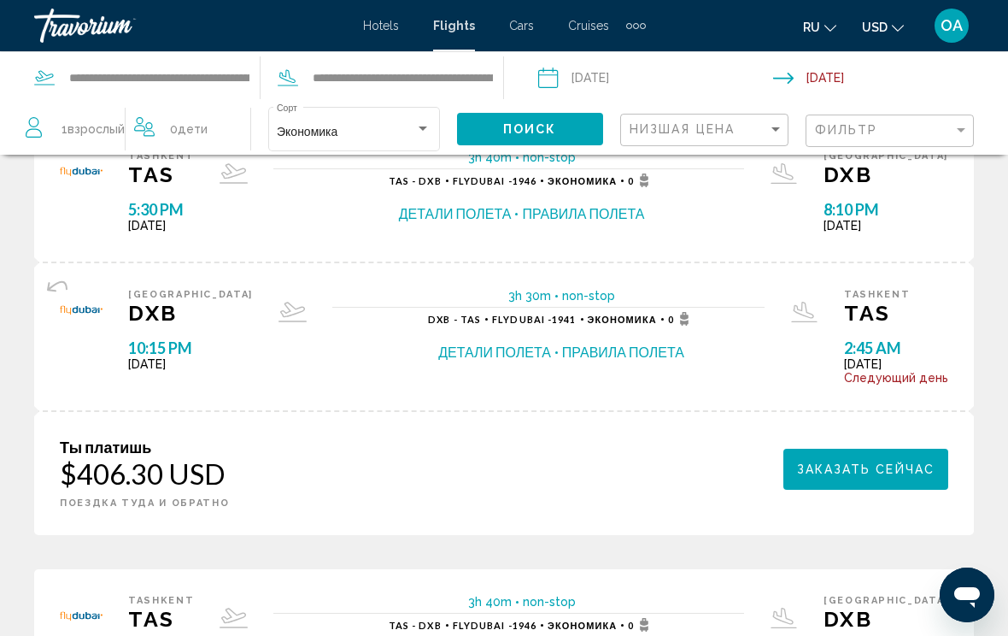
scroll to position [109, 0]
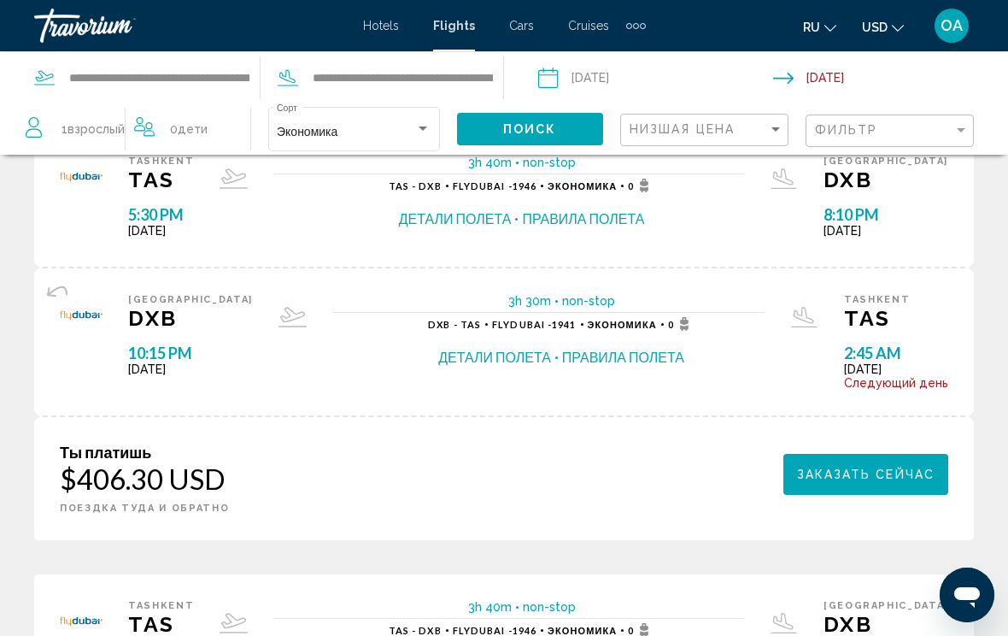
click at [387, 26] on span "Hotels" at bounding box center [381, 26] width 36 height 14
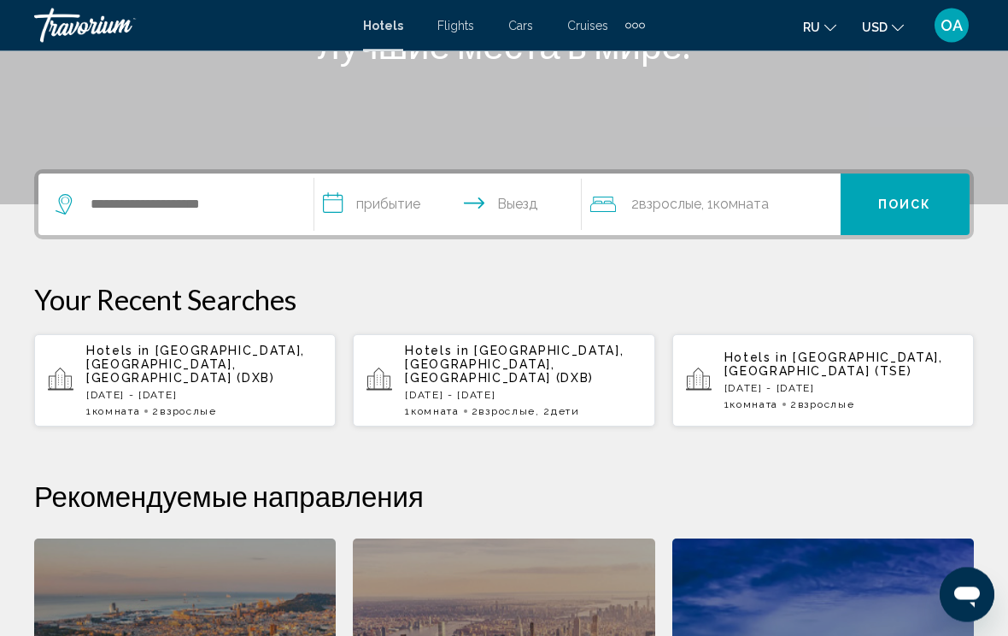
scroll to position [308, 0]
click at [161, 207] on input "Search widget" at bounding box center [188, 204] width 199 height 26
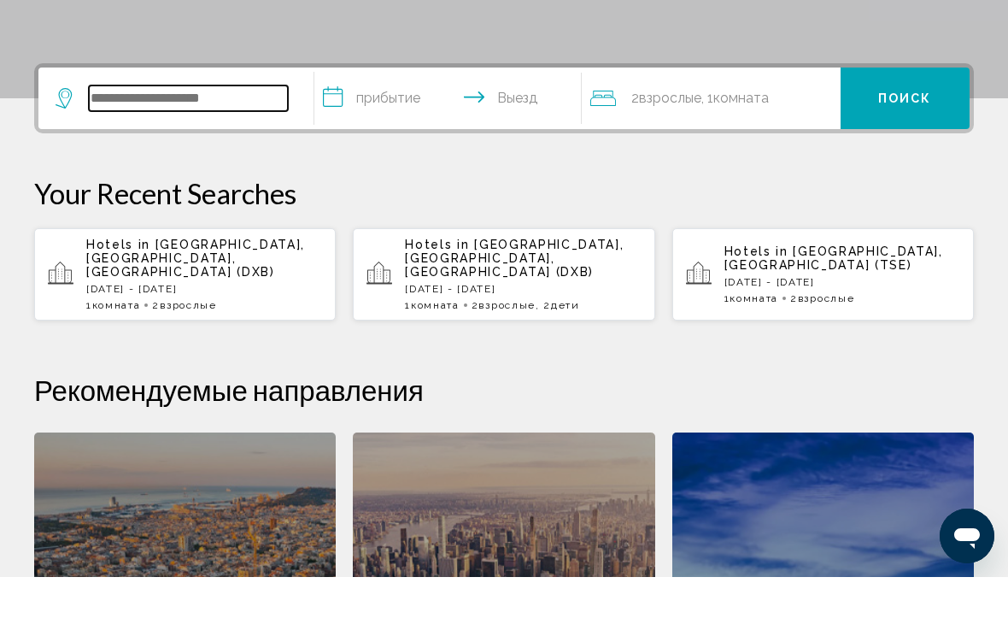
scroll to position [363, 0]
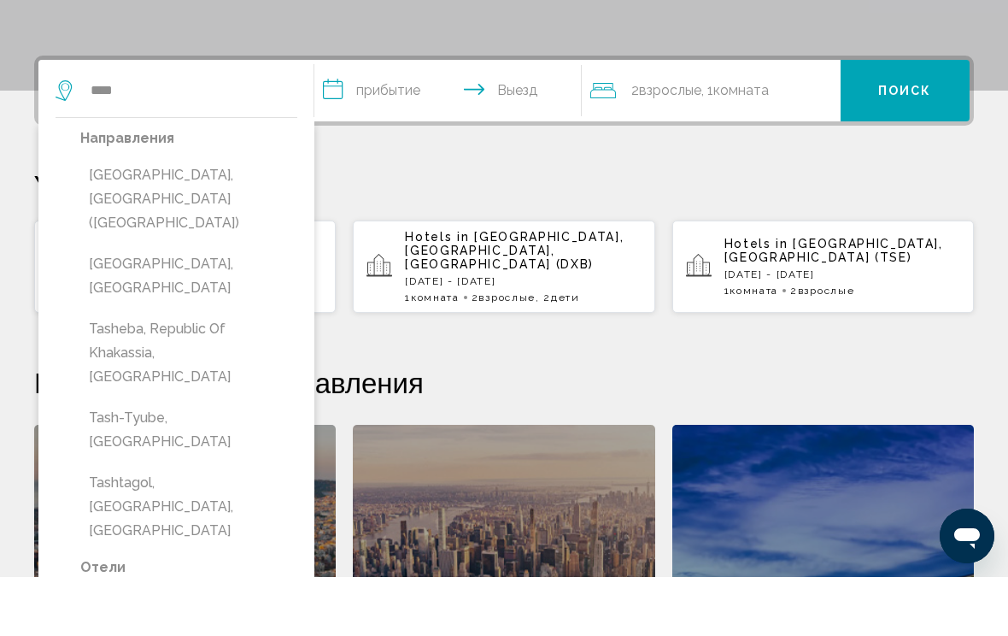
click at [222, 218] on button "[GEOGRAPHIC_DATA], [GEOGRAPHIC_DATA] ([GEOGRAPHIC_DATA])" at bounding box center [188, 258] width 217 height 80
type input "**********"
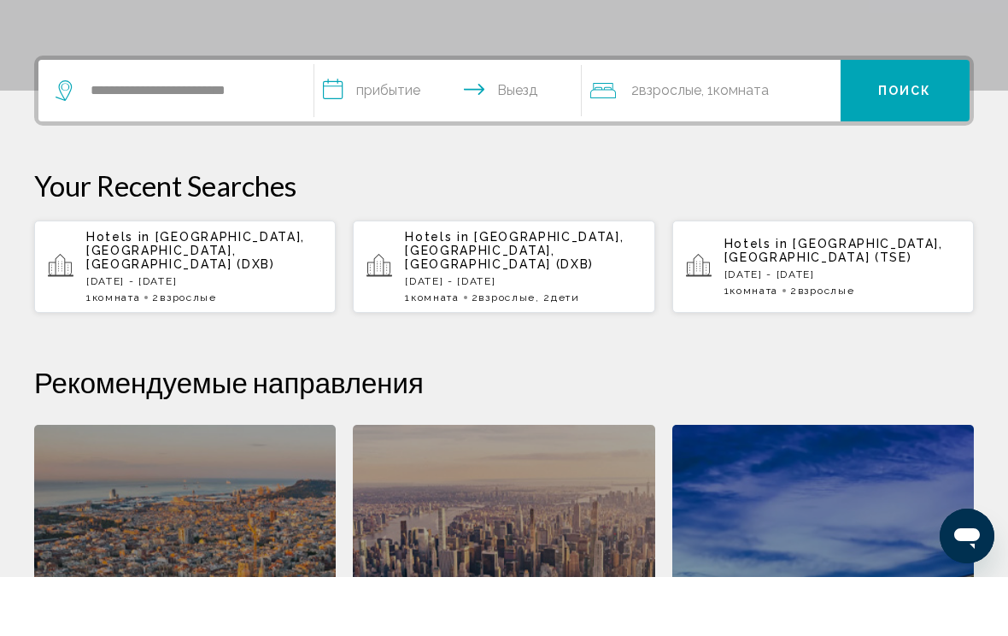
click at [436, 119] on input "**********" at bounding box center [451, 152] width 274 height 67
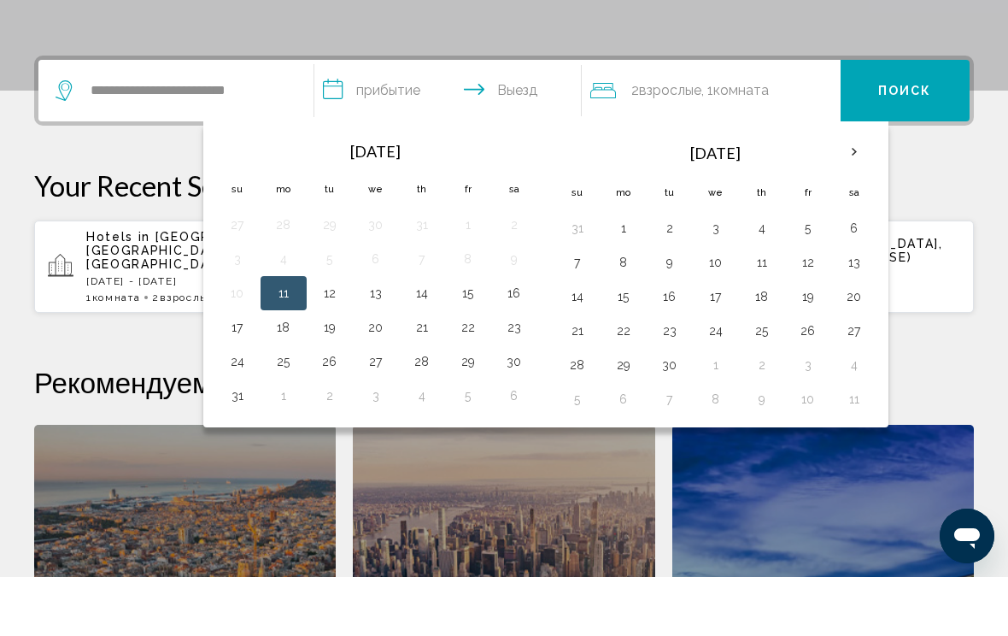
scroll to position [422, 0]
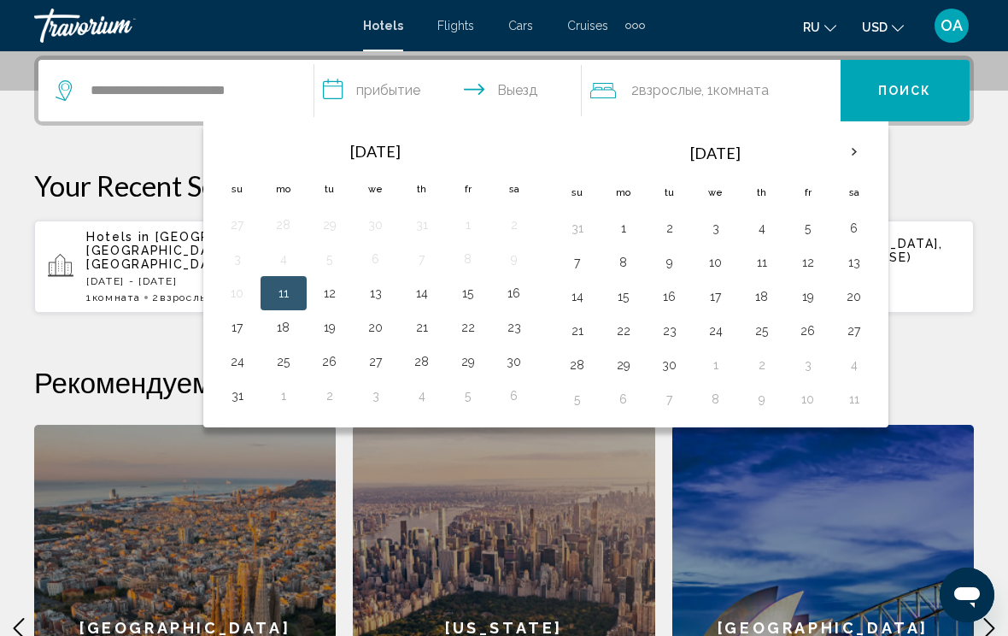
click at [248, 327] on button "17" at bounding box center [237, 327] width 27 height 24
click at [472, 327] on button "22" at bounding box center [467, 327] width 27 height 24
type input "**********"
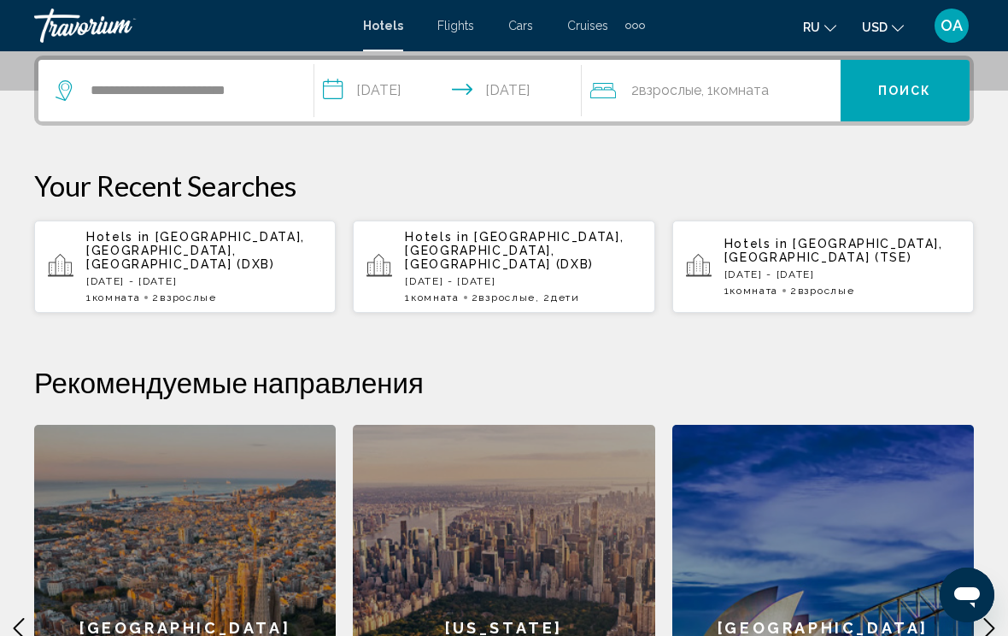
click at [897, 80] on button "Поиск" at bounding box center [905, 91] width 129 height 62
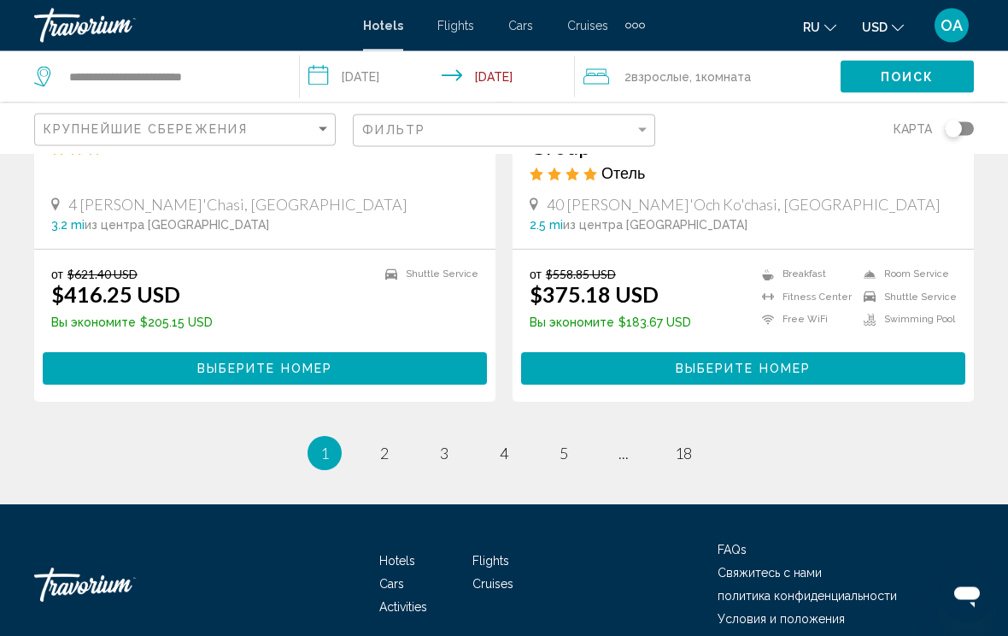
scroll to position [3421, 0]
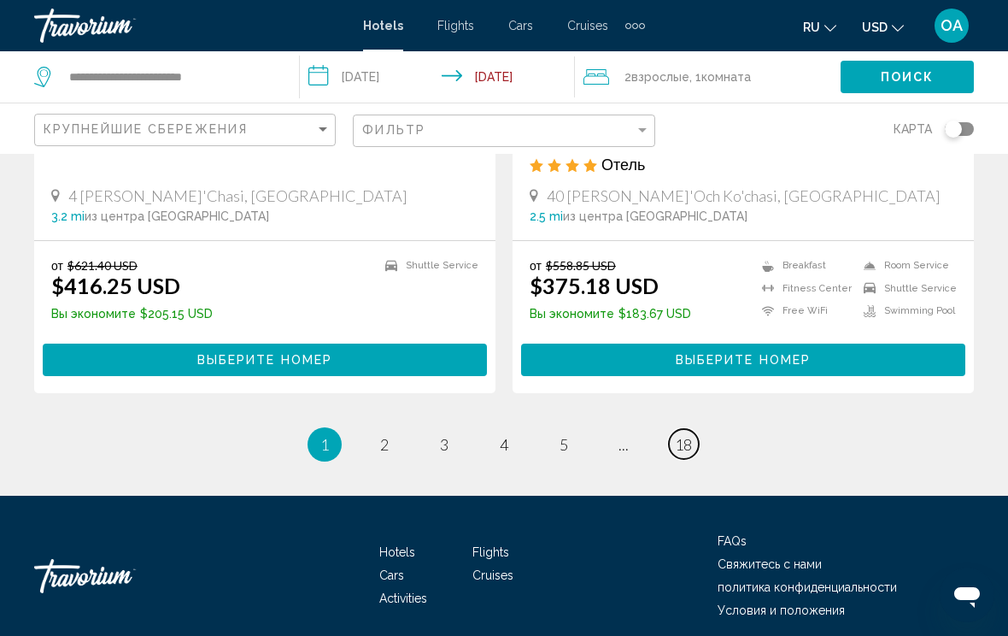
click at [692, 435] on span "18" at bounding box center [683, 444] width 17 height 19
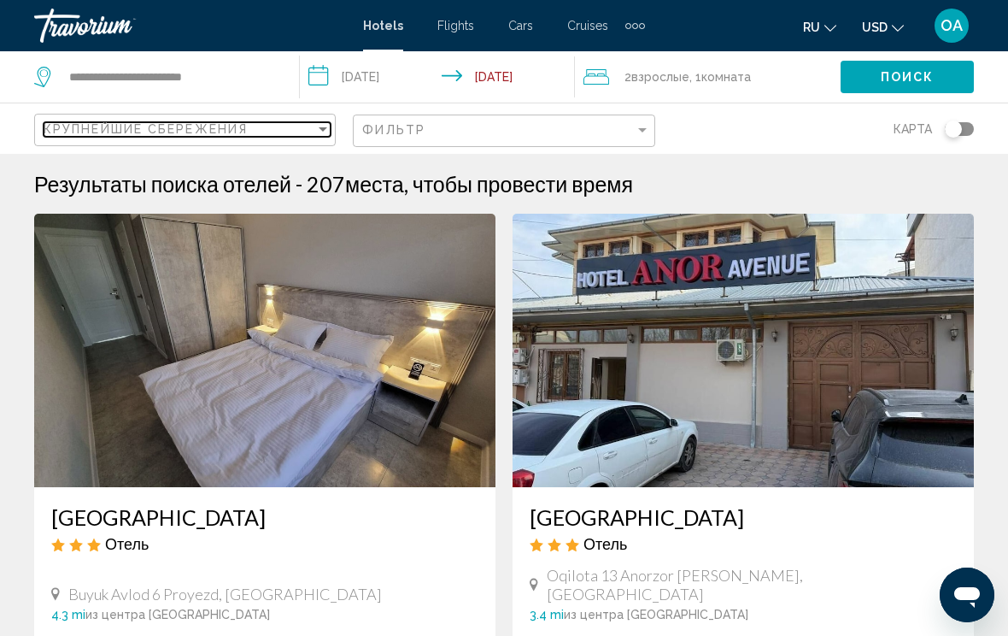
click at [320, 123] on div "Sort by" at bounding box center [322, 129] width 15 height 14
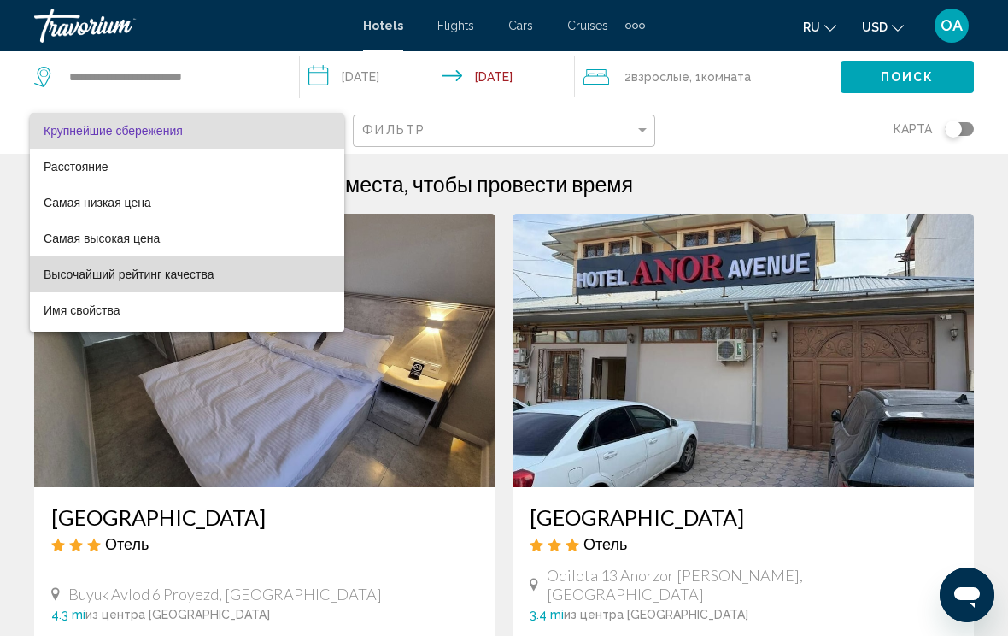
click at [226, 268] on span "Высочайший рейтинг качества" at bounding box center [187, 274] width 287 height 36
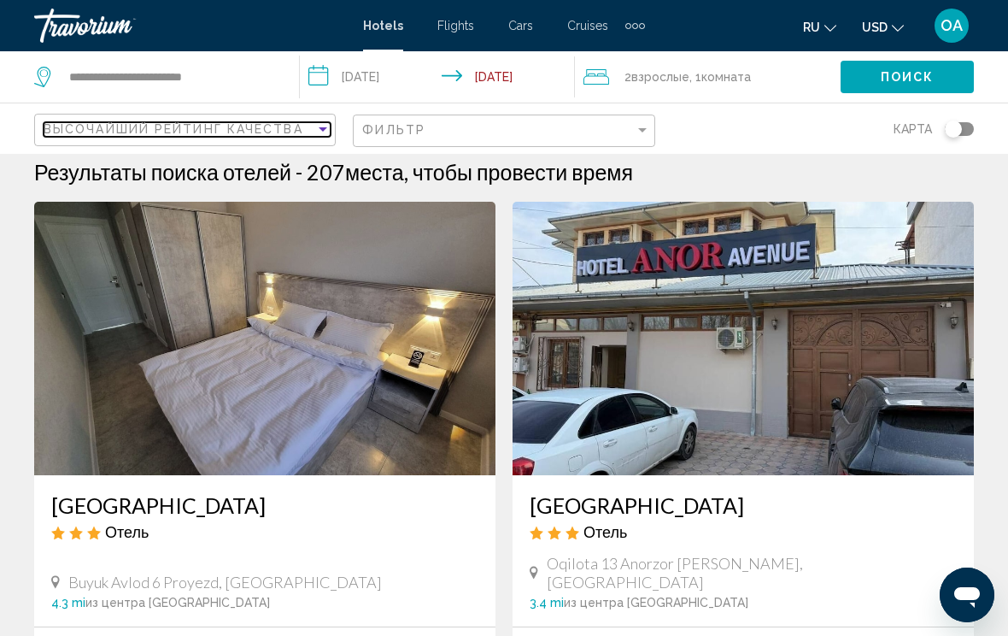
scroll to position [15, 0]
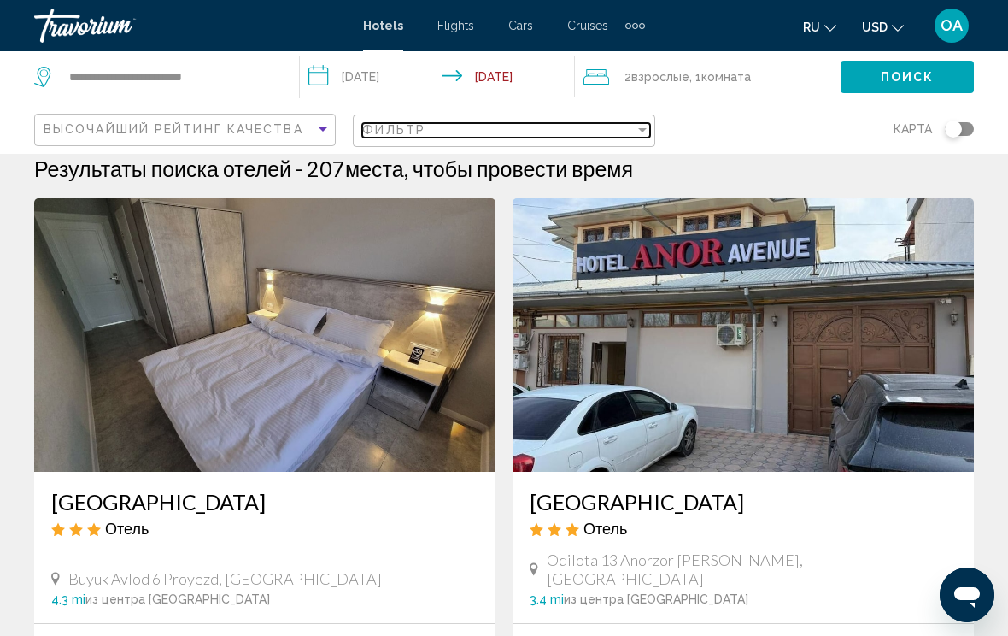
click at [638, 126] on div "Filter" at bounding box center [642, 130] width 15 height 14
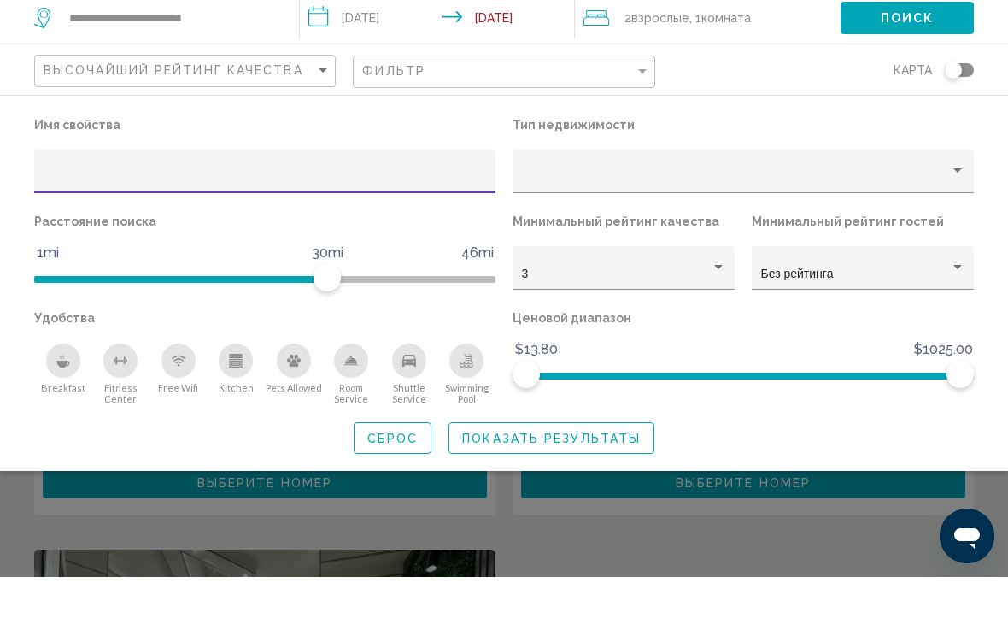
scroll to position [217, 0]
click at [724, 319] on div "Hotel Filters" at bounding box center [718, 326] width 15 height 14
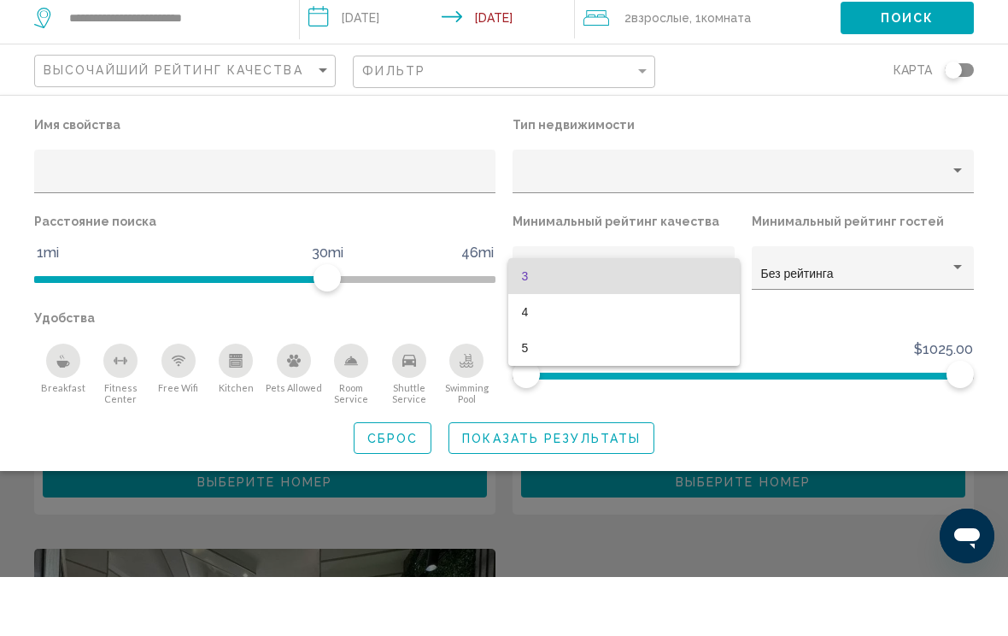
scroll to position [276, 0]
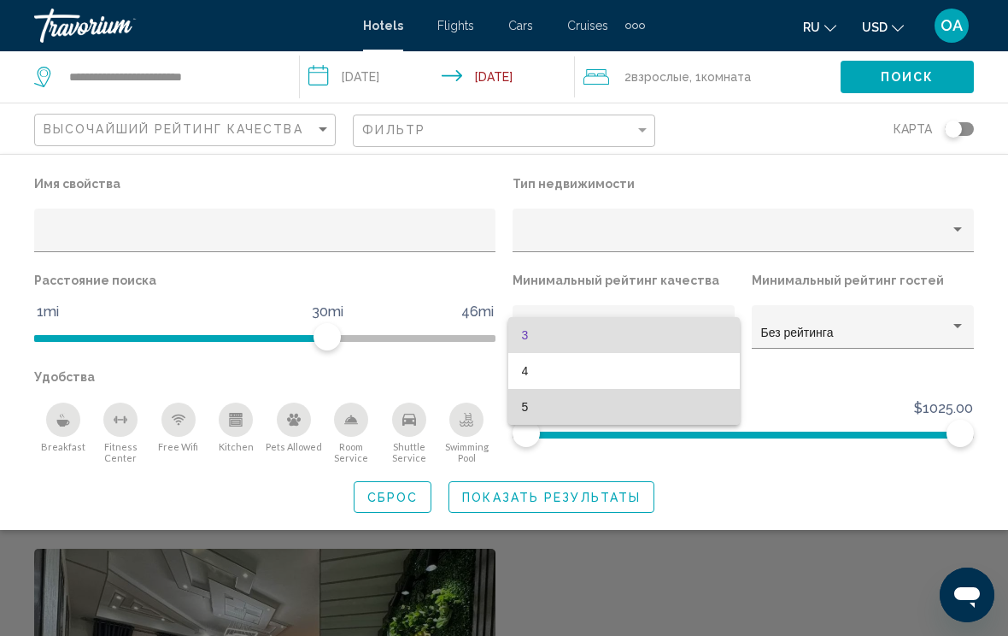
click at [699, 406] on span "5" at bounding box center [624, 407] width 204 height 36
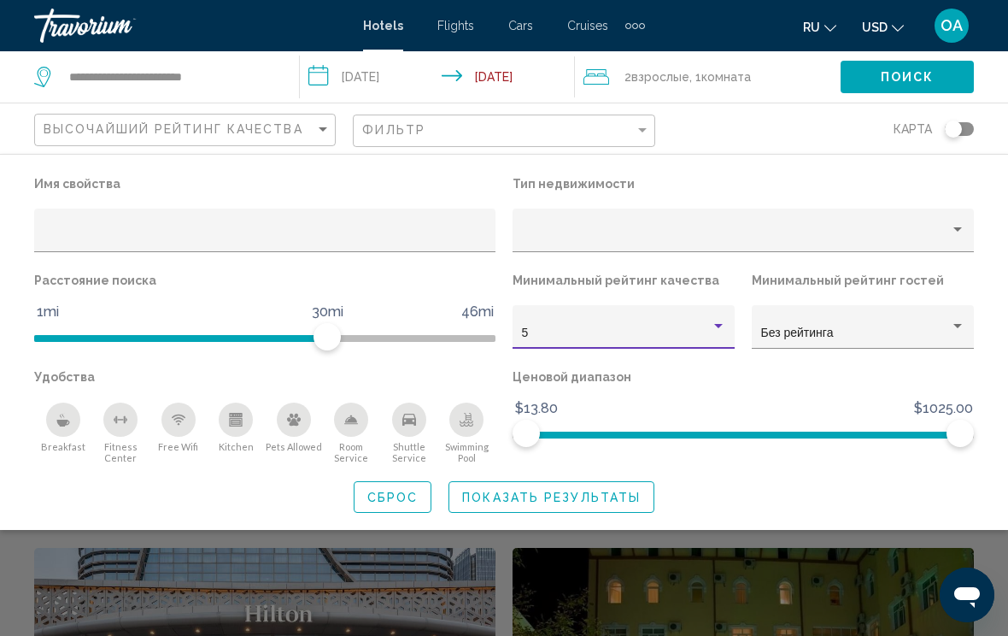
click at [957, 225] on div "Property type" at bounding box center [957, 230] width 15 height 14
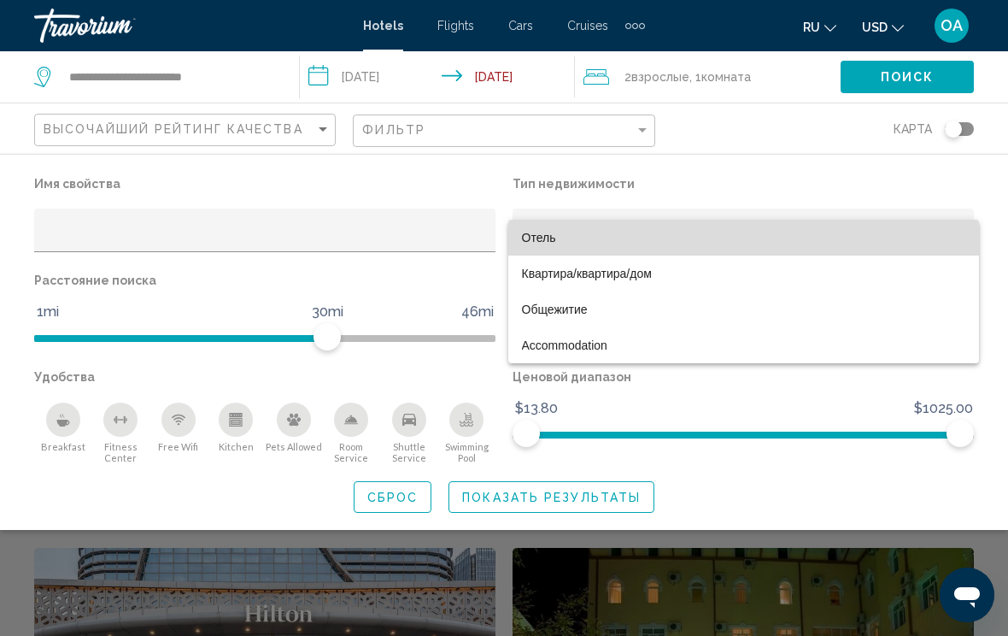
click at [869, 230] on span "Отель" at bounding box center [743, 238] width 443 height 36
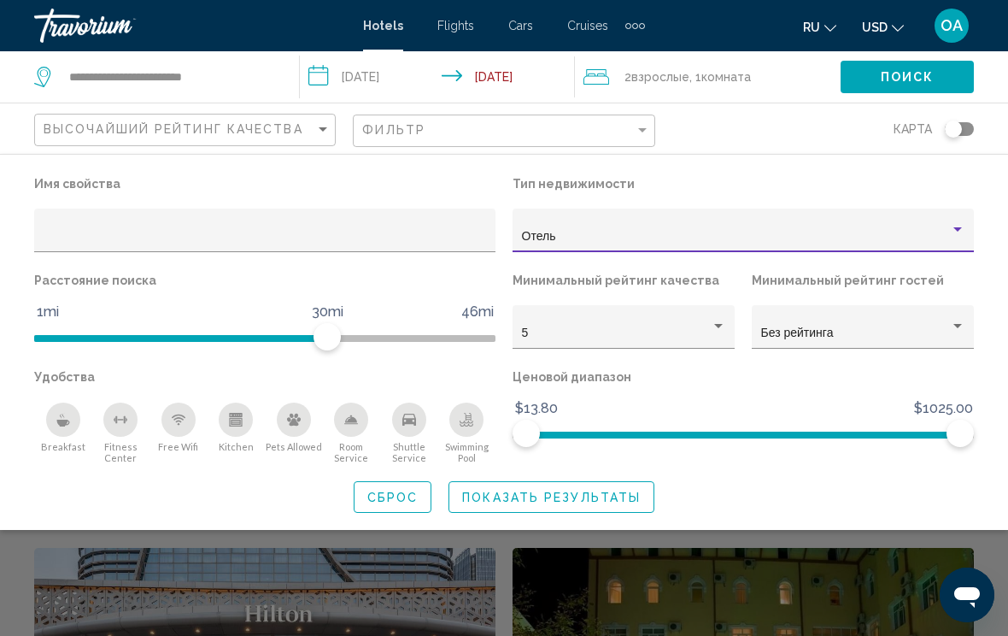
click at [453, 230] on input "Hotel Filters" at bounding box center [265, 237] width 443 height 14
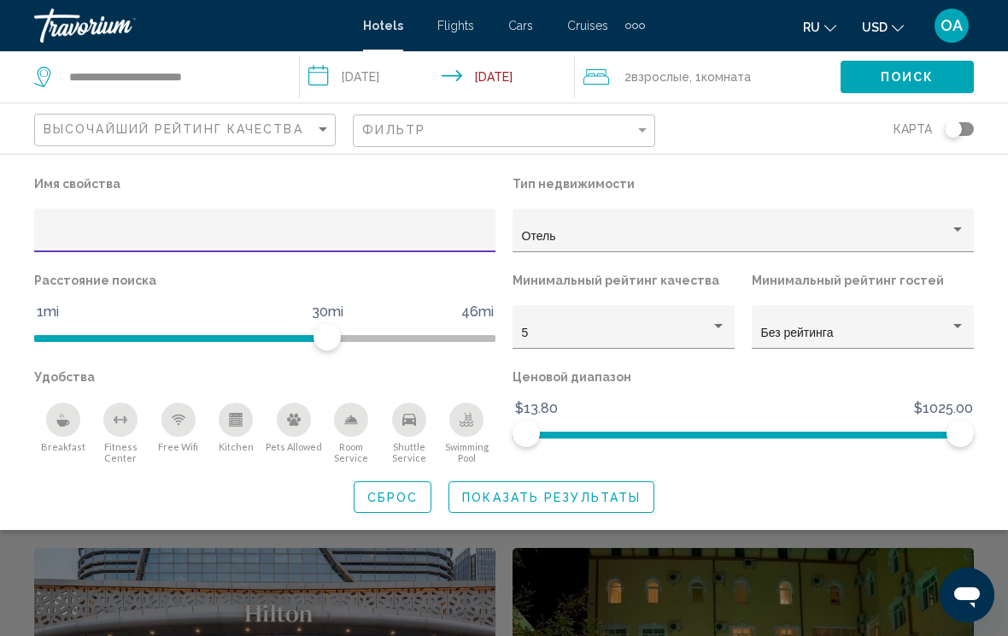
click at [927, 72] on span "Поиск" at bounding box center [908, 78] width 54 height 14
click at [922, 75] on span "Поиск" at bounding box center [908, 78] width 54 height 14
click at [918, 71] on span "Поиск" at bounding box center [908, 78] width 54 height 14
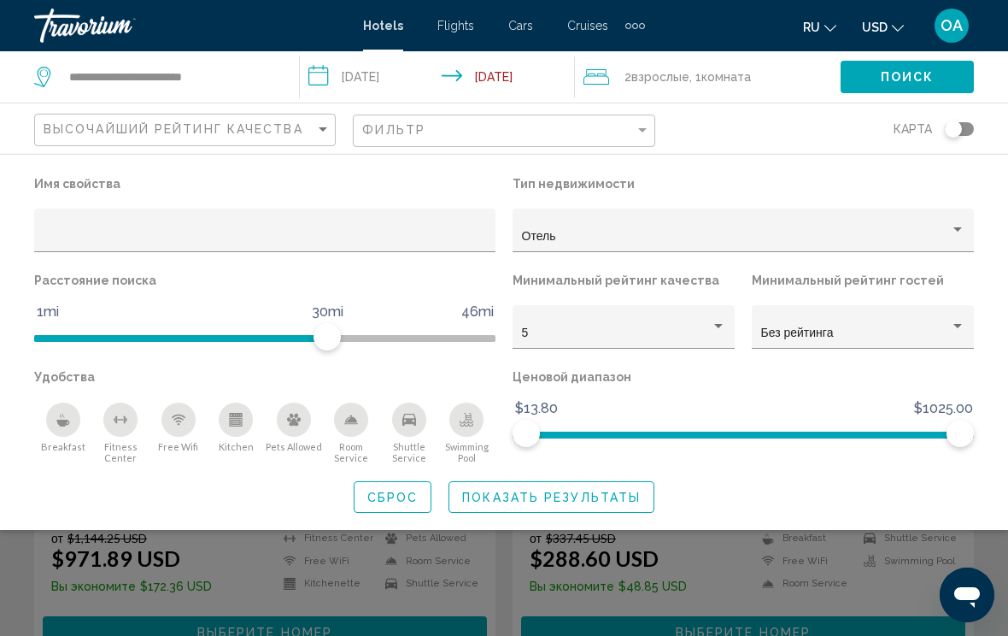
scroll to position [737, 0]
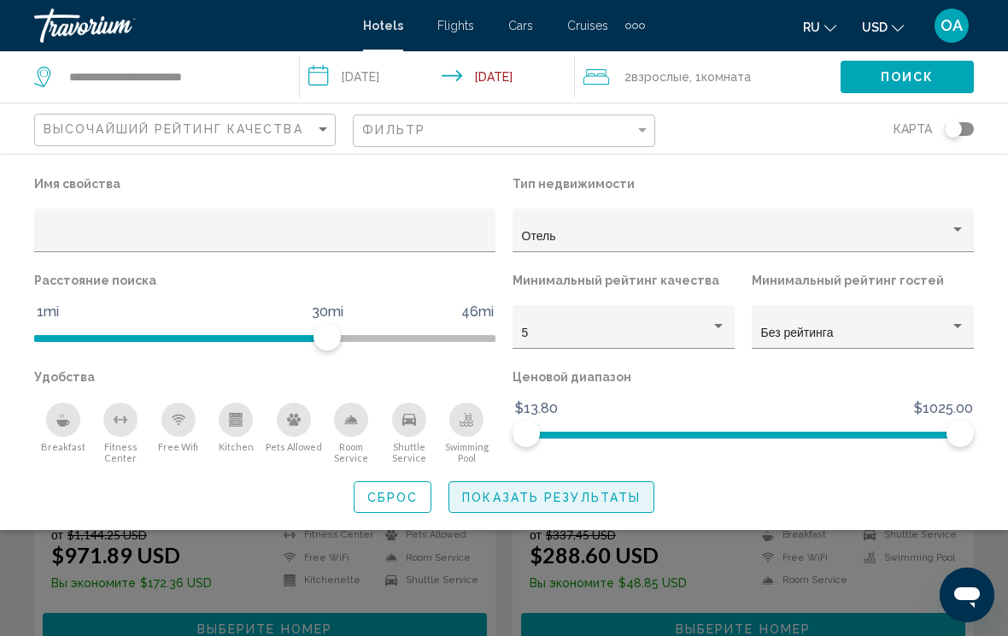
click at [594, 494] on span "Показать результаты" at bounding box center [551, 497] width 179 height 14
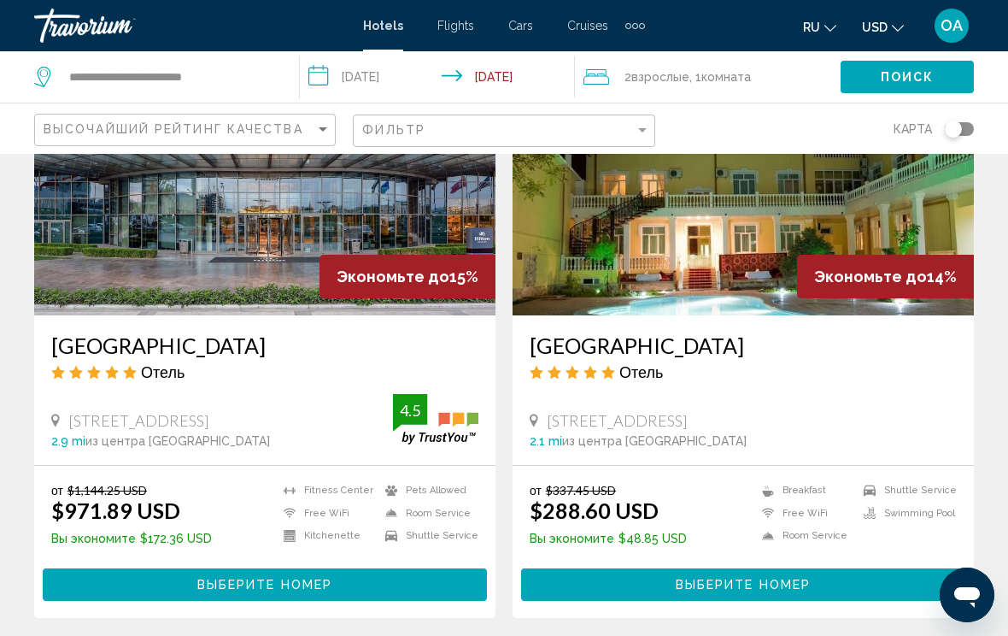
scroll to position [779, 0]
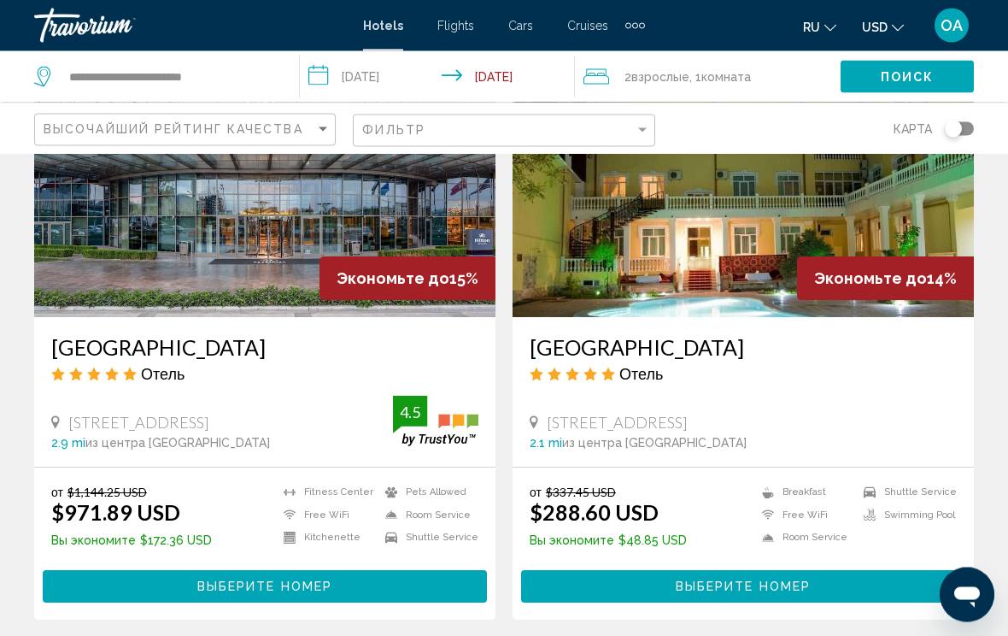
click at [226, 238] on img "Main content" at bounding box center [264, 180] width 461 height 273
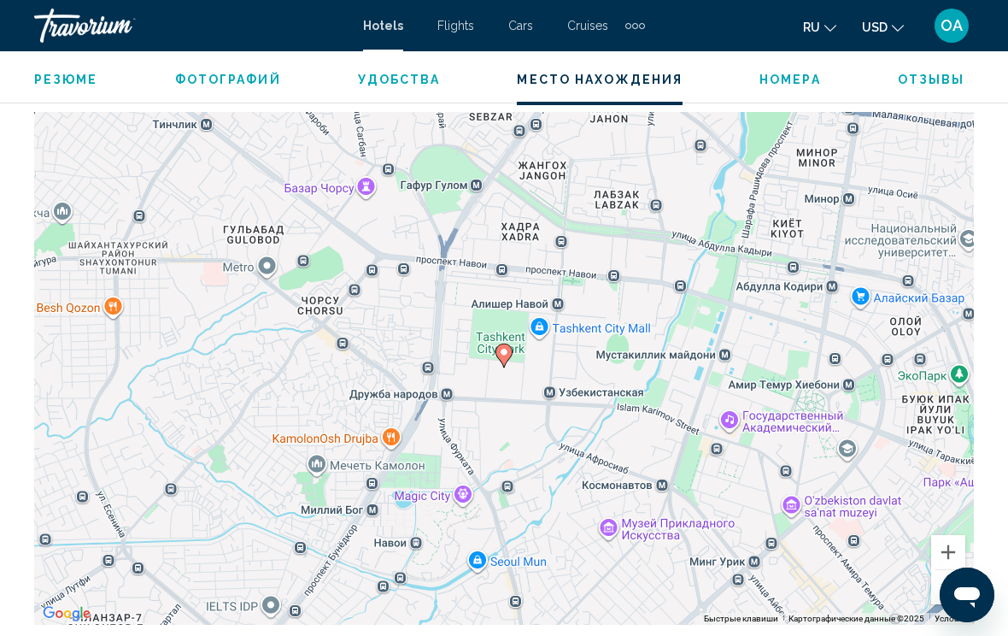
scroll to position [1912, 0]
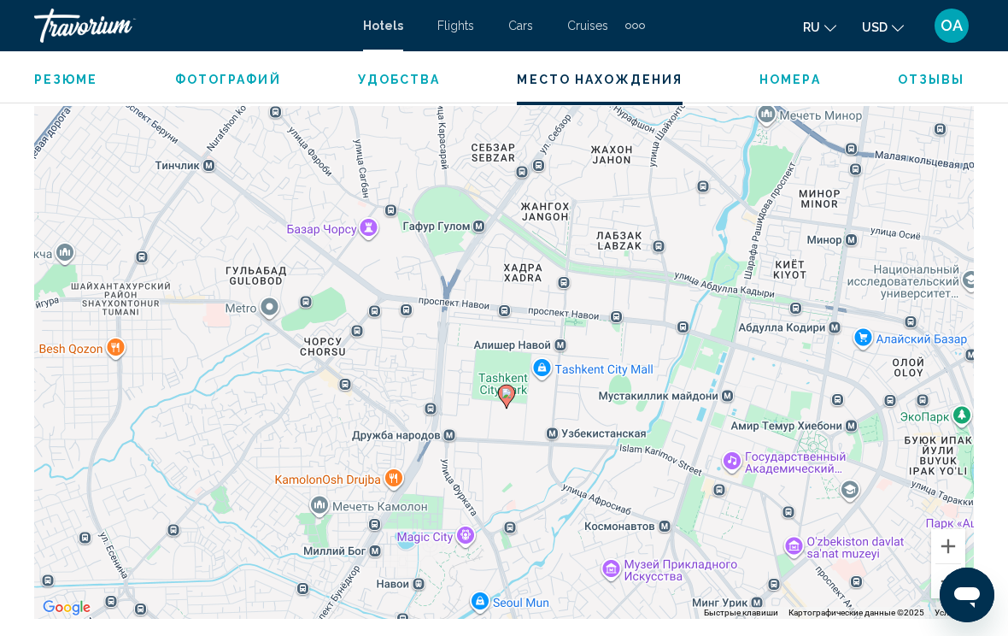
click at [510, 399] on icon "Main content" at bounding box center [506, 396] width 15 height 22
click at [513, 384] on gmp-advanced-marker "Main content" at bounding box center [506, 397] width 17 height 26
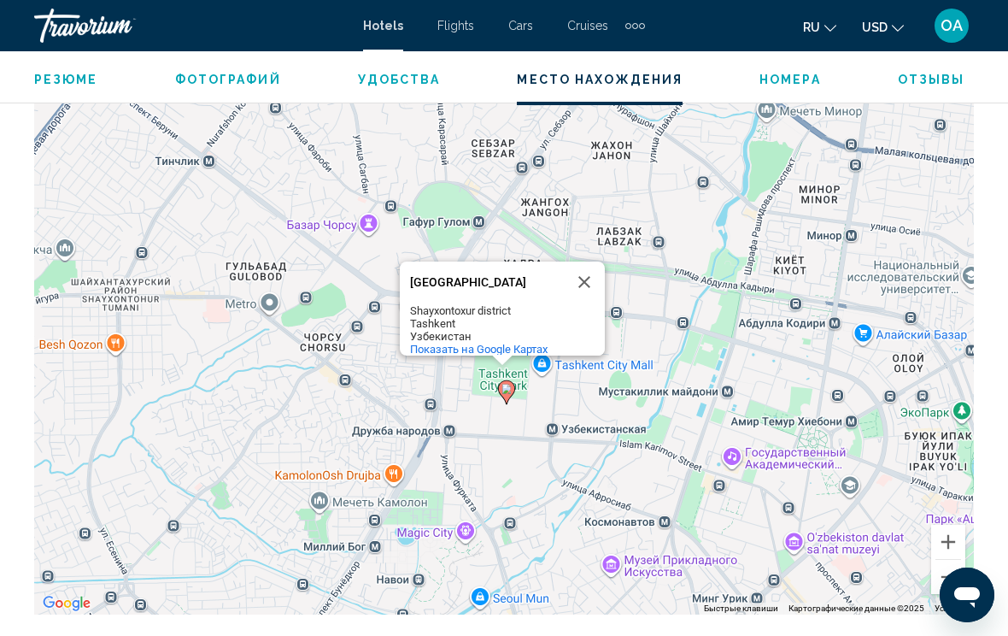
scroll to position [1915, 0]
click at [599, 262] on button "Закрыть" at bounding box center [584, 282] width 41 height 41
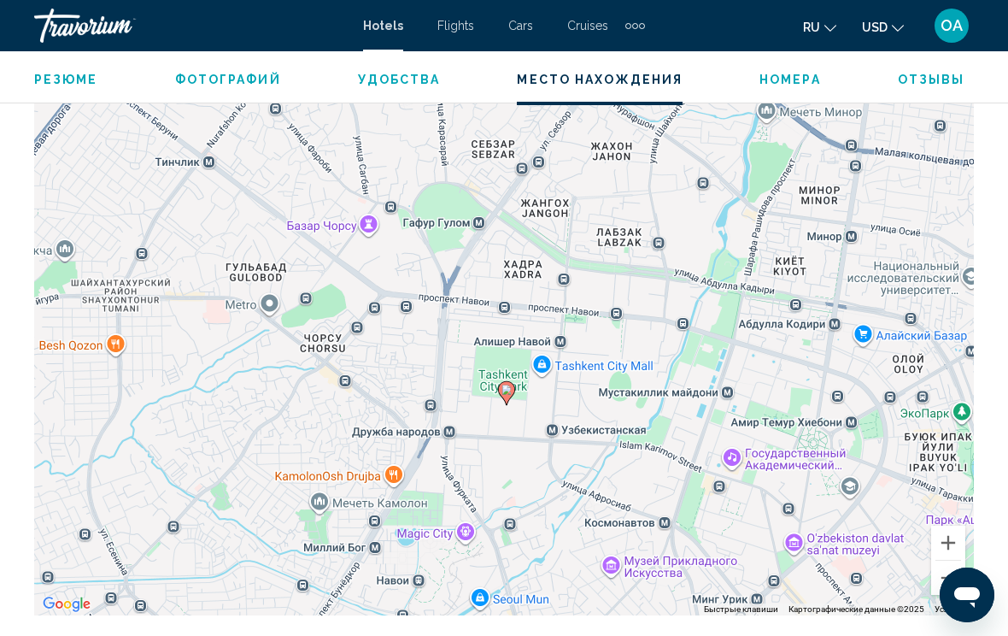
click at [934, 63] on div "Резюме Фотографий Удобства Место нахождения Номера Отзывы Проверить наличие сво…" at bounding box center [504, 77] width 1008 height 53
click at [929, 73] on span "Отзывы" at bounding box center [931, 80] width 67 height 14
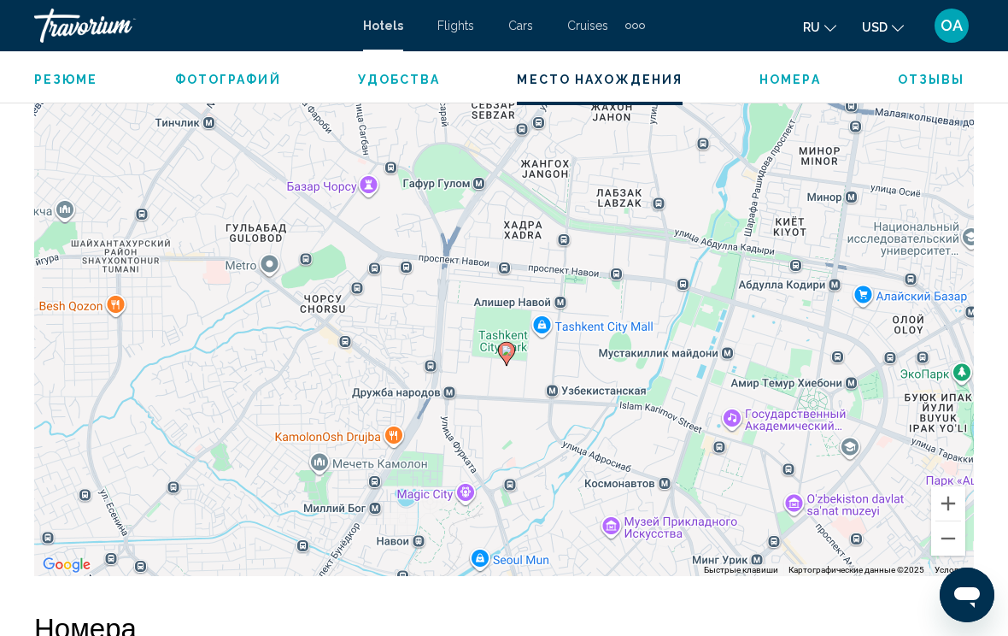
scroll to position [1954, 0]
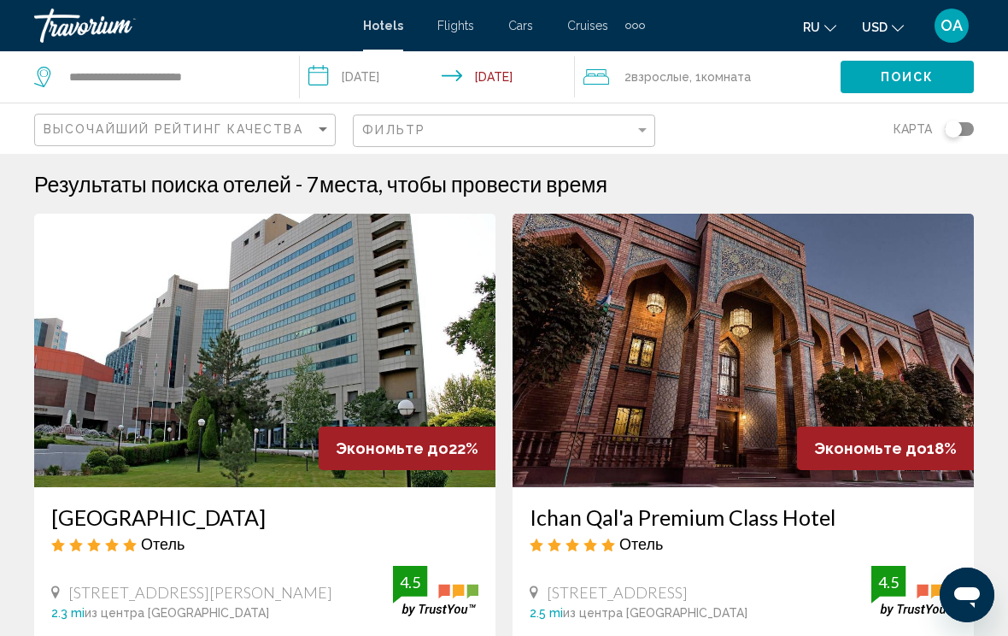
click at [382, 22] on span "Hotels" at bounding box center [383, 26] width 40 height 14
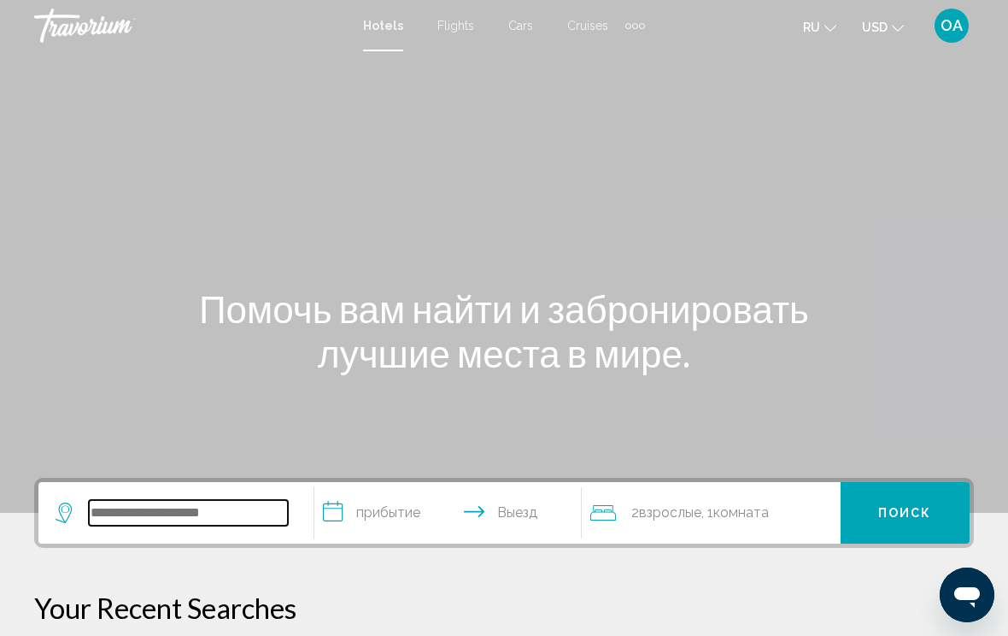
click at [207, 518] on input "Search widget" at bounding box center [188, 513] width 199 height 26
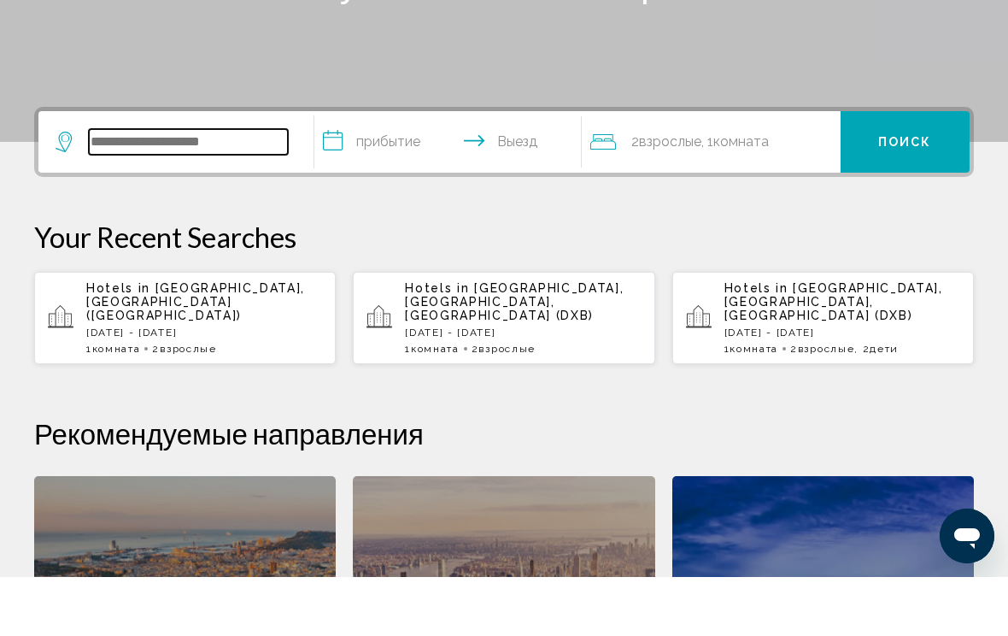
scroll to position [363, 0]
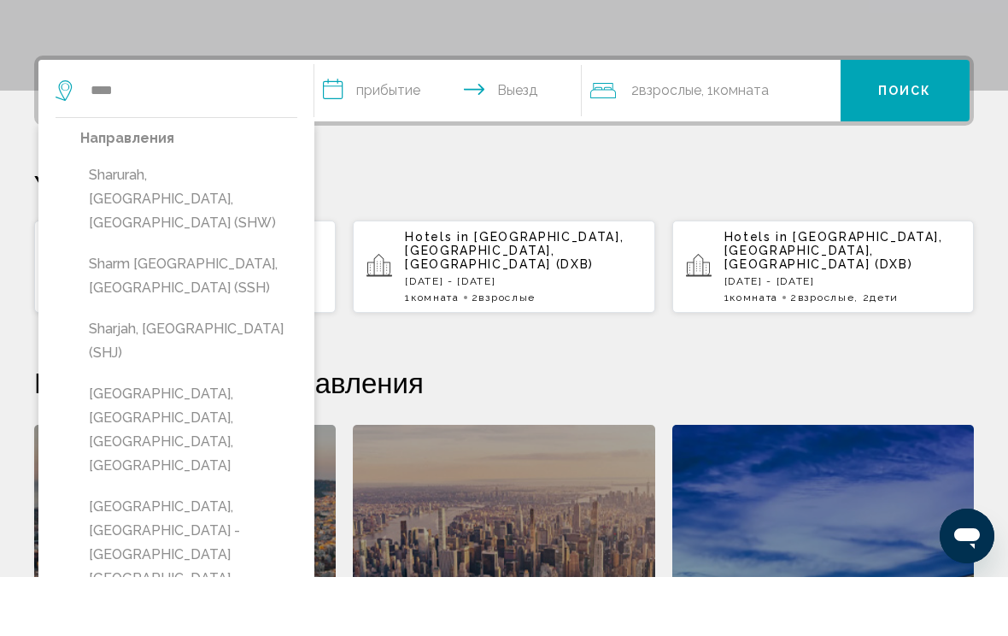
click at [222, 307] on button "Sharm [GEOGRAPHIC_DATA], [GEOGRAPHIC_DATA] (SSH)" at bounding box center [188, 335] width 217 height 56
type input "**********"
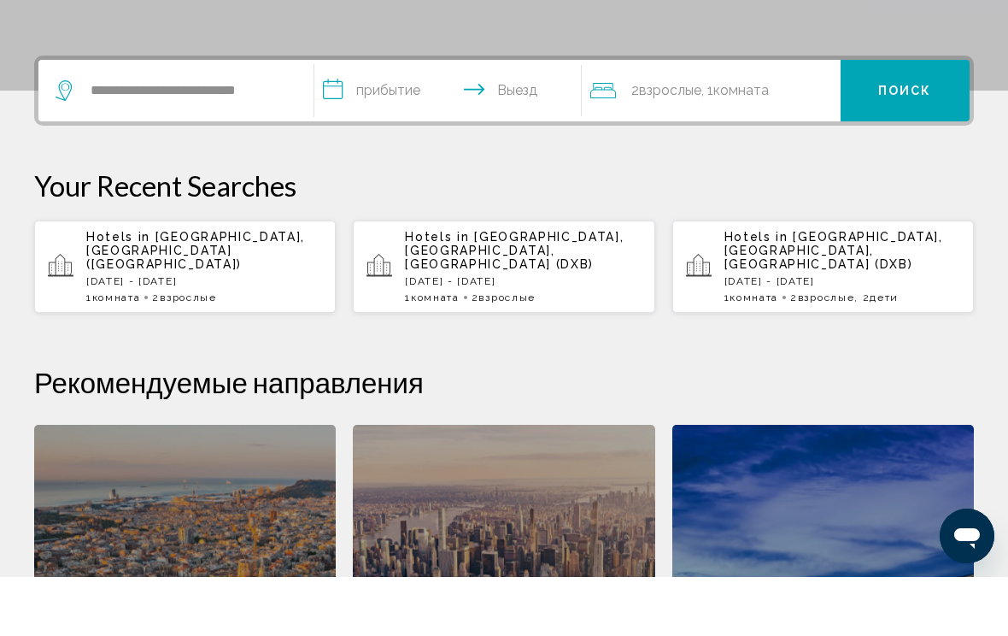
click at [349, 119] on input "**********" at bounding box center [451, 152] width 274 height 67
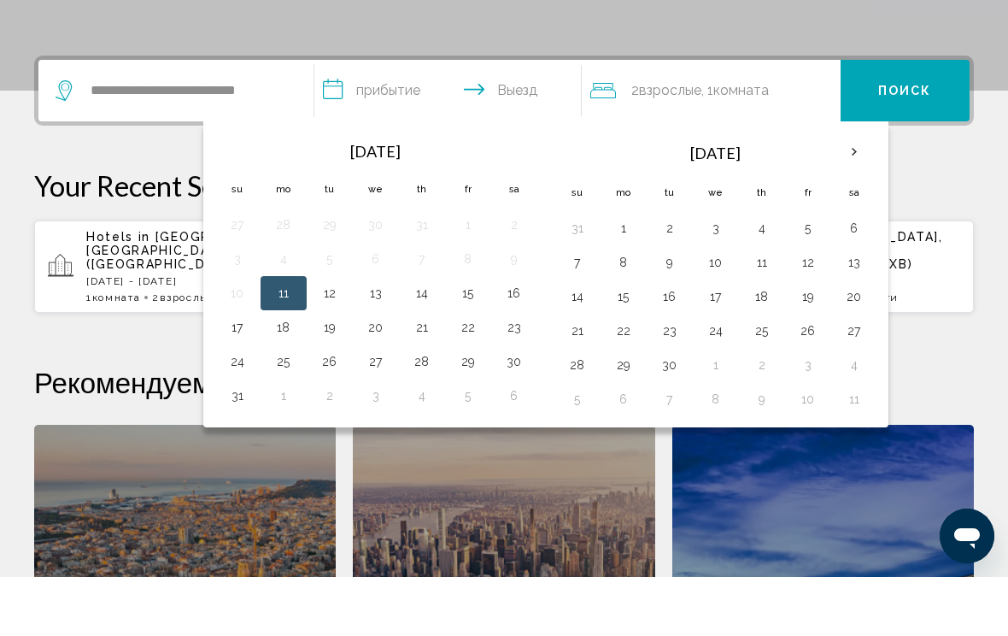
scroll to position [422, 0]
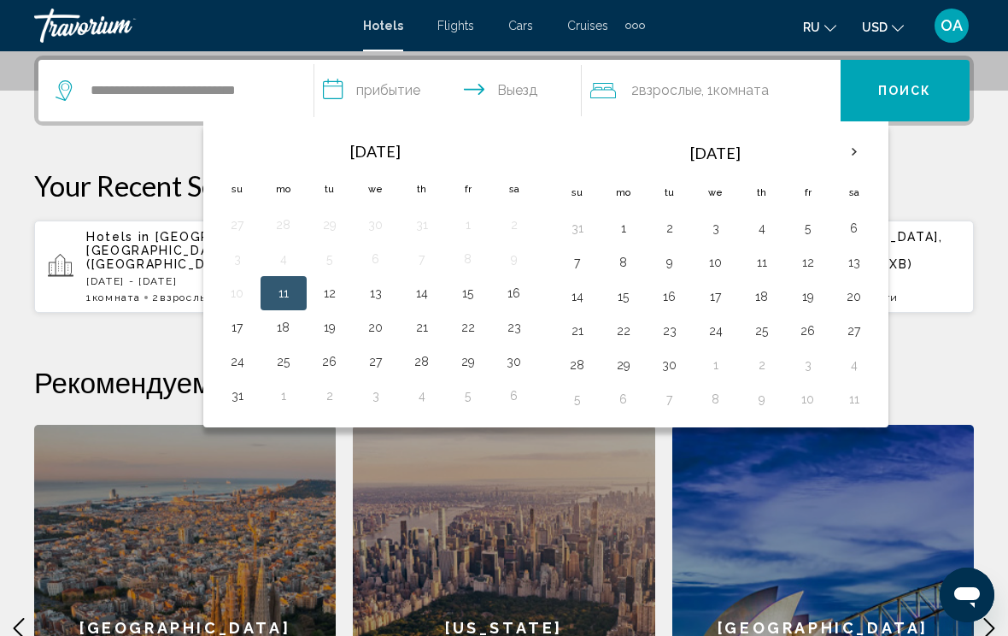
click at [578, 326] on button "21" at bounding box center [577, 331] width 27 height 24
click at [858, 330] on button "27" at bounding box center [854, 331] width 27 height 24
type input "**********"
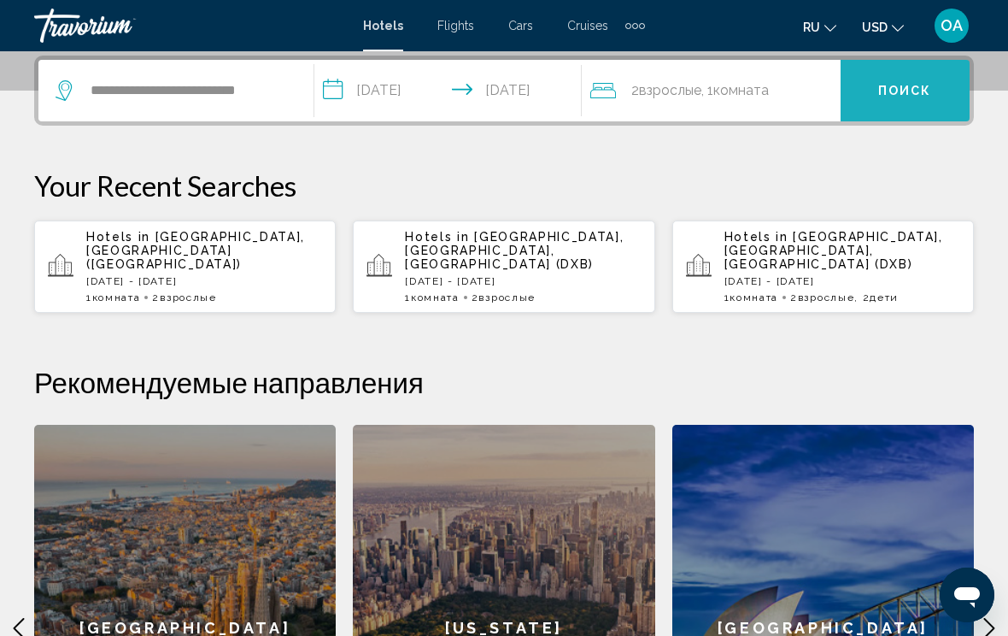
click at [913, 79] on button "Поиск" at bounding box center [905, 91] width 129 height 62
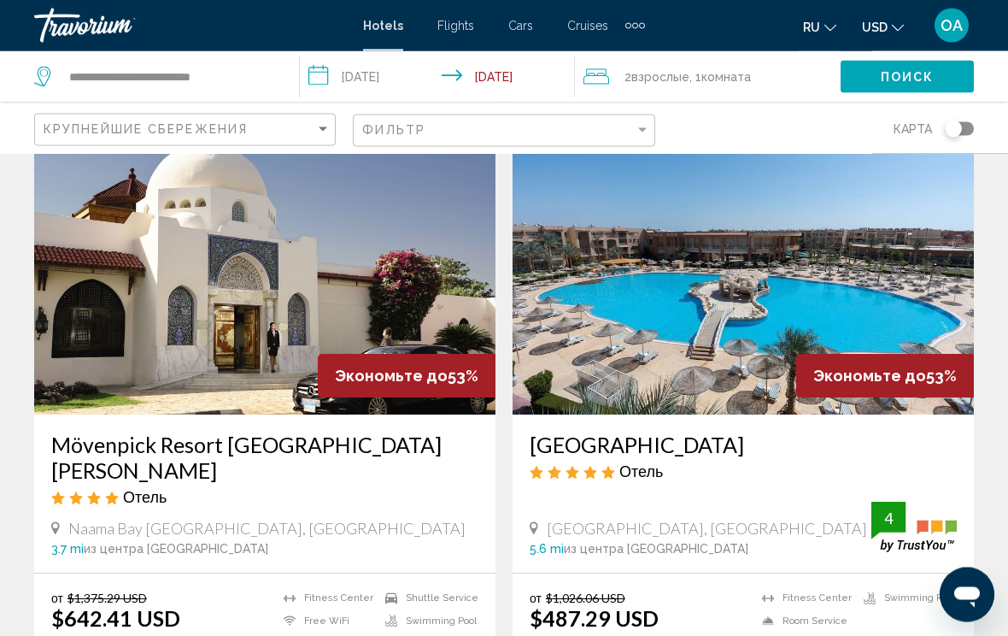
scroll to position [658, 0]
